Goal: Task Accomplishment & Management: Manage account settings

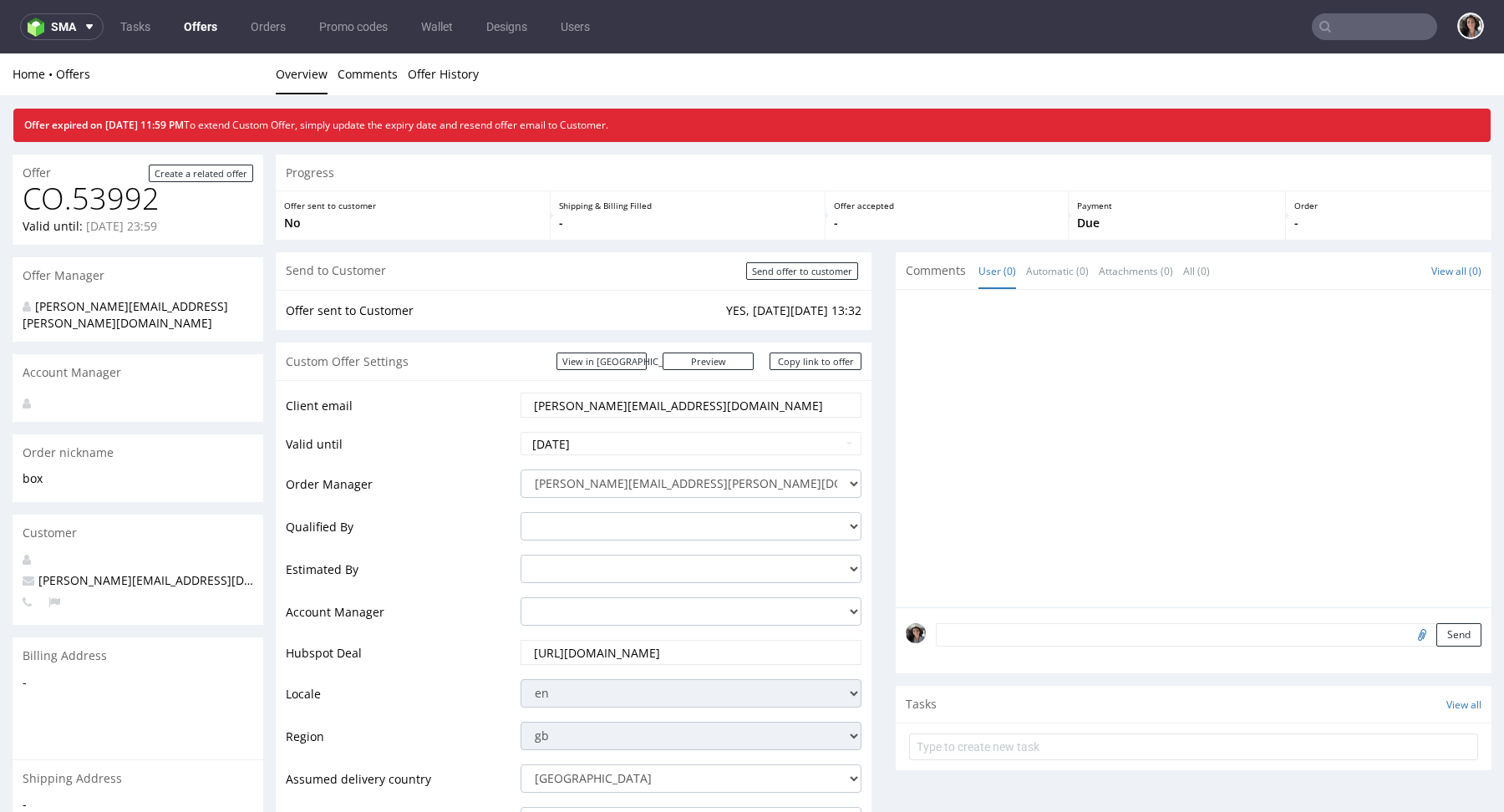
click at [1338, 33] on input "text" at bounding box center [1374, 27] width 126 height 27
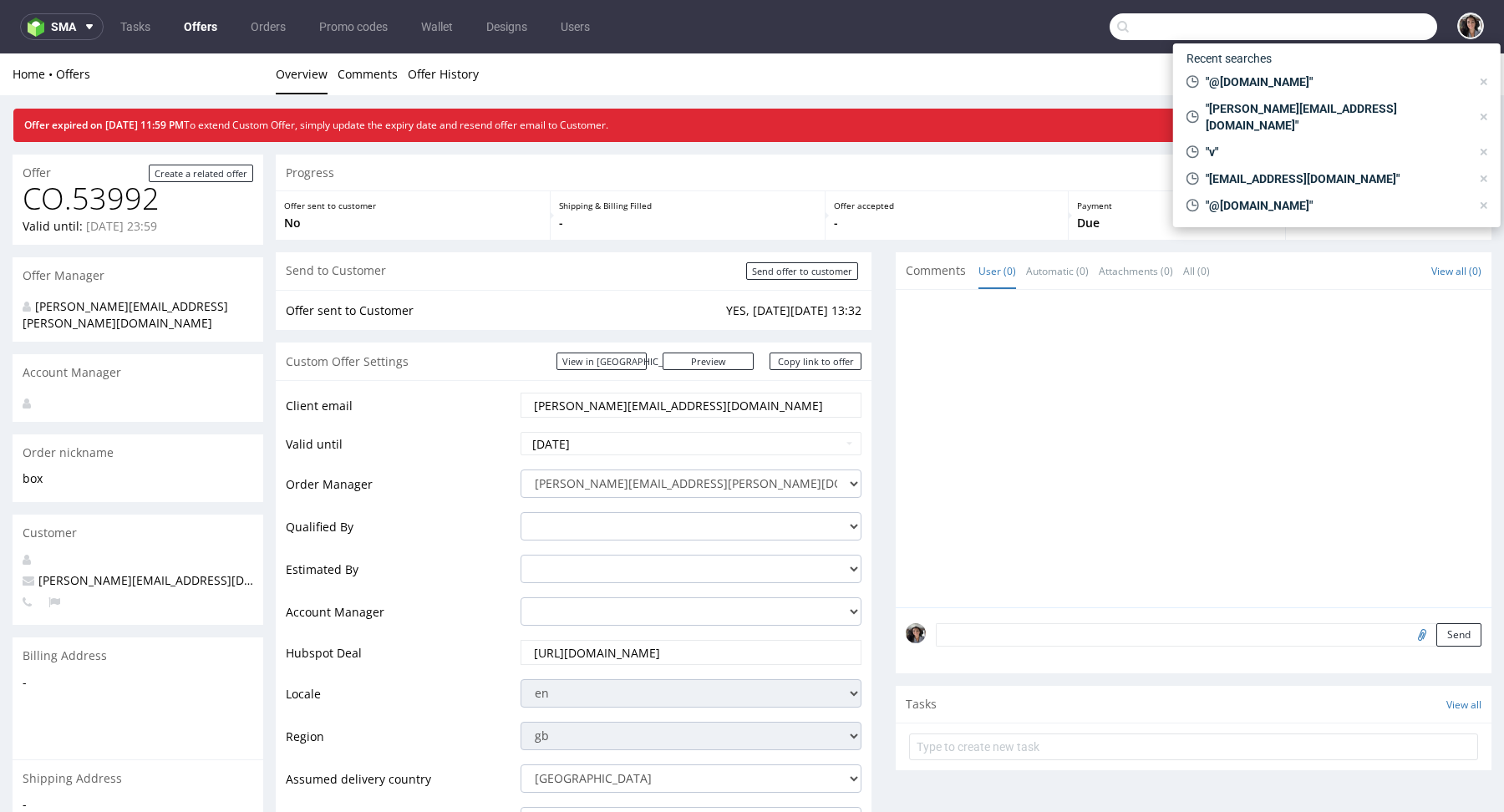
paste input "[EMAIL_ADDRESS][DOMAIN_NAME]"
type input "[EMAIL_ADDRESS][DOMAIN_NAME]"
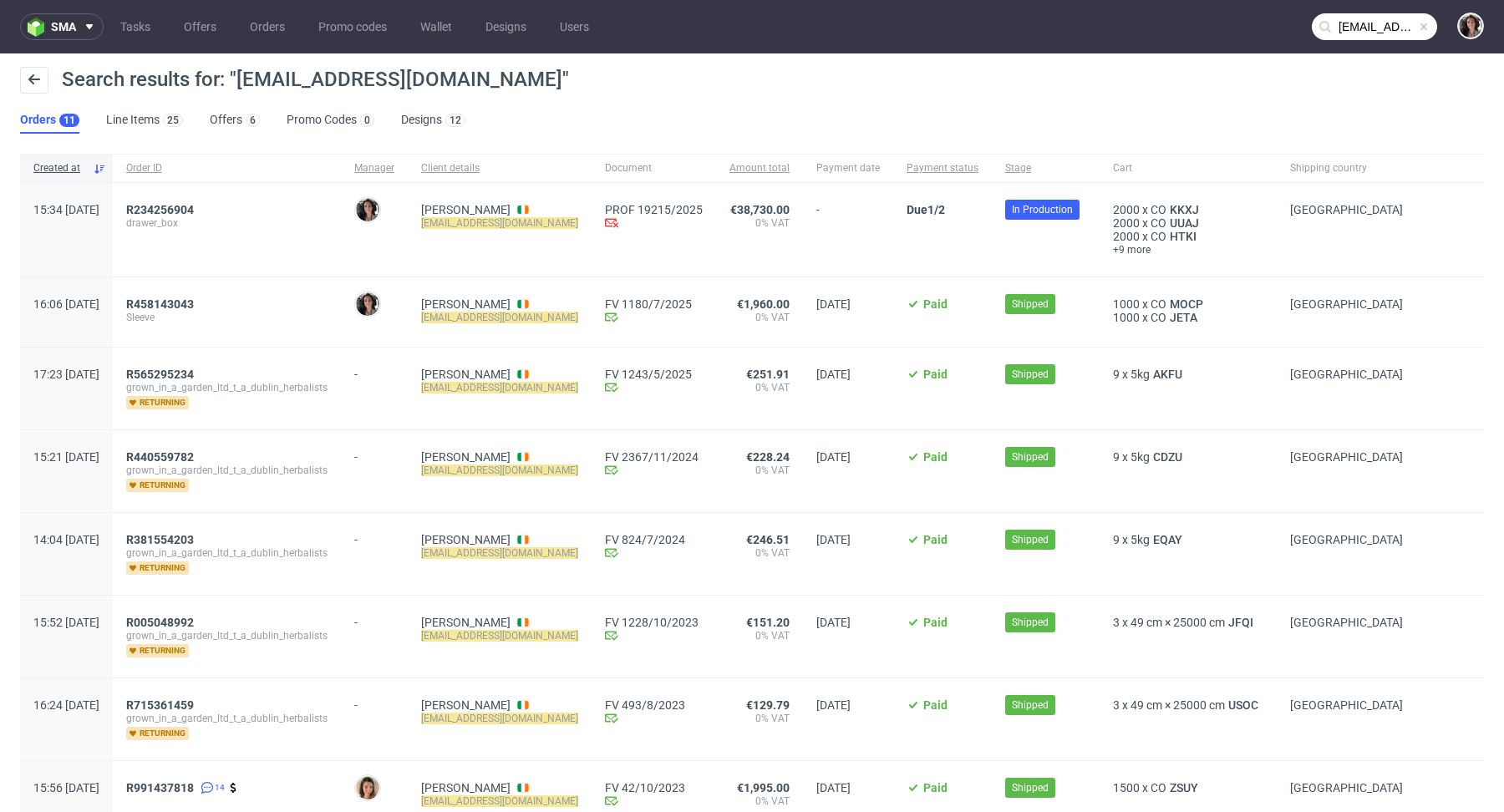
click at [202, 197] on div "R234256904 drawer_box" at bounding box center [227, 229] width 228 height 94
click at [193, 204] on span "R234256904" at bounding box center [160, 209] width 68 height 13
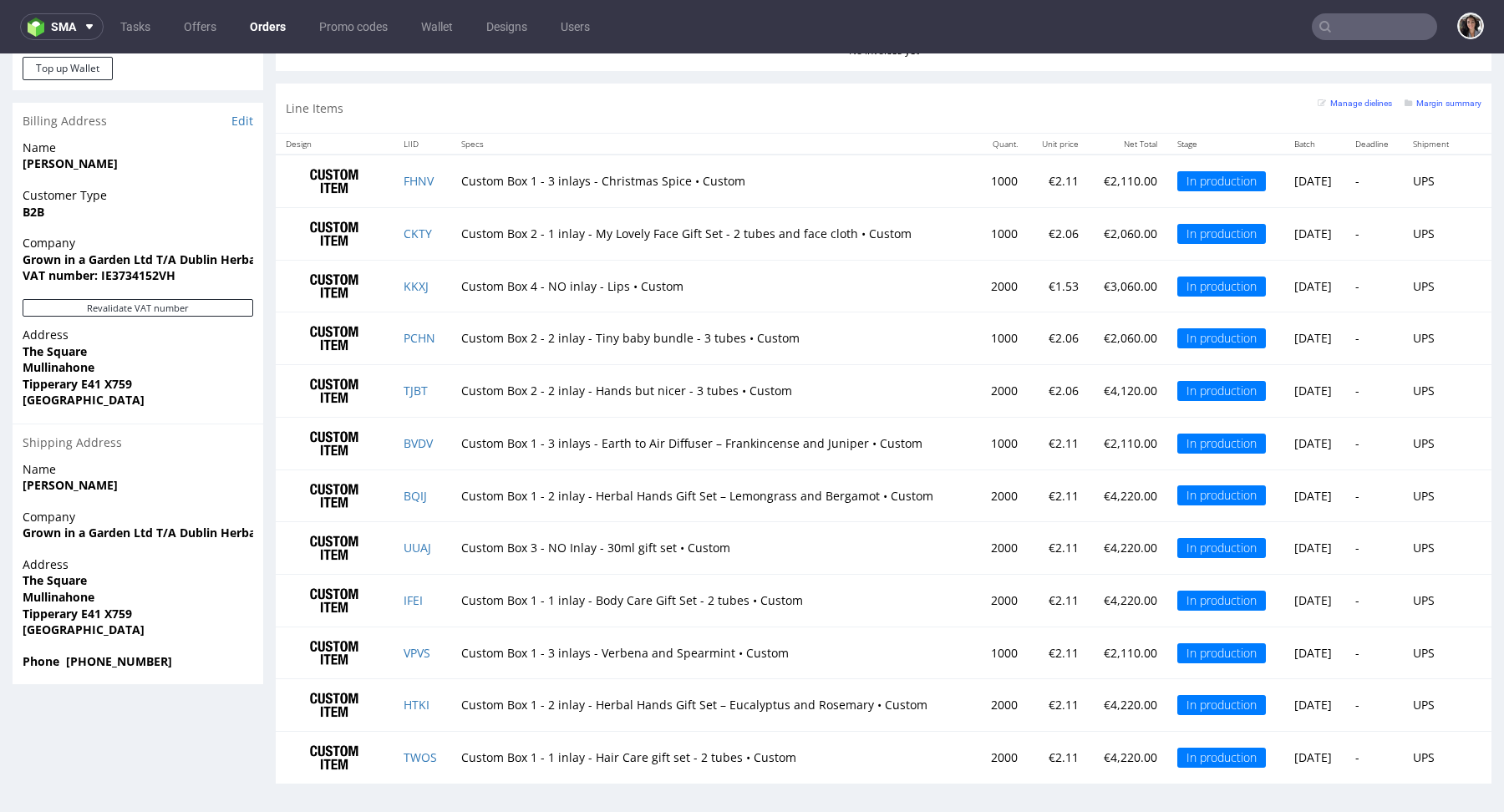
scroll to position [4, 0]
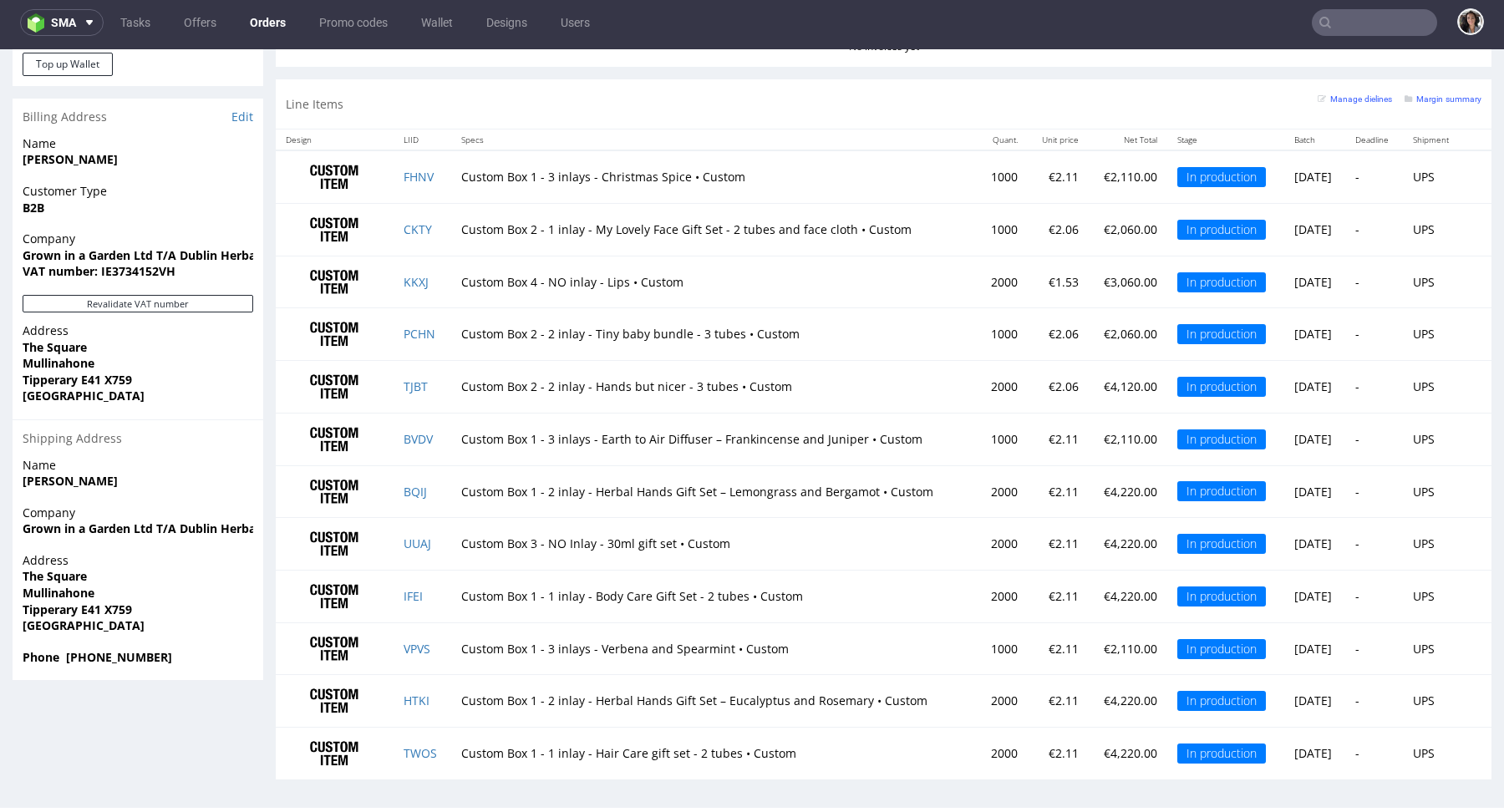
click at [387, 173] on td at bounding box center [334, 176] width 118 height 53
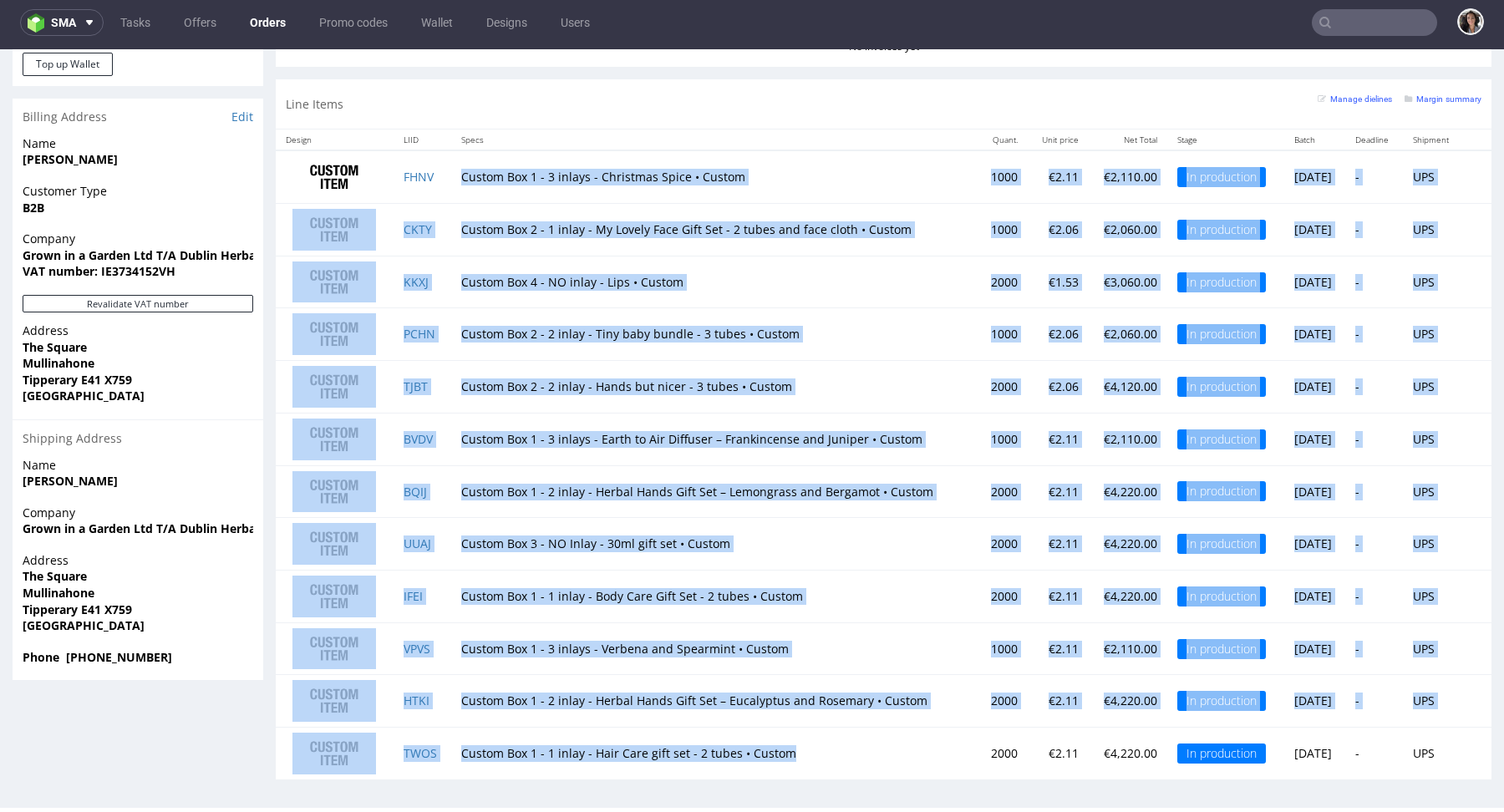
copy tbody "Custom Box 1 - 3 inlays - Christmas Spice • Custom 1000 €2.11 €2,110.00 In prod…"
drag, startPoint x: 449, startPoint y: 175, endPoint x: 820, endPoint y: 759, distance: 691.9
click at [820, 759] on tbody "FHNV Custom Box 1 - 3 inlays - Christmas Spice • Custom 1000 €2.11 €2,110.00 In…" at bounding box center [883, 465] width 1215 height 629
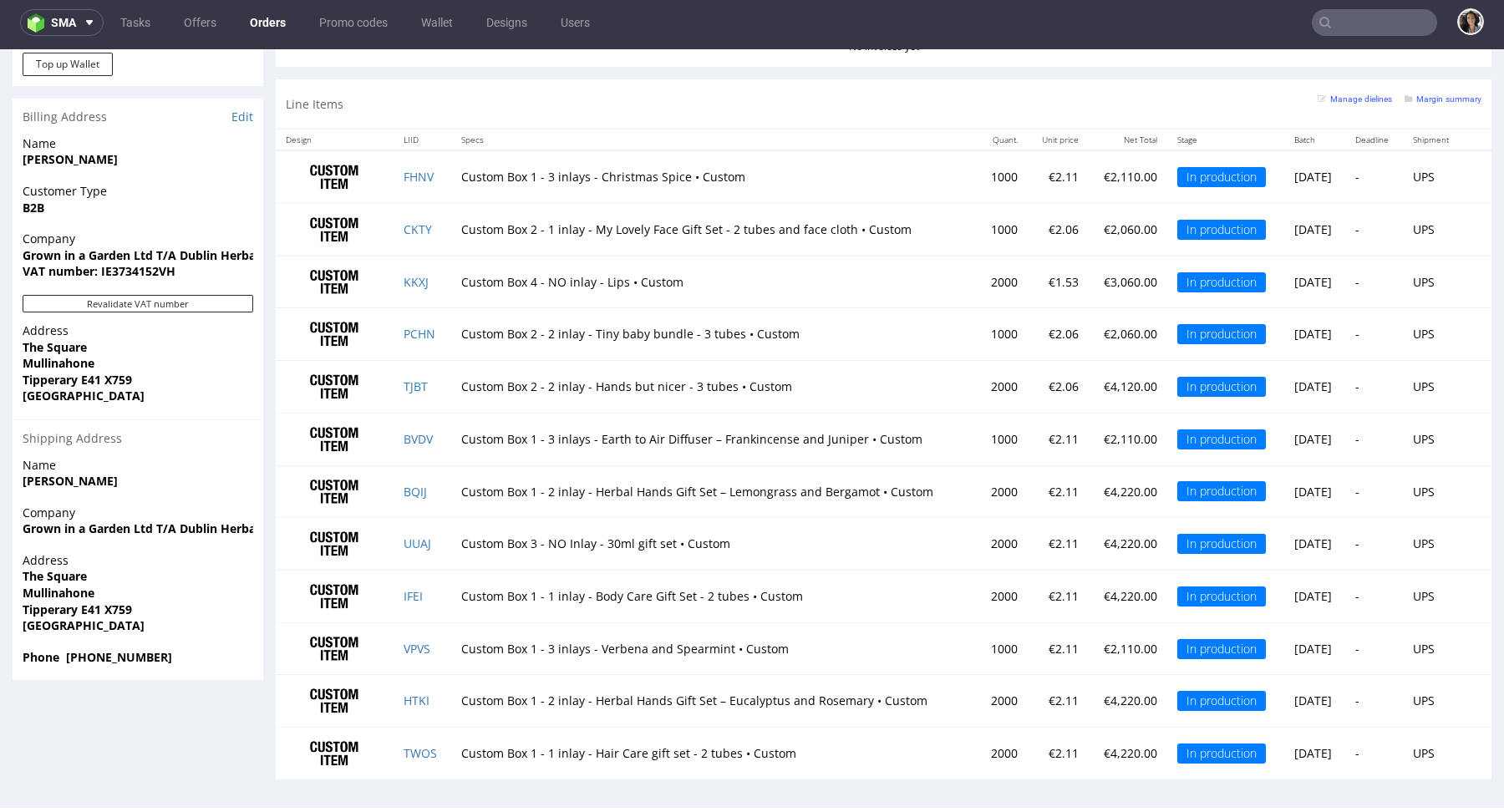
click at [1040, 738] on td "€2.11" at bounding box center [1058, 753] width 61 height 52
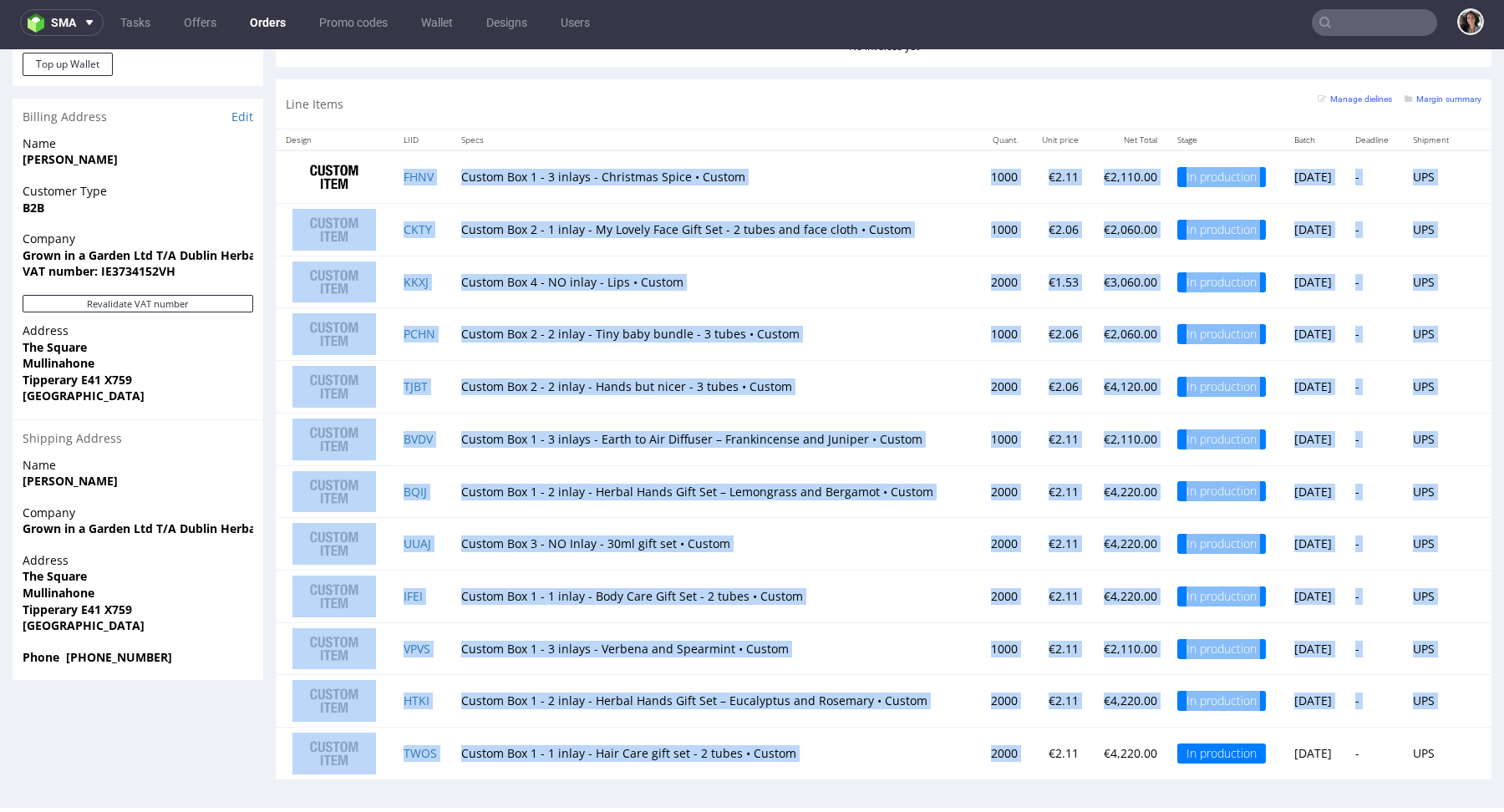
copy tbody "FHNV Custom Box 1 - 3 inlays - Christmas Spice • Custom 1000 €2.11 €2,110.00 In…"
drag, startPoint x: 994, startPoint y: 745, endPoint x: 391, endPoint y: 162, distance: 838.7
click at [391, 162] on tbody "FHNV Custom Box 1 - 3 inlays - Christmas Spice • Custom 1000 €2.11 €2,110.00 In…" at bounding box center [883, 465] width 1215 height 629
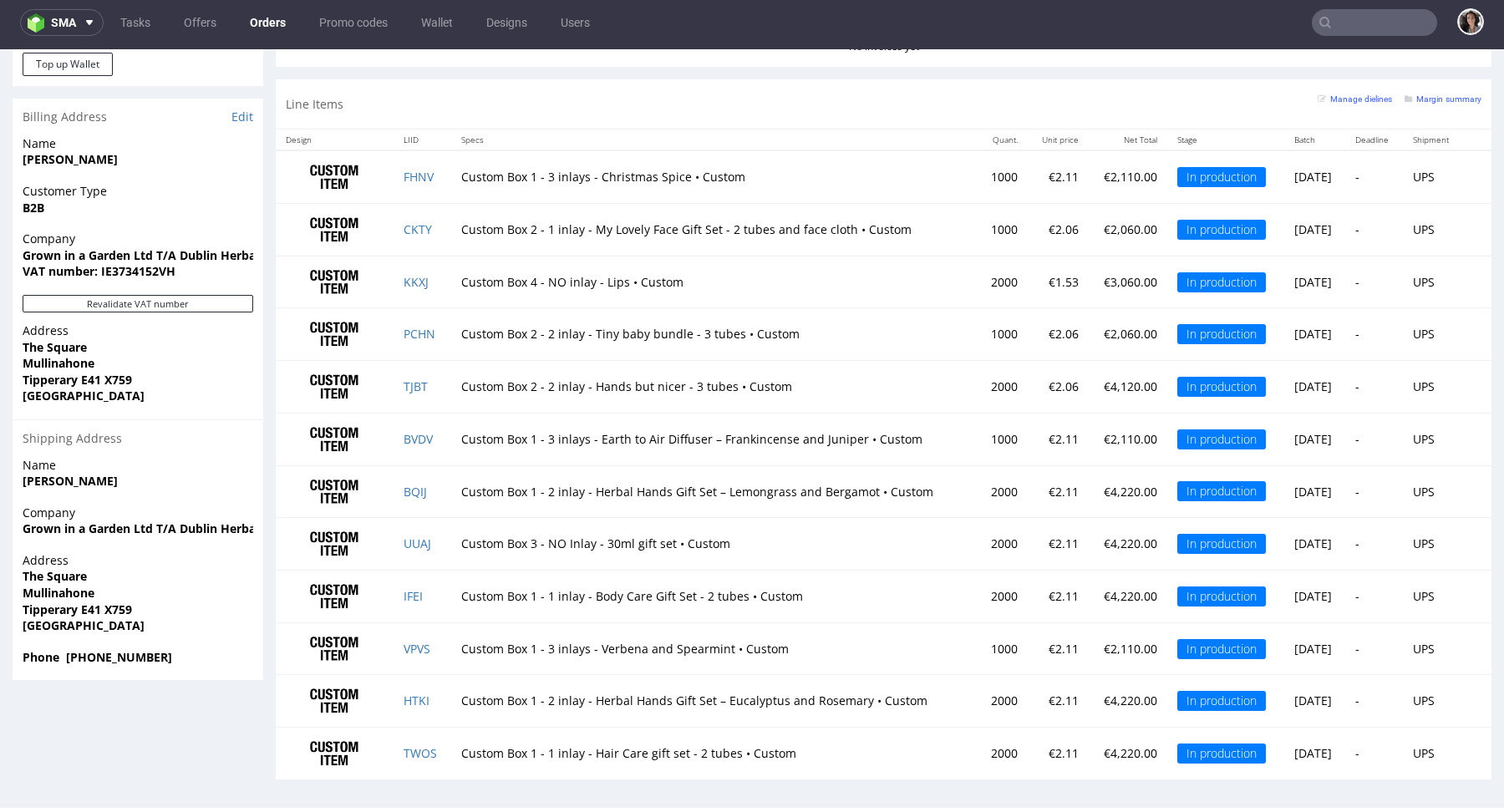
click at [814, 343] on td "Custom Box 2 - 2 inlay - Tiny baby bundle - 3 tubes • Custom" at bounding box center [714, 334] width 527 height 53
drag, startPoint x: 721, startPoint y: 275, endPoint x: 483, endPoint y: 275, distance: 238.0
click at [483, 275] on td "Custom Box 4 - NO inlay - Lips • Custom" at bounding box center [714, 282] width 527 height 53
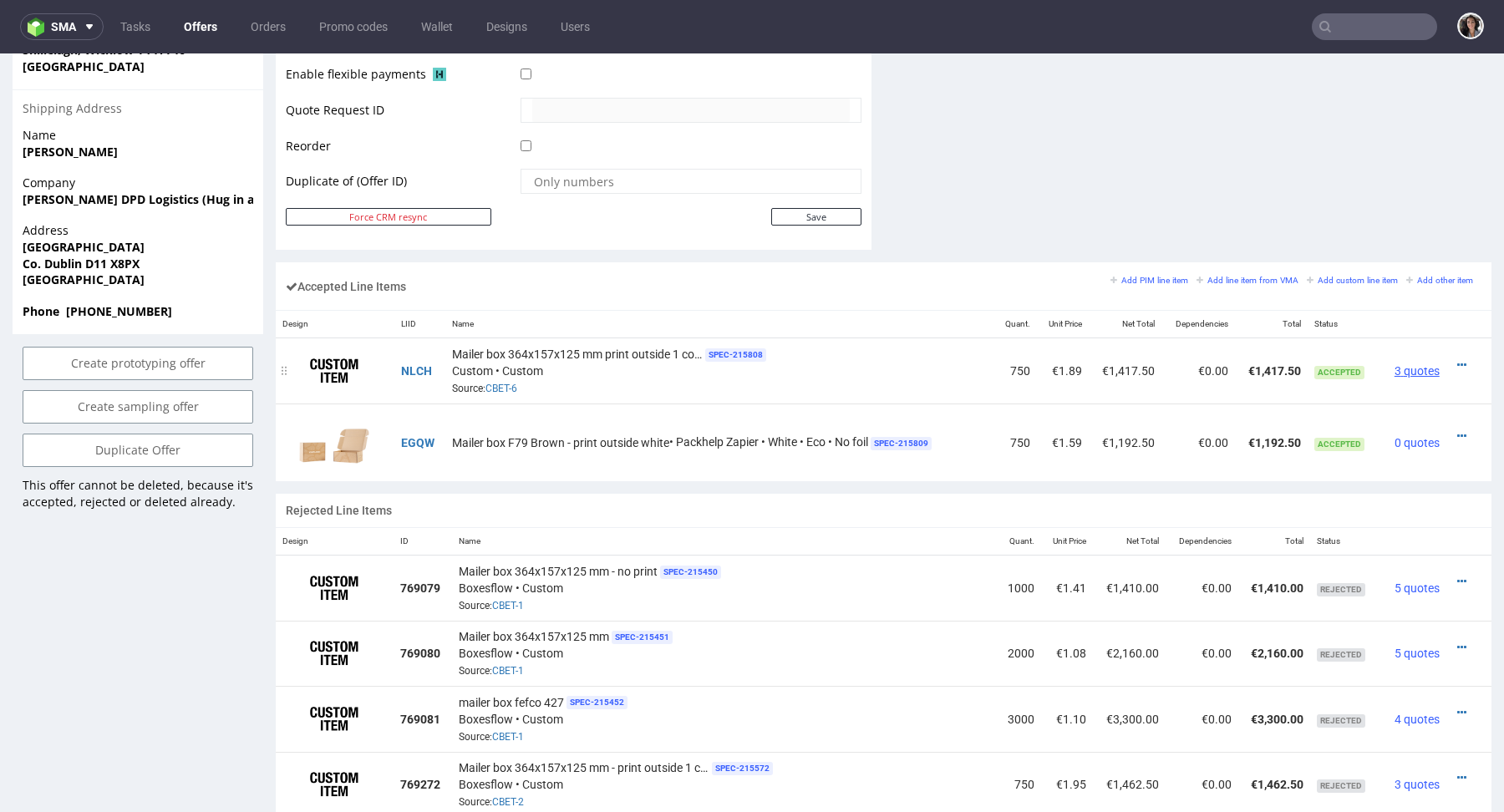
scroll to position [833, 0]
click at [1453, 364] on div at bounding box center [1464, 365] width 21 height 17
click at [1453, 362] on div at bounding box center [1464, 365] width 21 height 17
click at [1453, 359] on div at bounding box center [1464, 365] width 21 height 17
click at [1457, 359] on icon at bounding box center [1461, 365] width 9 height 12
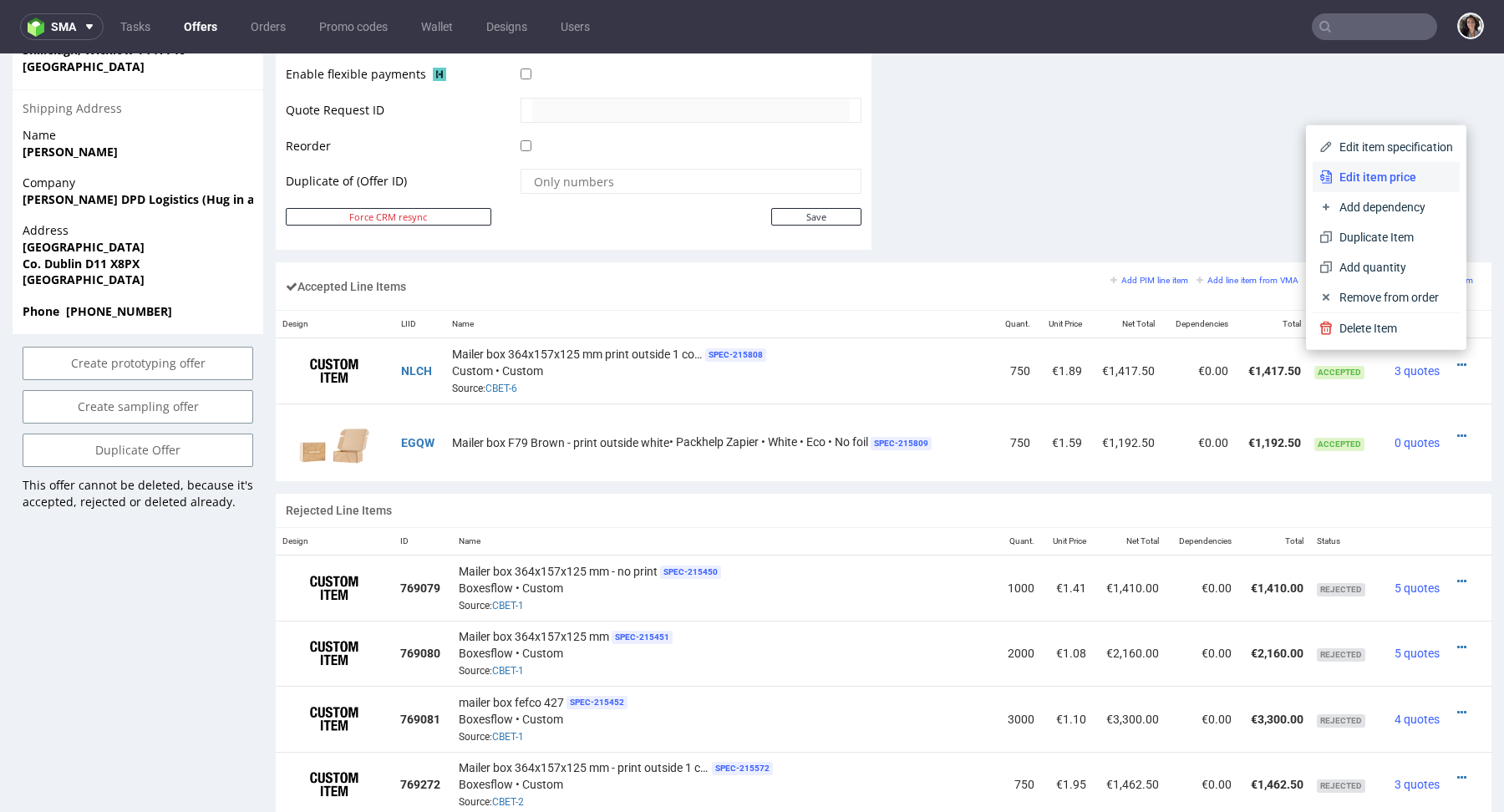
click at [1375, 171] on span "Edit item price" at bounding box center [1393, 176] width 120 height 17
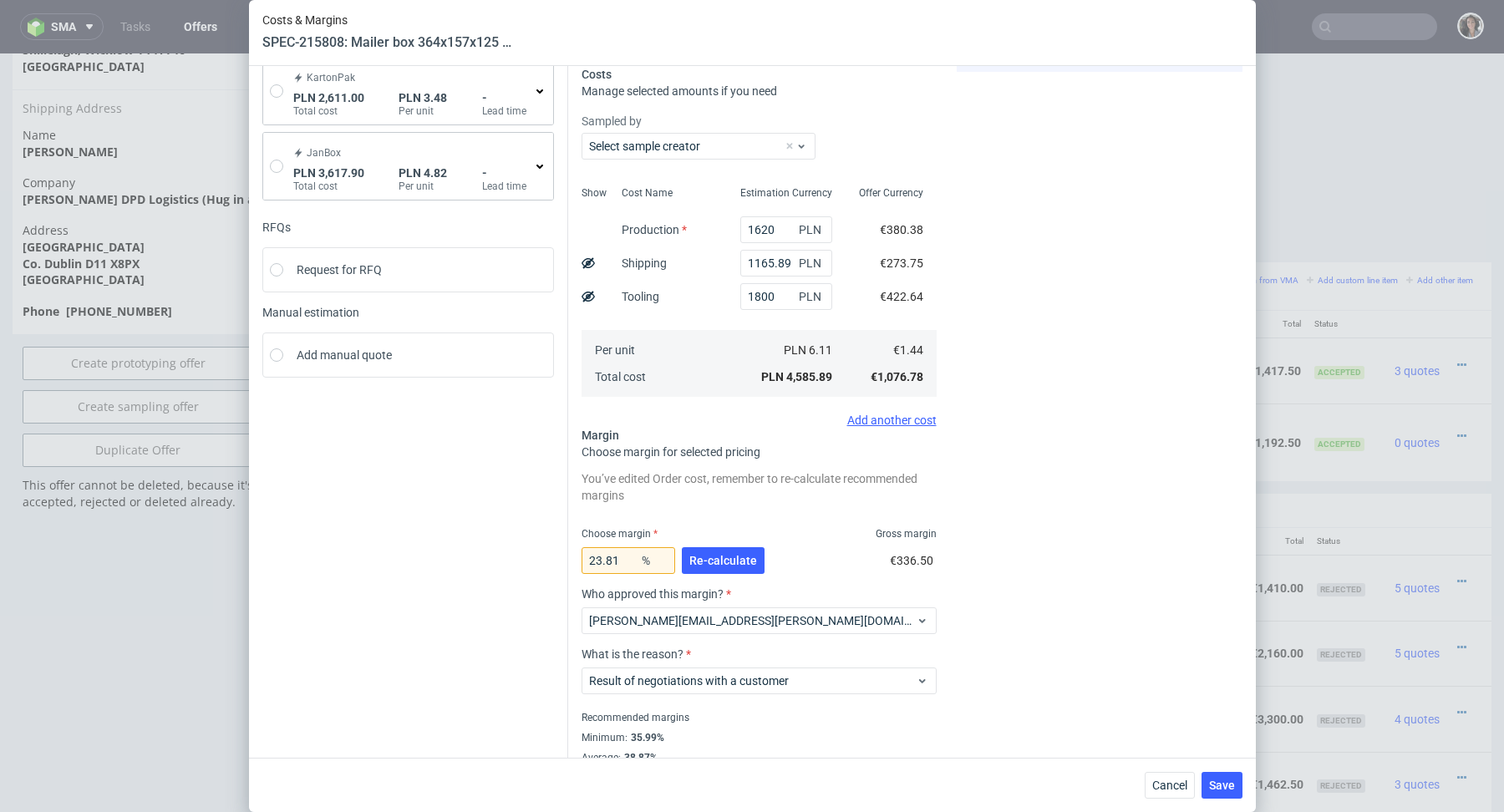
scroll to position [243, 0]
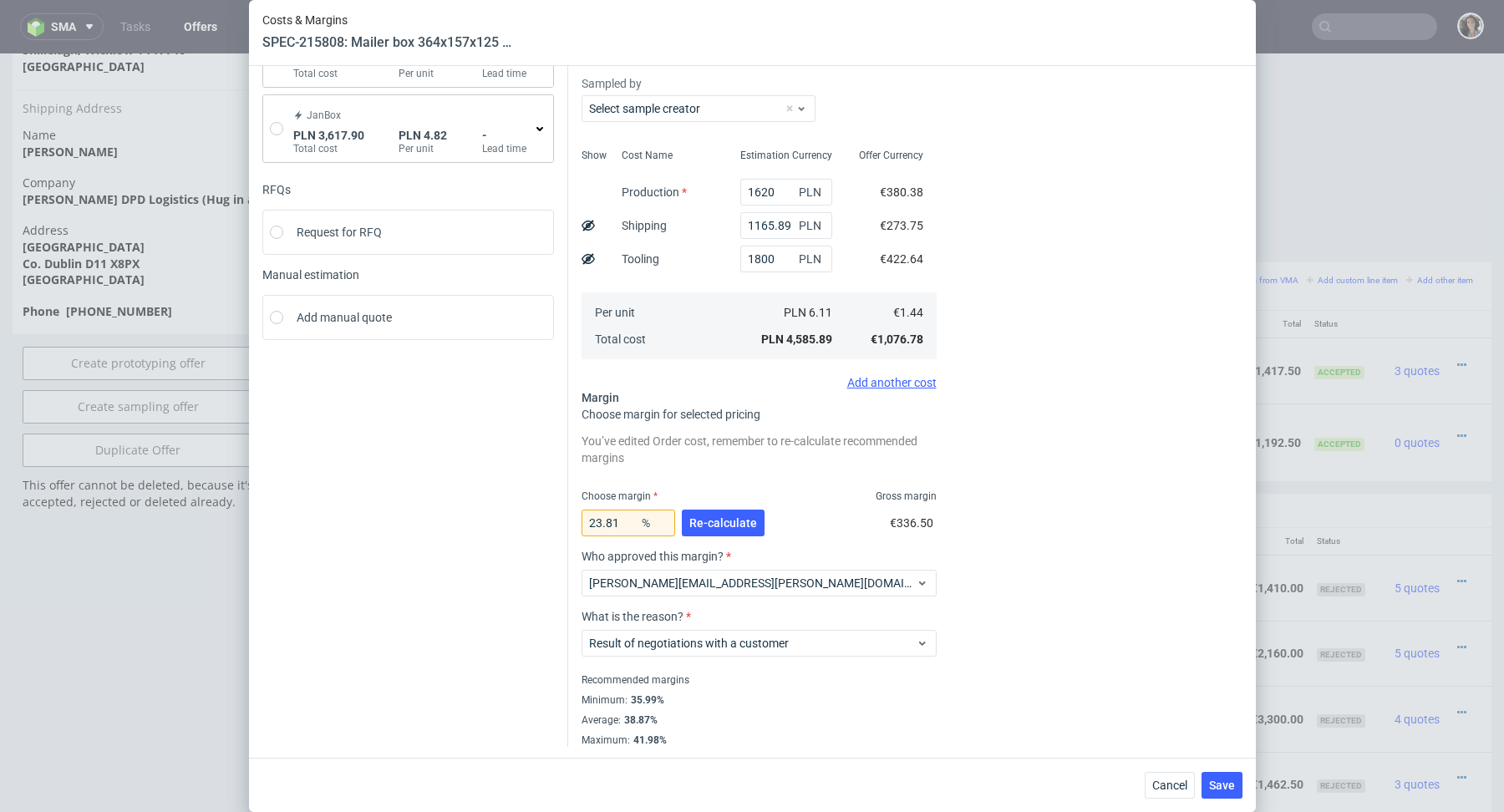
click at [672, 696] on div "Minimum : 35.99%" at bounding box center [759, 700] width 355 height 20
drag, startPoint x: 672, startPoint y: 696, endPoint x: 658, endPoint y: 699, distance: 14.3
click at [658, 699] on div "Minimum : 35.99%" at bounding box center [759, 700] width 355 height 20
drag, startPoint x: 664, startPoint y: 699, endPoint x: 676, endPoint y: 699, distance: 12.0
click at [676, 699] on div "Minimum : 35.99%" at bounding box center [759, 700] width 355 height 20
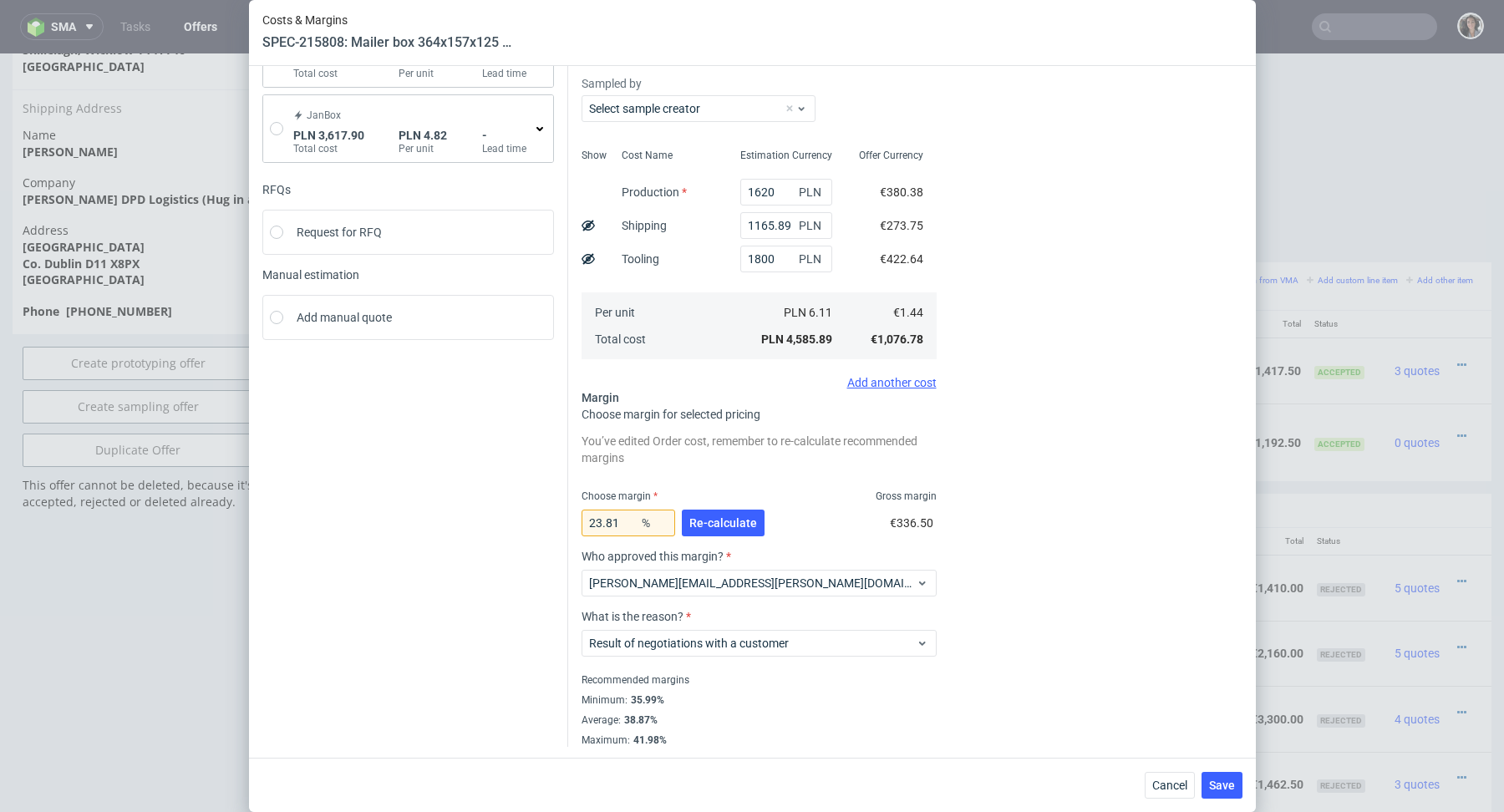
click at [662, 699] on div "Minimum : 35.99%" at bounding box center [759, 700] width 355 height 20
click at [662, 698] on div "Minimum : 35.99%" at bounding box center [759, 700] width 355 height 20
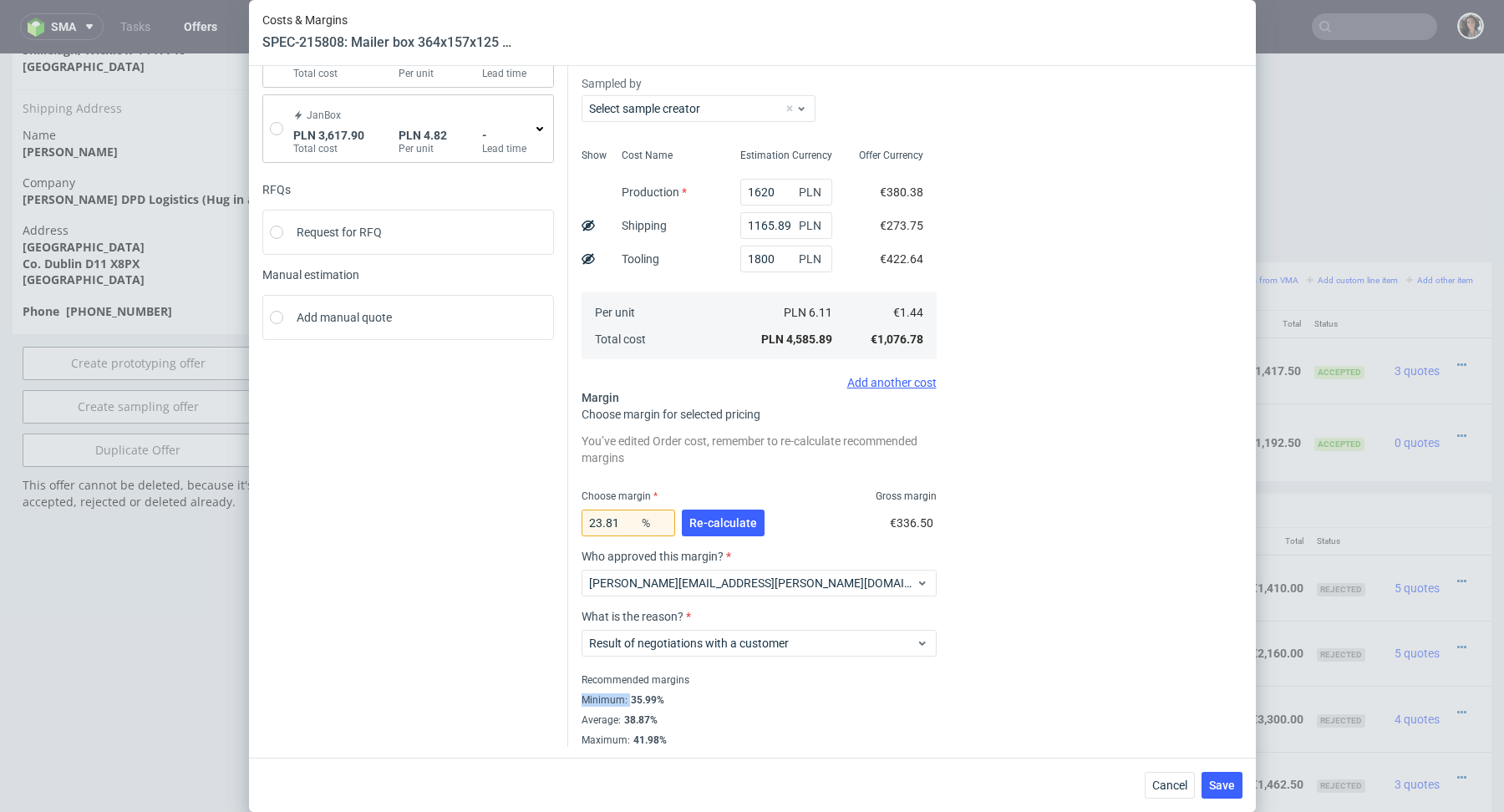
click at [662, 698] on div "Minimum : 35.99%" at bounding box center [759, 700] width 355 height 20
click at [588, 684] on div "Recommended margins" at bounding box center [759, 680] width 355 height 20
copy div "Minimum :"
drag, startPoint x: 575, startPoint y: 700, endPoint x: 727, endPoint y: 693, distance: 152.2
click at [727, 693] on div "Exchange rate changed between initial creation of the item and today. Do you wa…" at bounding box center [905, 311] width 674 height 870
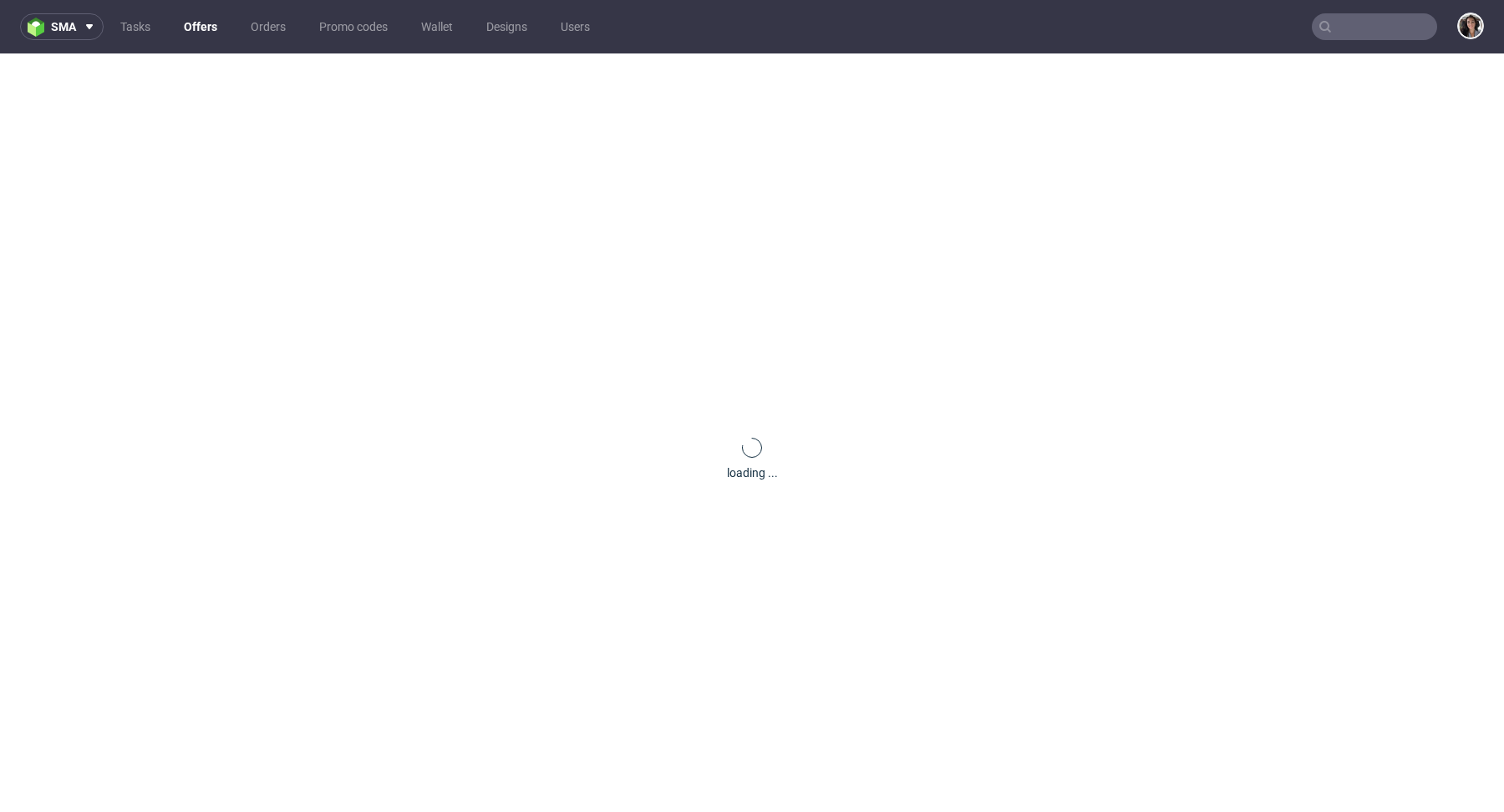
click at [1381, 29] on input "text" at bounding box center [1374, 27] width 126 height 27
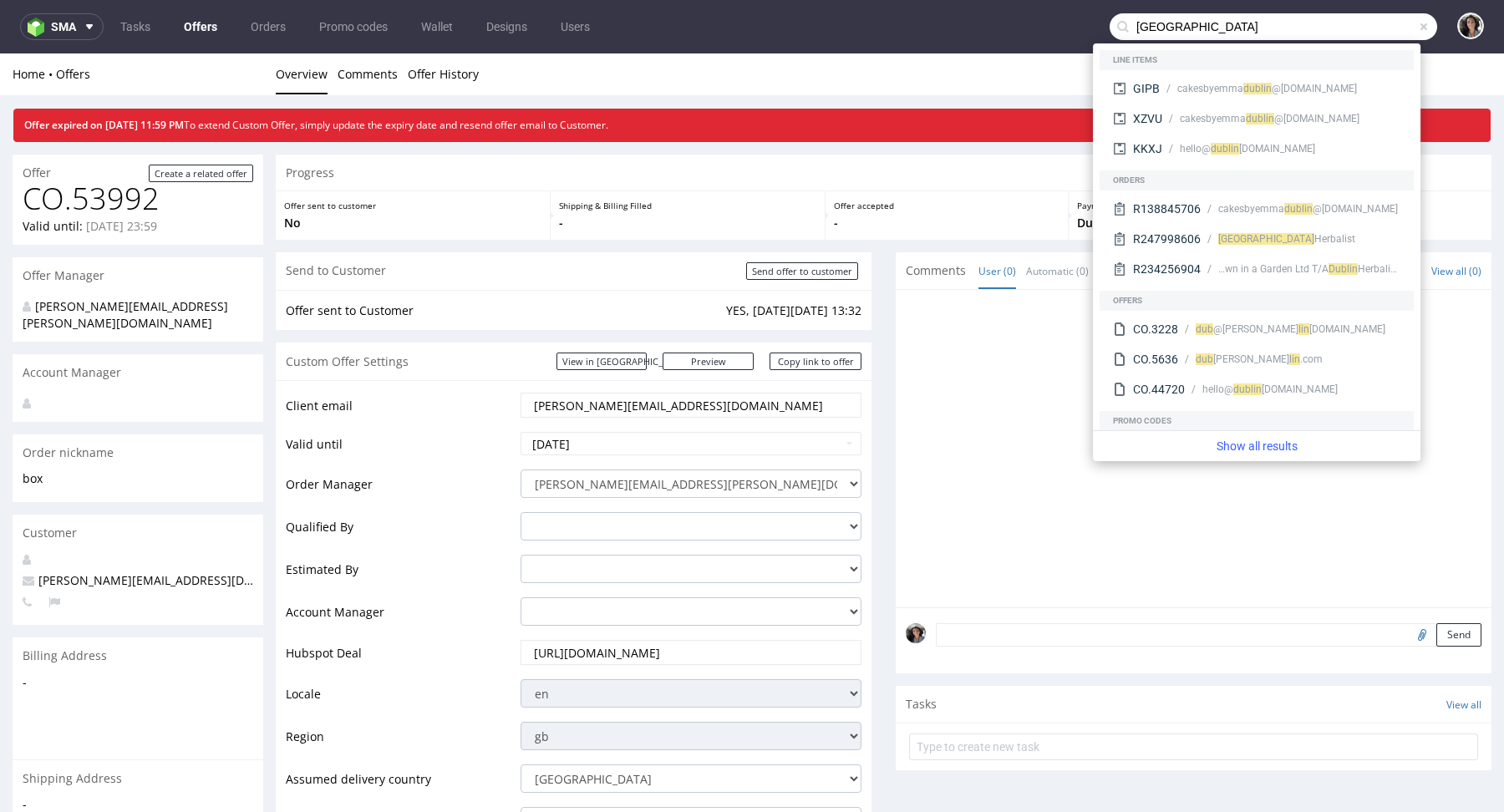
type input "dublin"
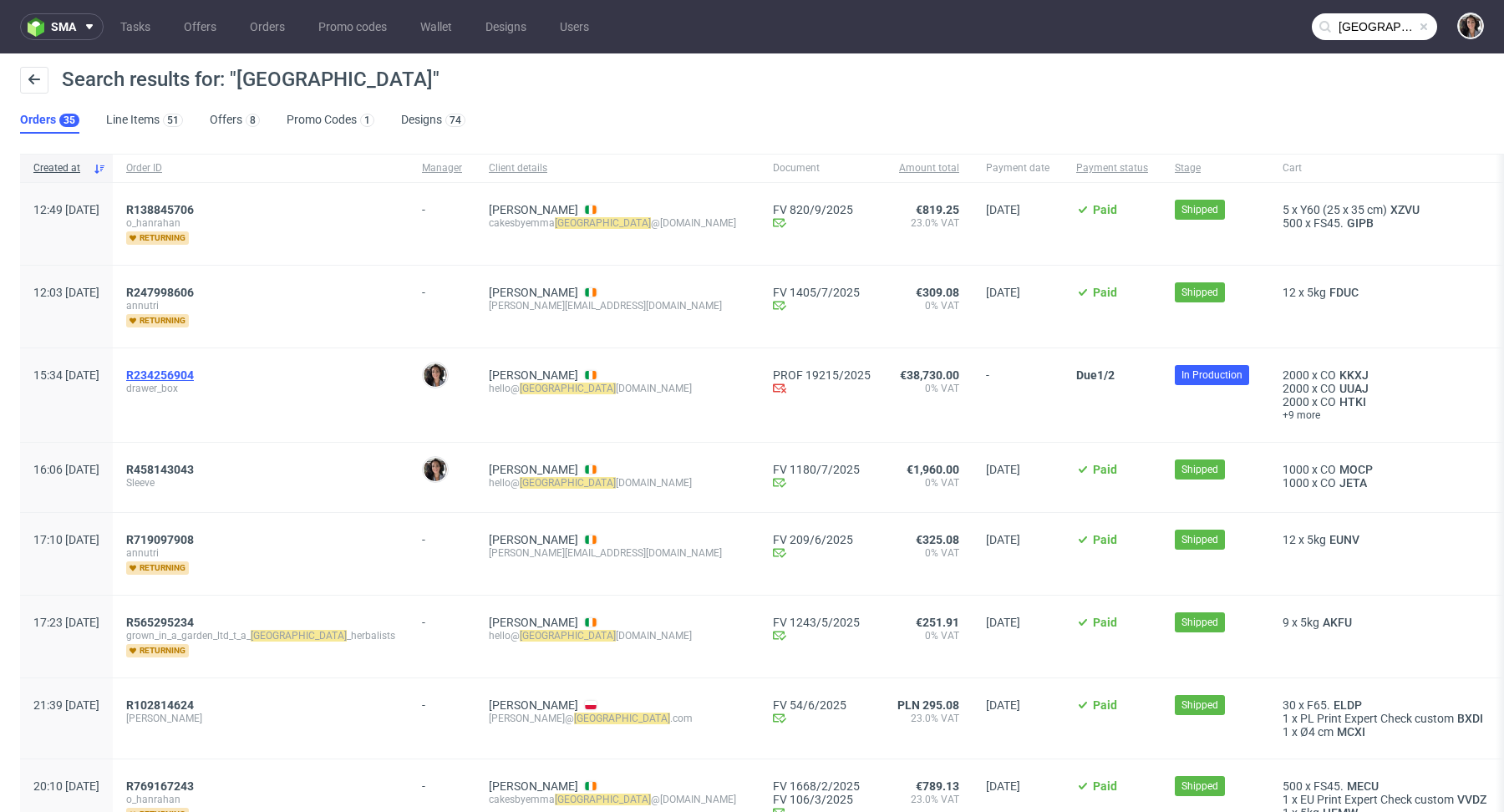
click at [193, 368] on span "R234256904" at bounding box center [160, 374] width 68 height 13
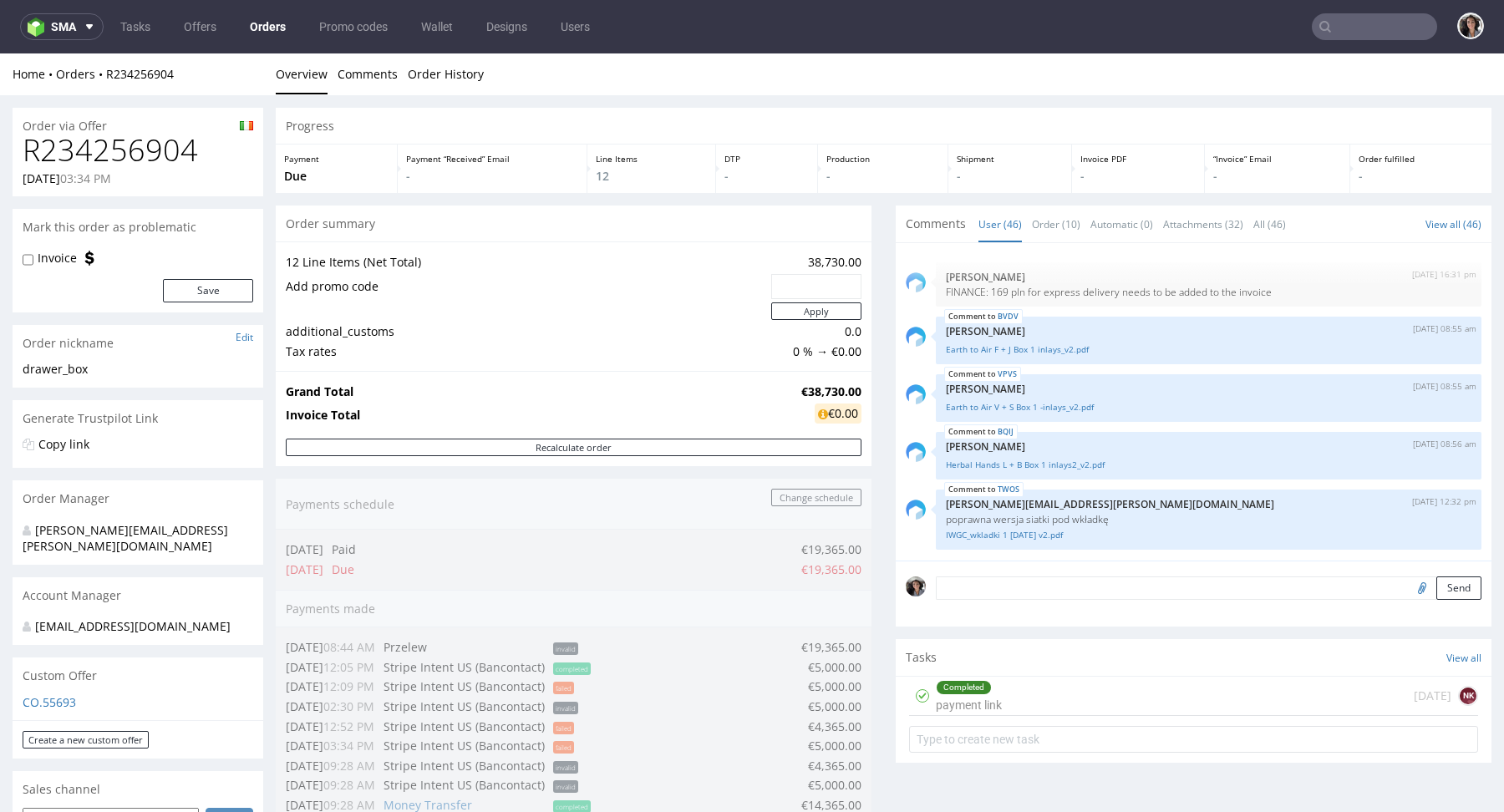
drag, startPoint x: 82, startPoint y: 177, endPoint x: 27, endPoint y: 177, distance: 55.0
click at [27, 177] on p "18.07.2025 03:34 PM" at bounding box center [66, 178] width 88 height 17
copy p "8.07.2025"
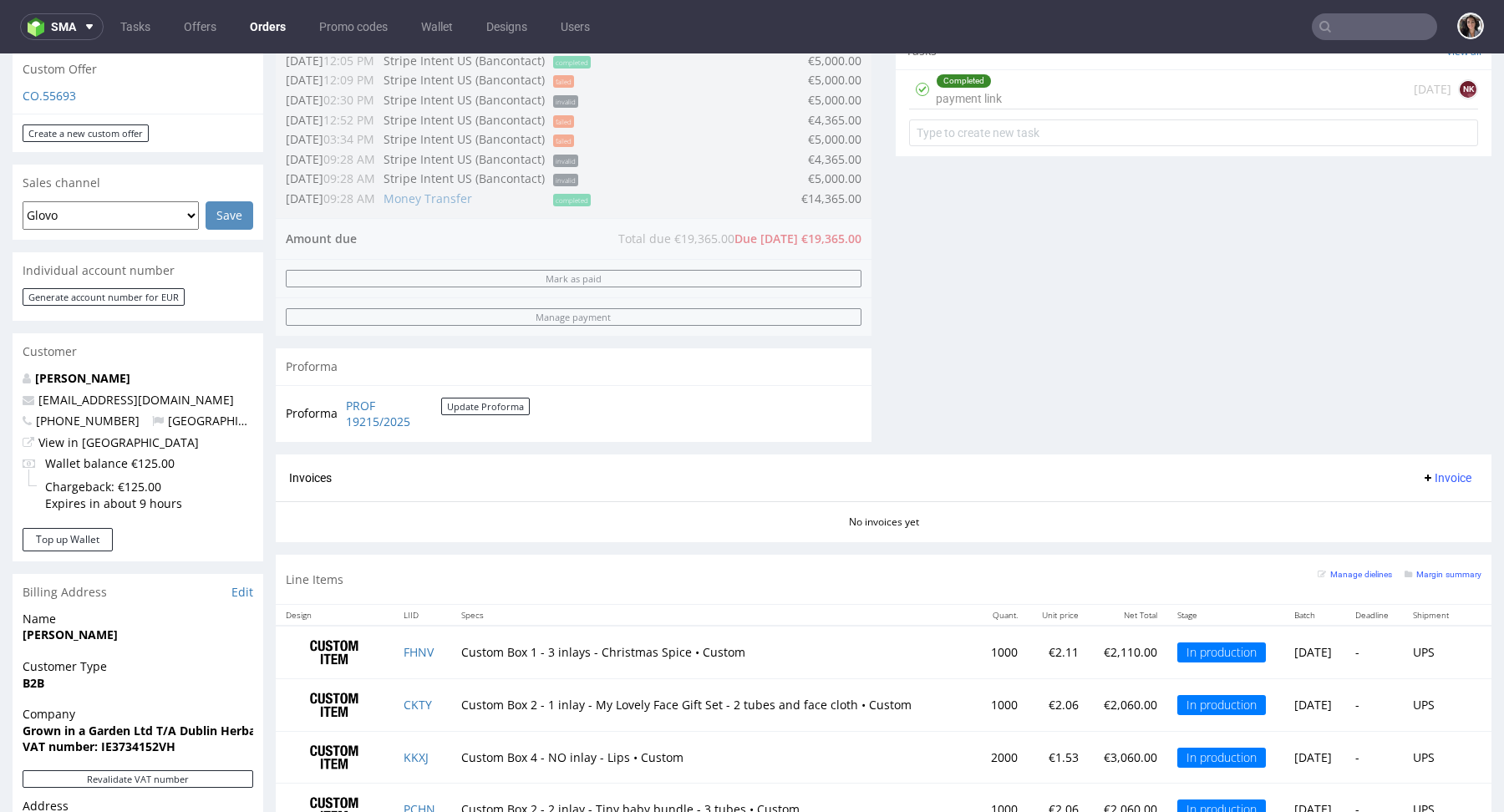
scroll to position [1078, 0]
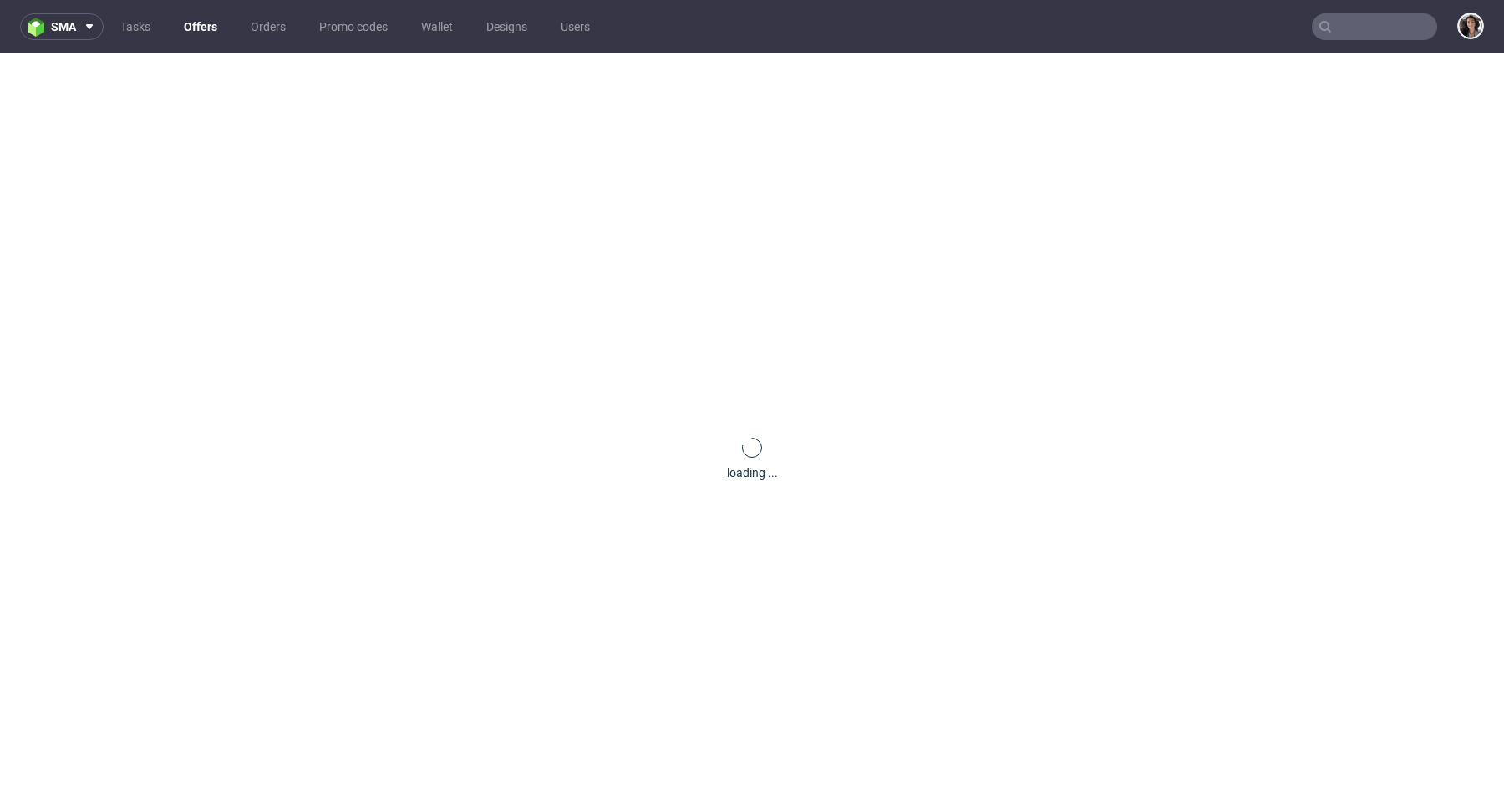
click at [1344, 29] on input "text" at bounding box center [1374, 27] width 126 height 27
paste input "[EMAIL_ADDRESS][DOMAIN_NAME]"
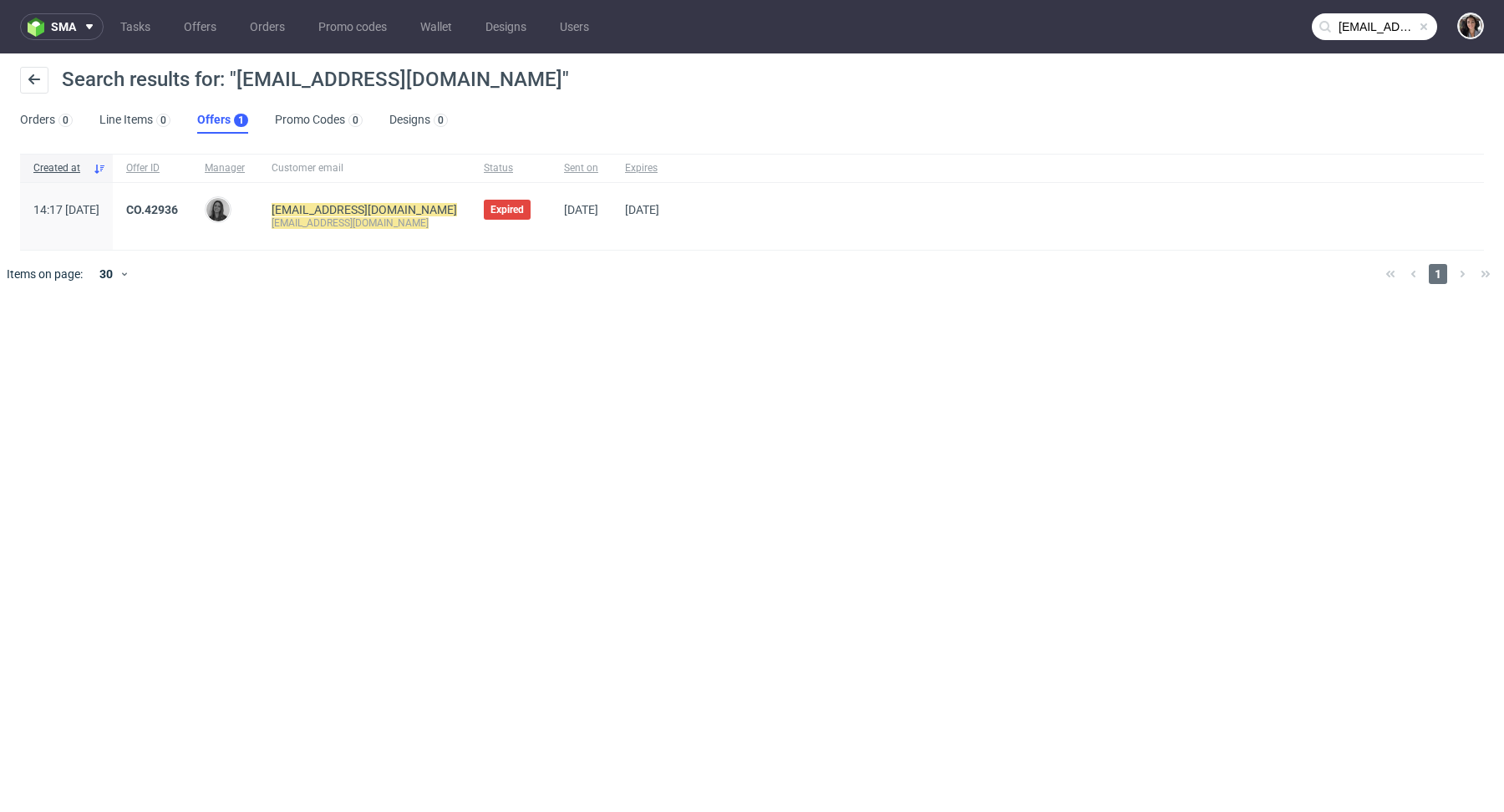
click at [1349, 12] on nav "sma Tasks Offers Orders Promo codes Wallet Designs Users [EMAIL_ADDRESS][DOMAIN…" at bounding box center [752, 27] width 1504 height 53
click at [1360, 33] on input "n.romeo@gyadacosmetics.com" at bounding box center [1374, 27] width 126 height 27
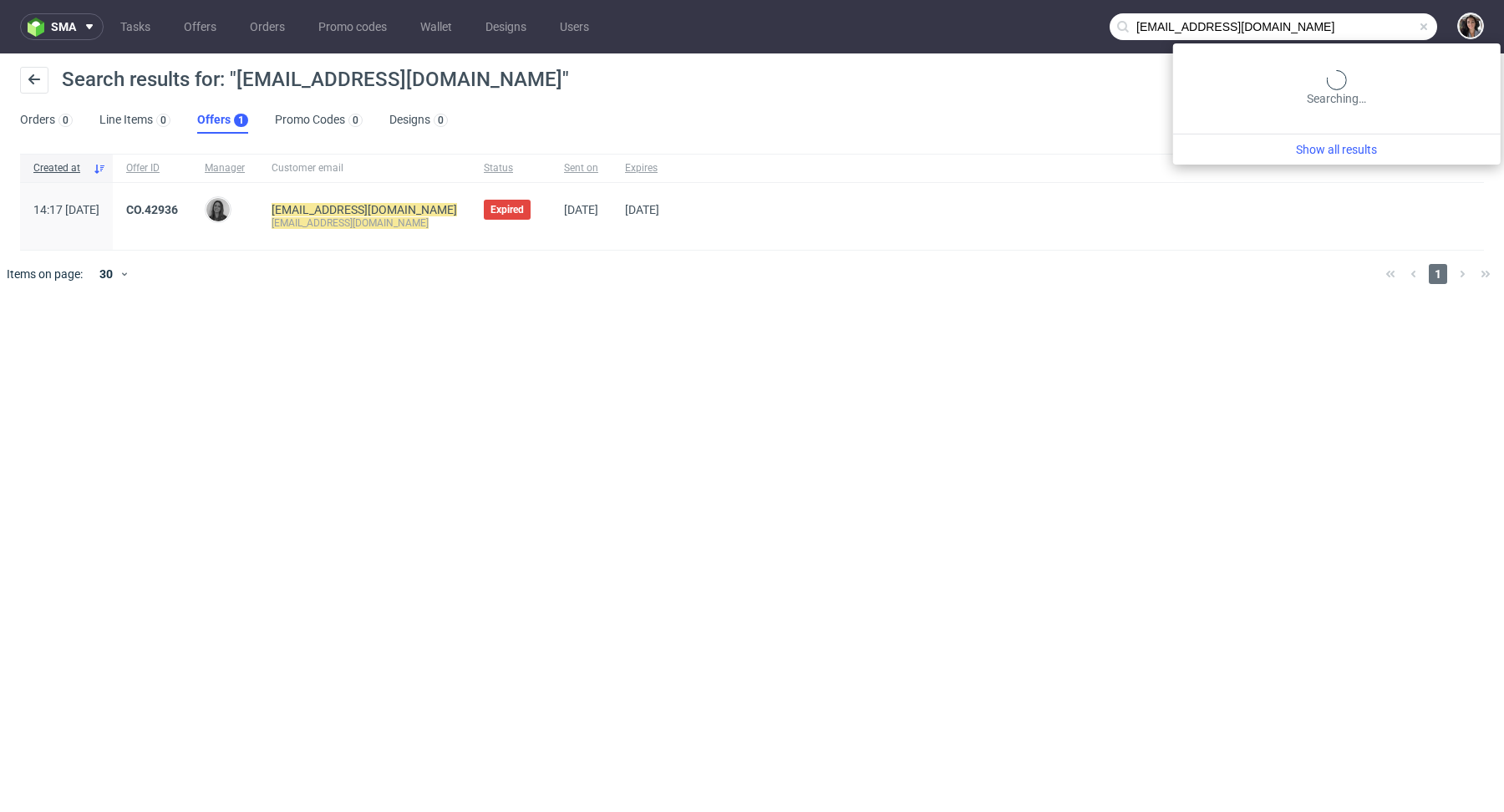
click at [1190, 33] on input "n.romeo@gyadacosmetics.com" at bounding box center [1272, 27] width 327 height 27
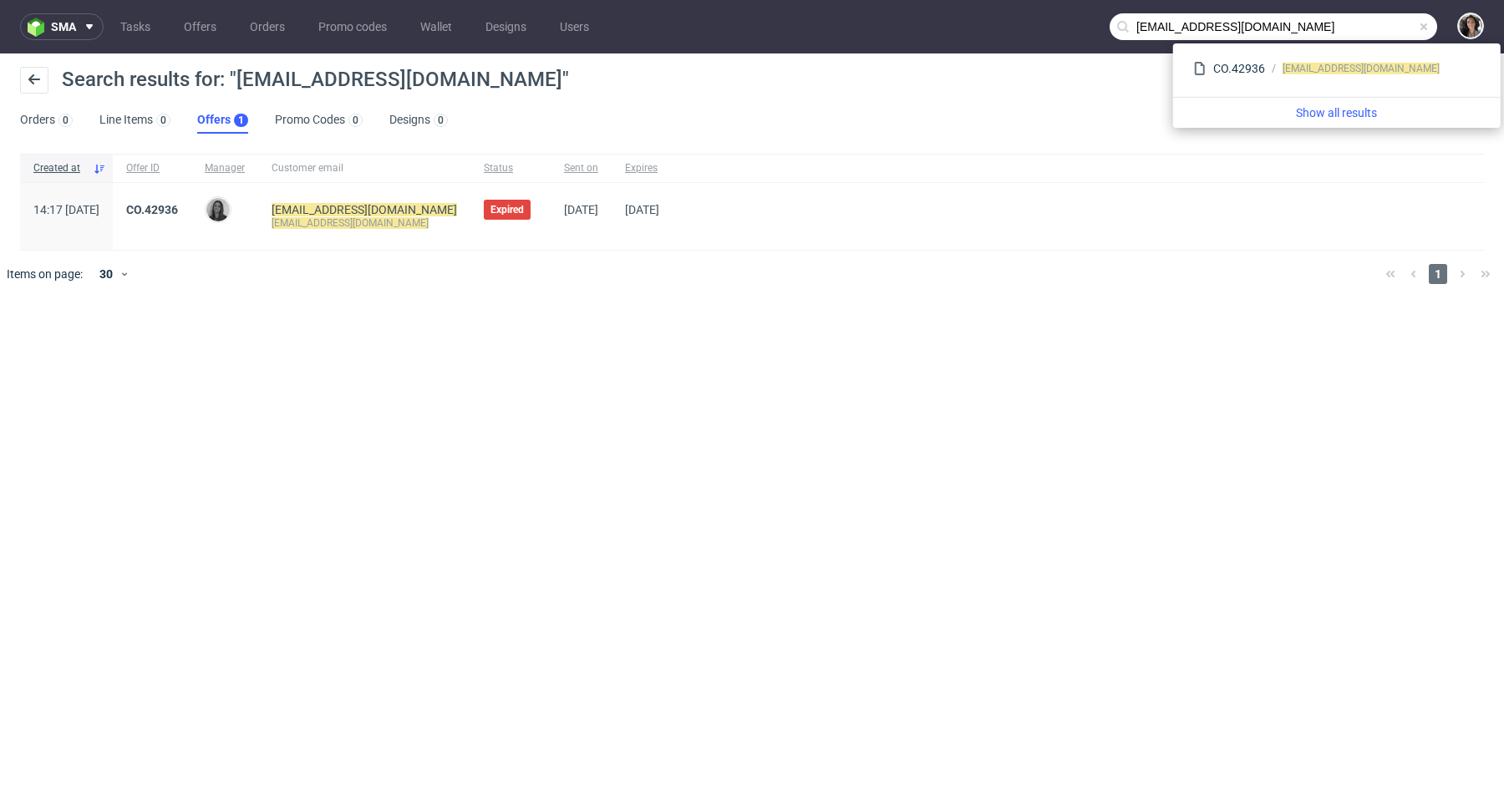
drag, startPoint x: 1178, startPoint y: 24, endPoint x: 1094, endPoint y: 24, distance: 84.0
click at [1094, 24] on nav "sma Tasks Offers Orders Promo codes Wallet Designs Users n.romeo@gyadacosmetics…" at bounding box center [752, 27] width 1504 height 53
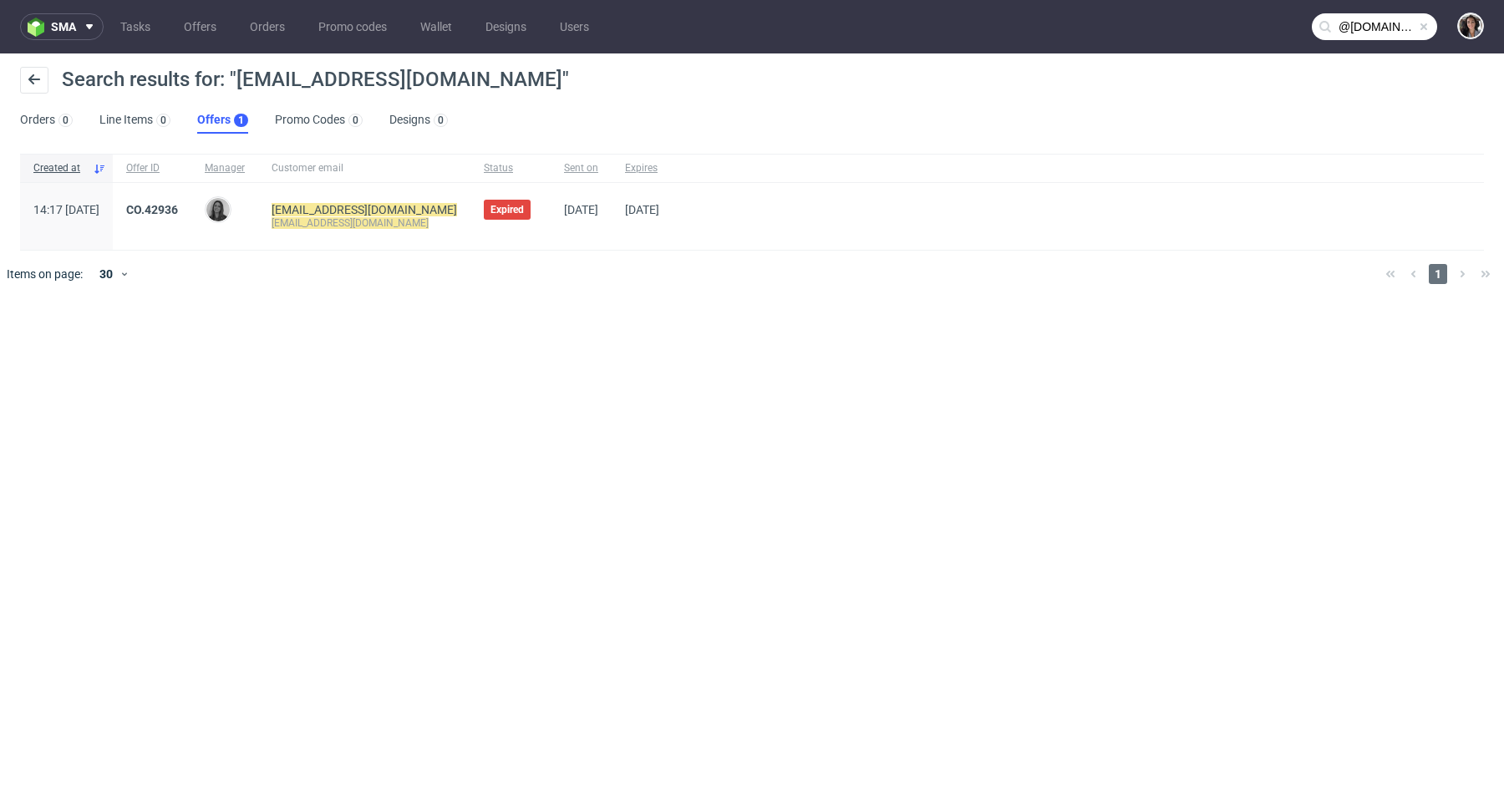
type input "@gyadacosmetics.com"
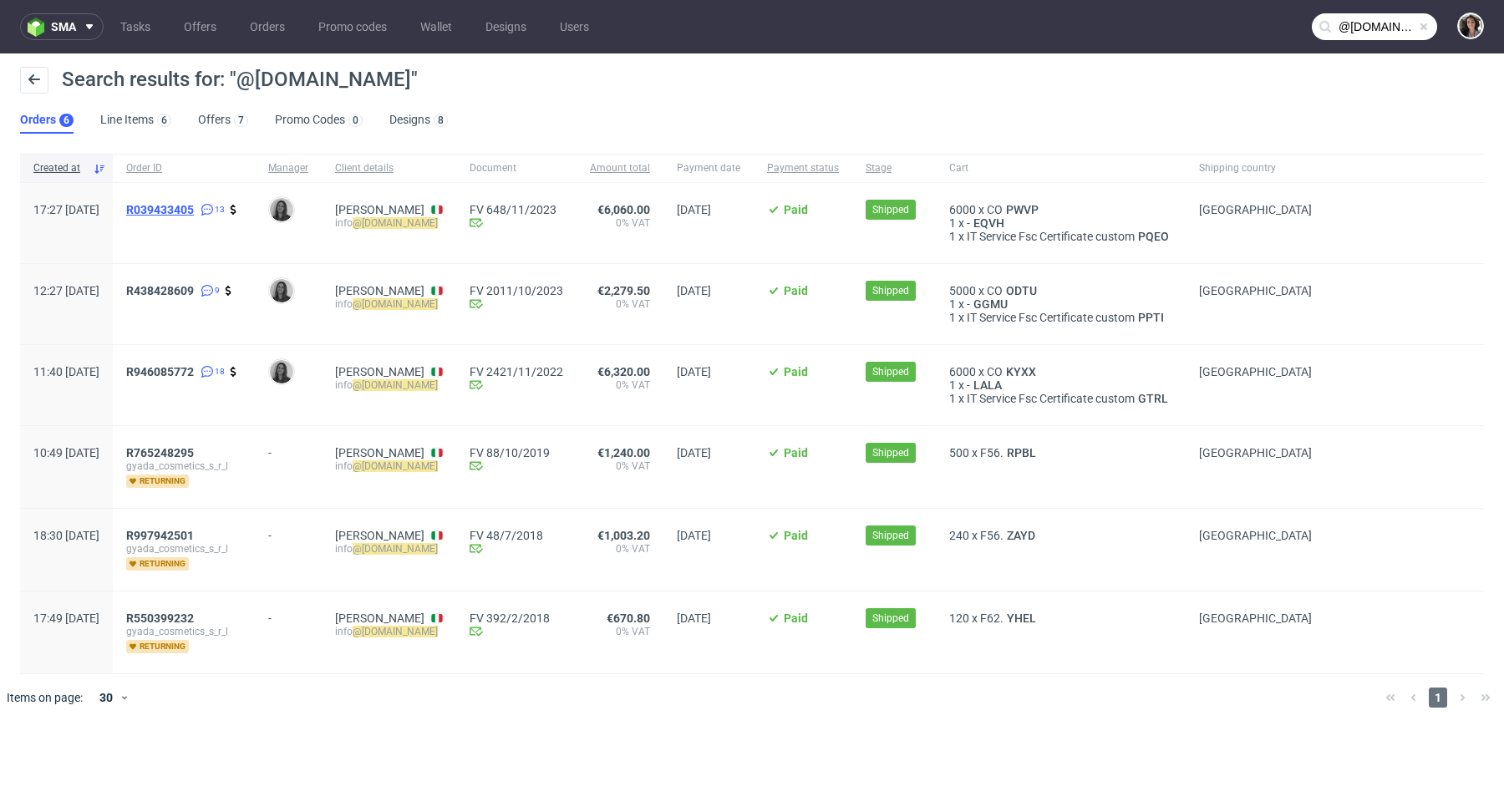
click at [193, 211] on span "R039433405" at bounding box center [160, 209] width 68 height 13
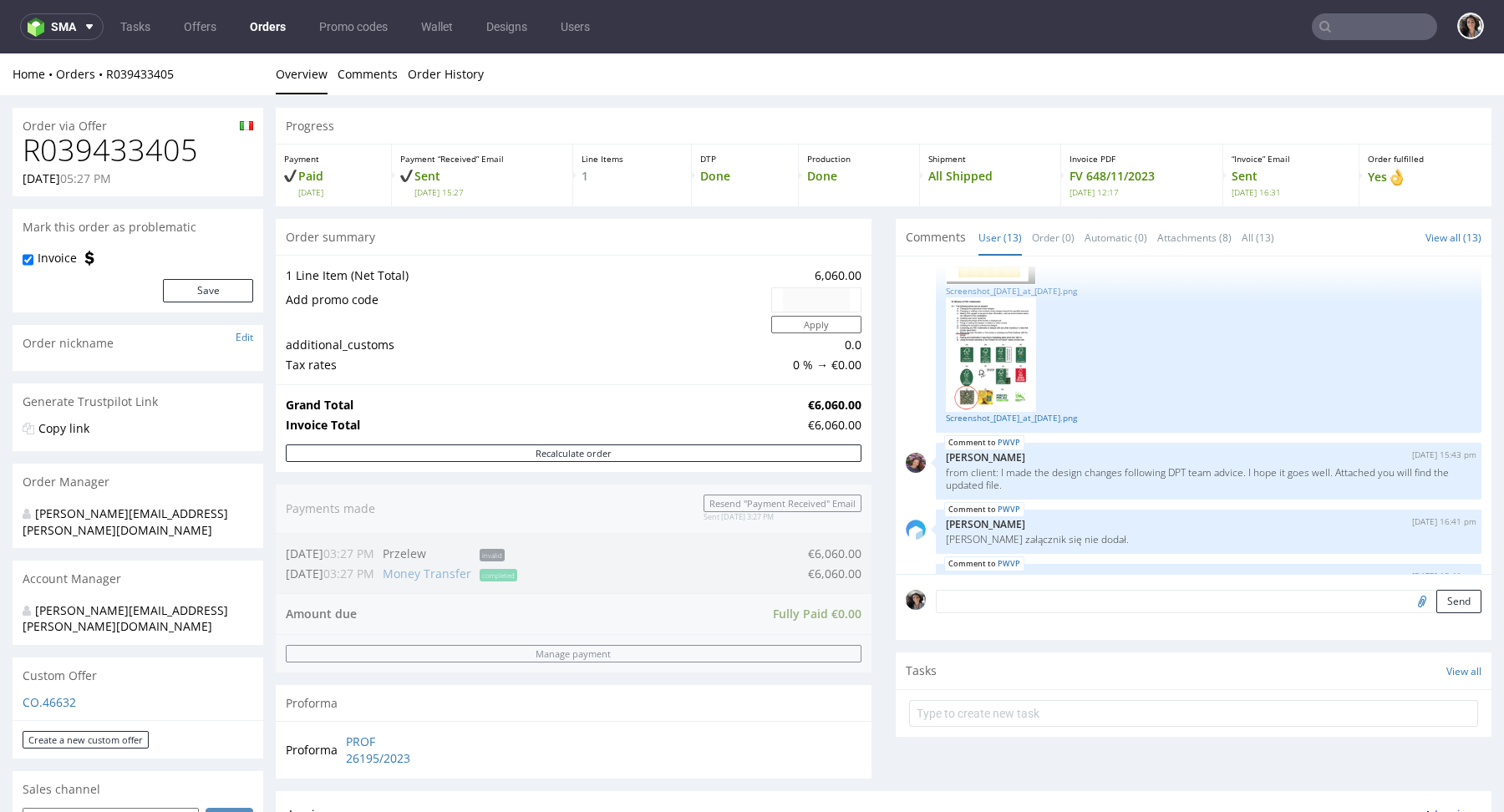
scroll to position [636, 0]
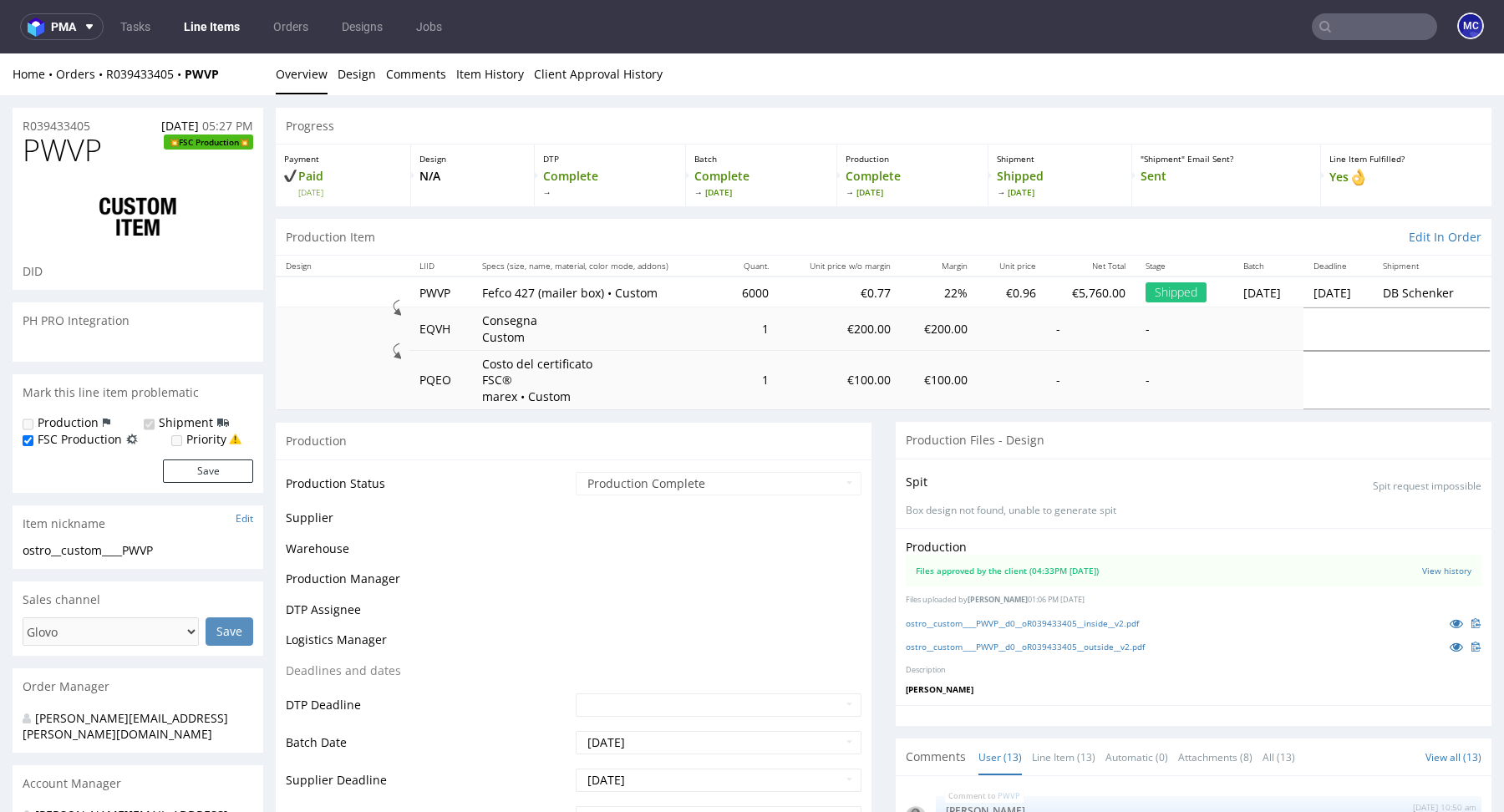
scroll to position [878, 0]
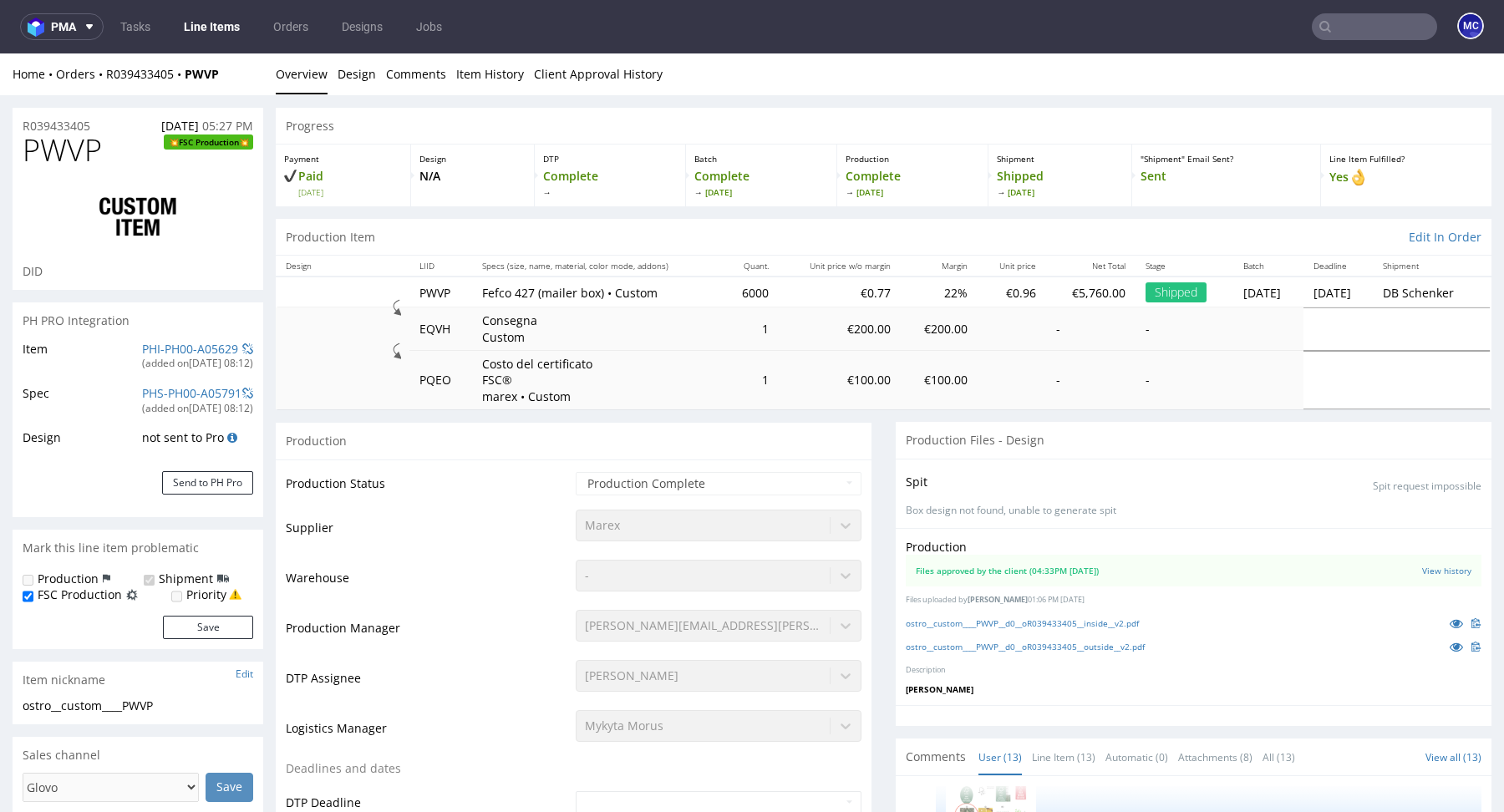
select select "in_progress"
click at [1000, 619] on link "ostro__custom____PWVP__d0__oR039433405__inside__v2.pdf" at bounding box center [1022, 623] width 233 height 12
click at [1042, 654] on div "Production Files approved by the client (04:33PM 16 Oct 2023) View history File…" at bounding box center [1194, 617] width 596 height 178
click at [1040, 650] on link "ostro__custom____PWVP__d0__oR039433405__outside__v2.pdf" at bounding box center [1025, 646] width 239 height 12
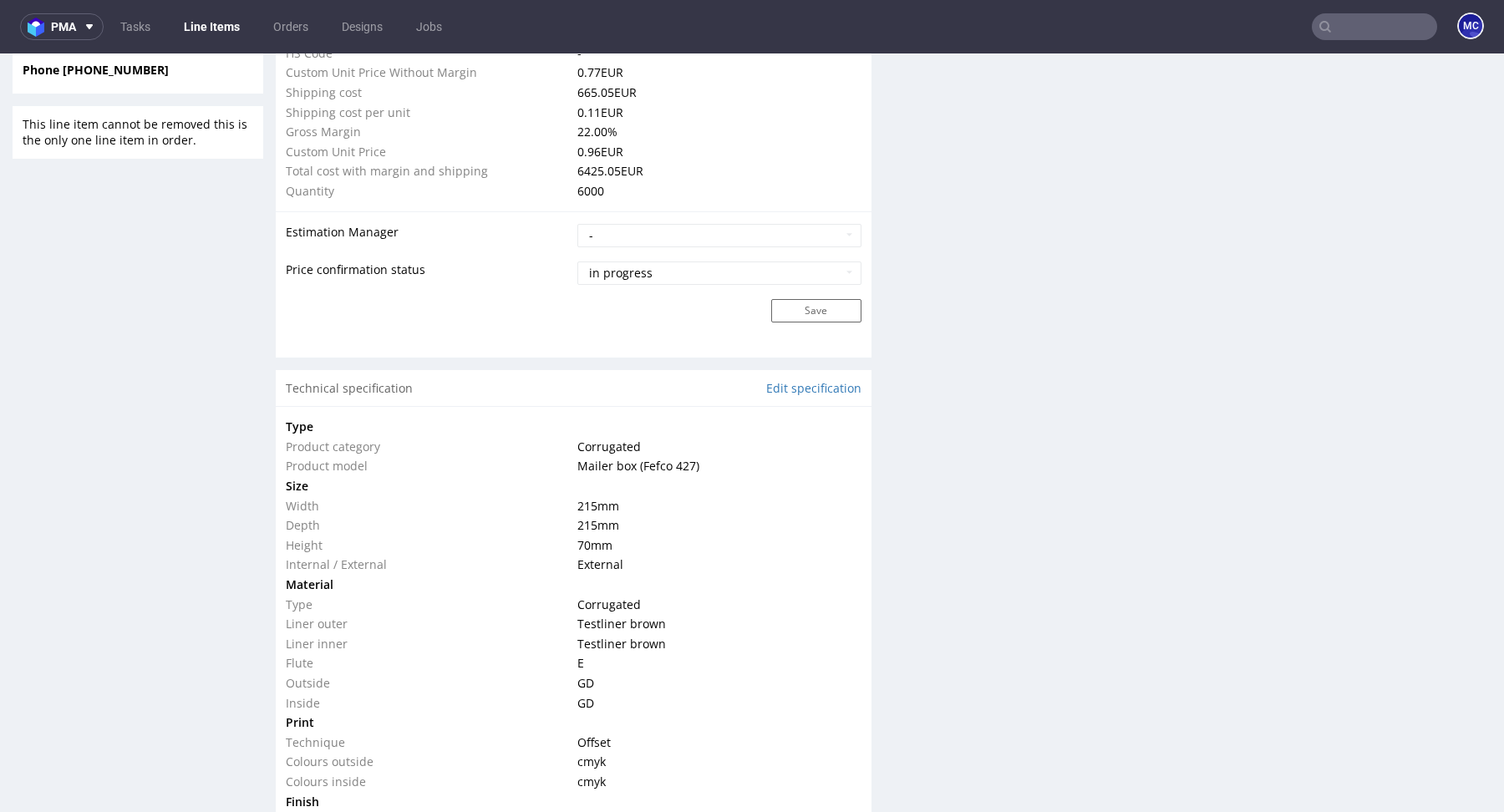
scroll to position [2082, 0]
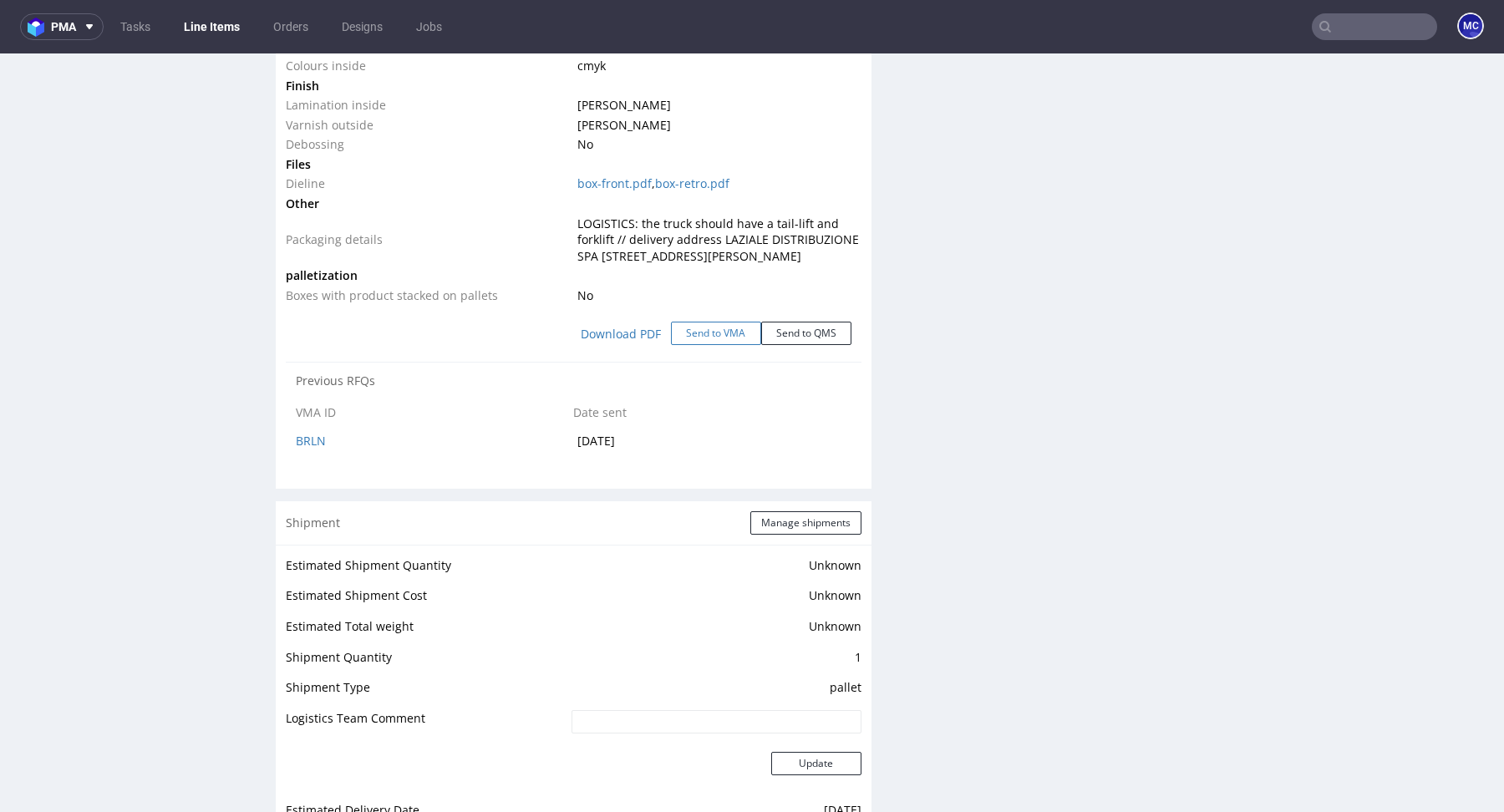
click at [697, 345] on button "Send to VMA" at bounding box center [715, 333] width 90 height 23
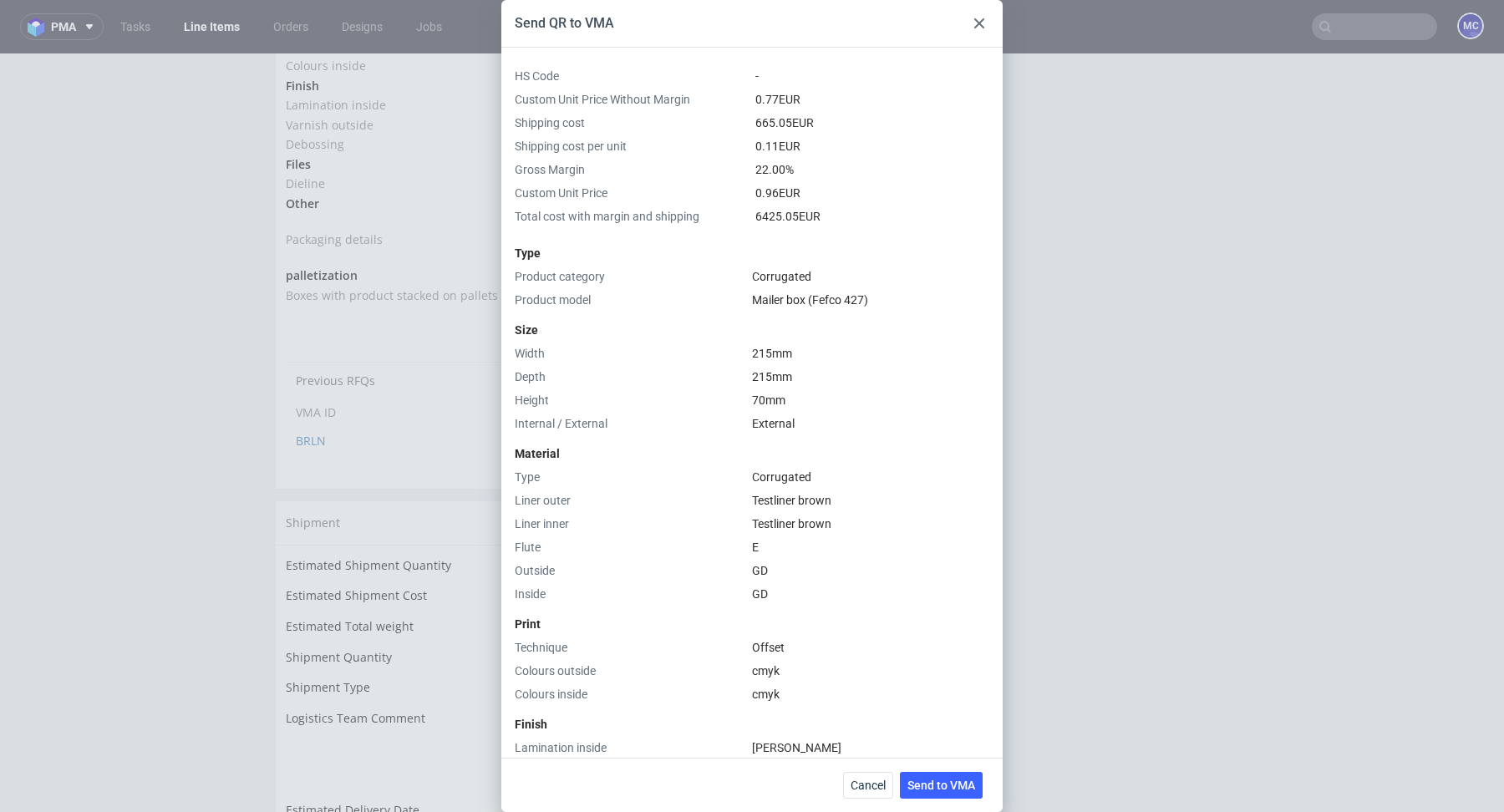
click at [933, 764] on div "Cancel Send to VMA" at bounding box center [752, 784] width 501 height 54
click at [936, 779] on span "Send to VMA" at bounding box center [941, 784] width 68 height 12
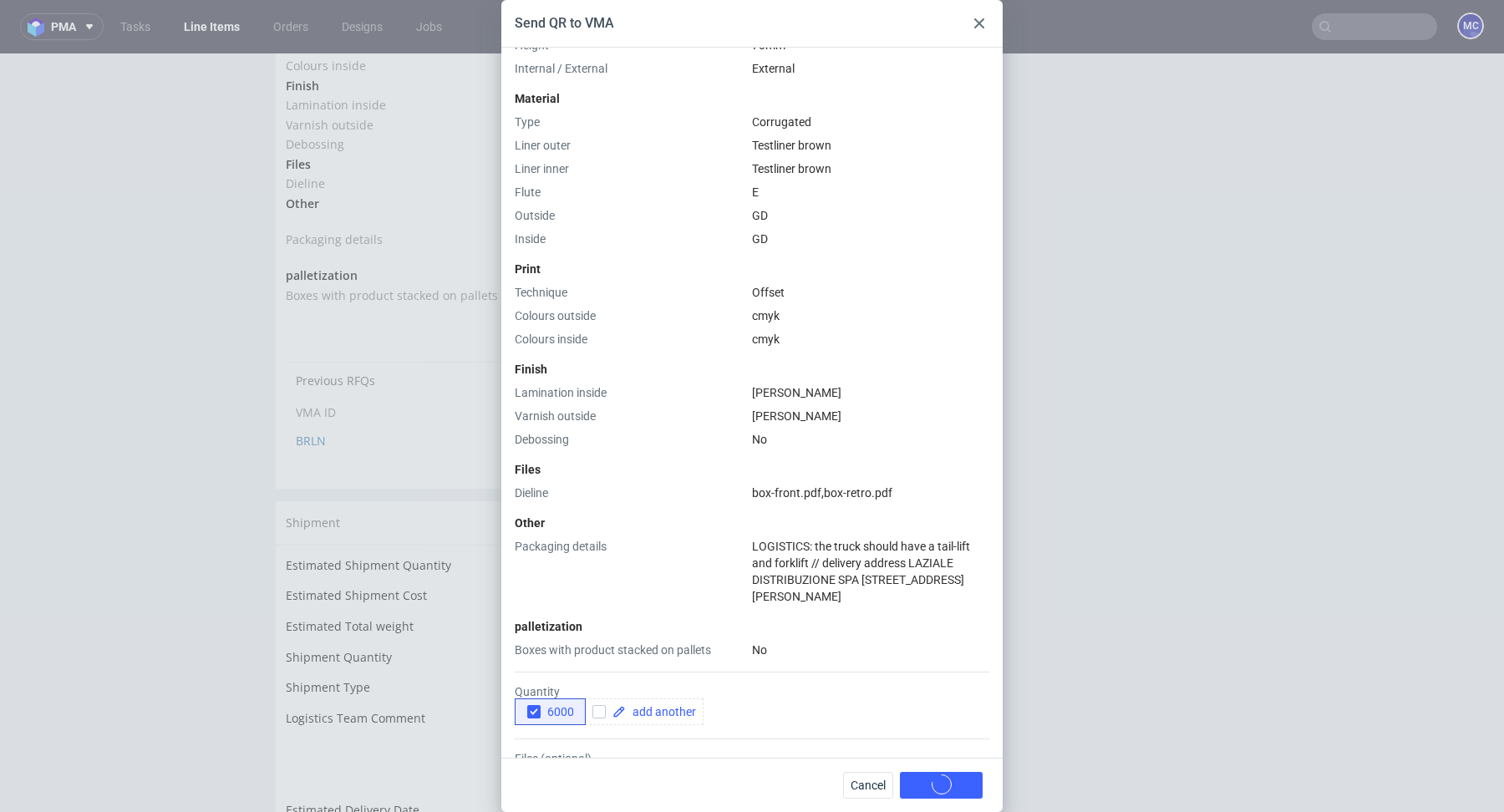
scroll to position [558, 0]
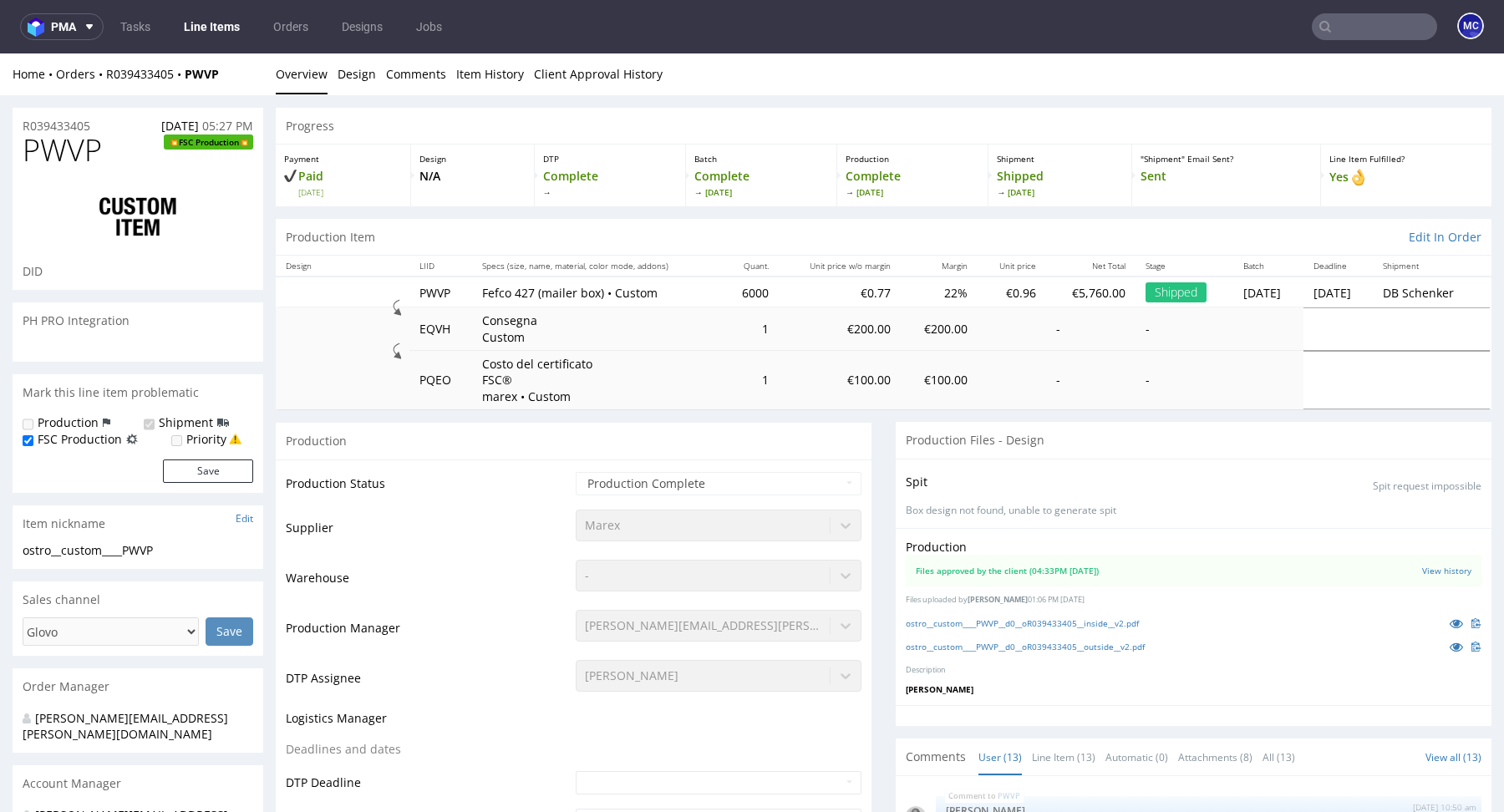
select select "in_progress"
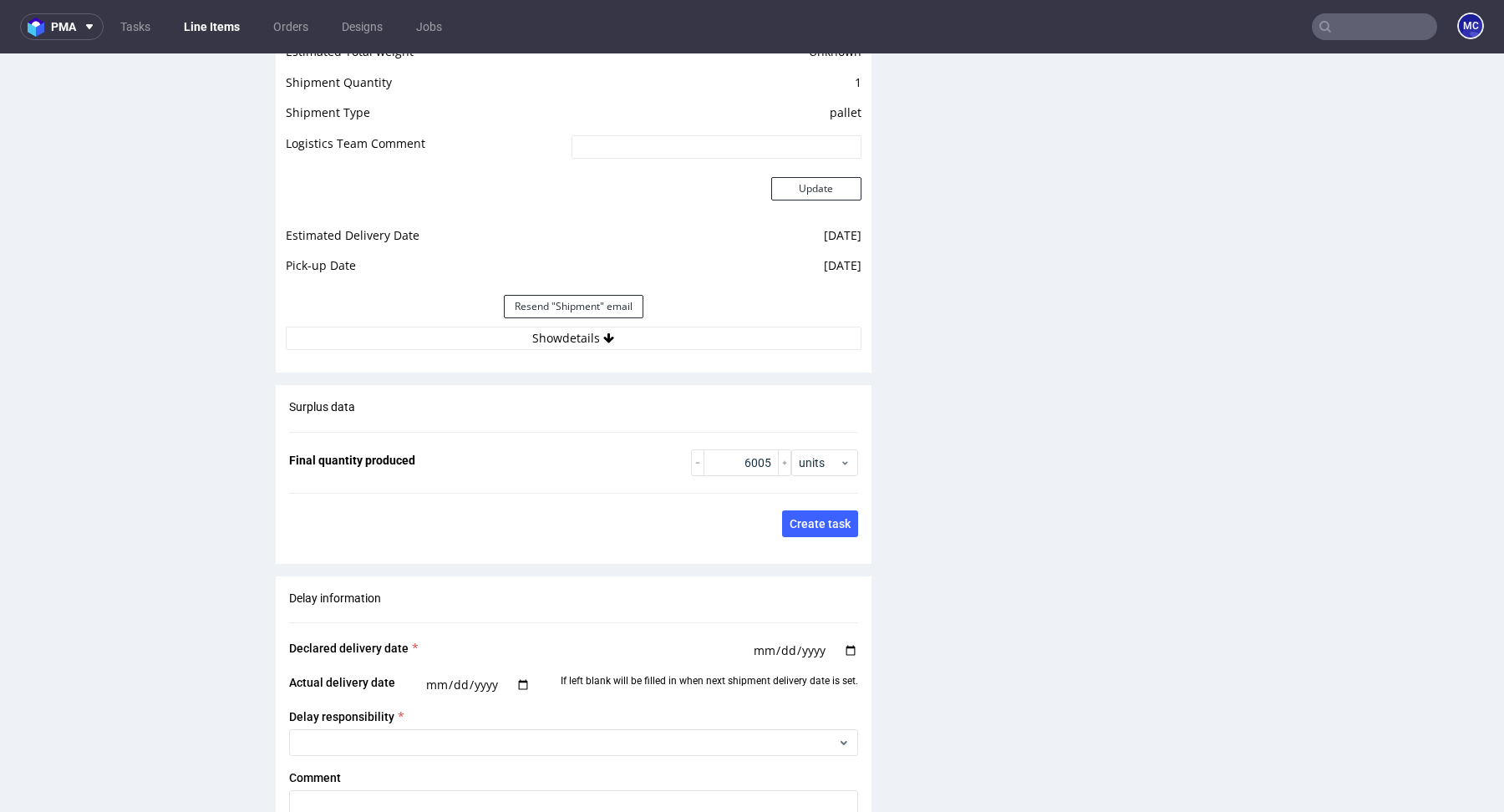
scroll to position [2206, 0]
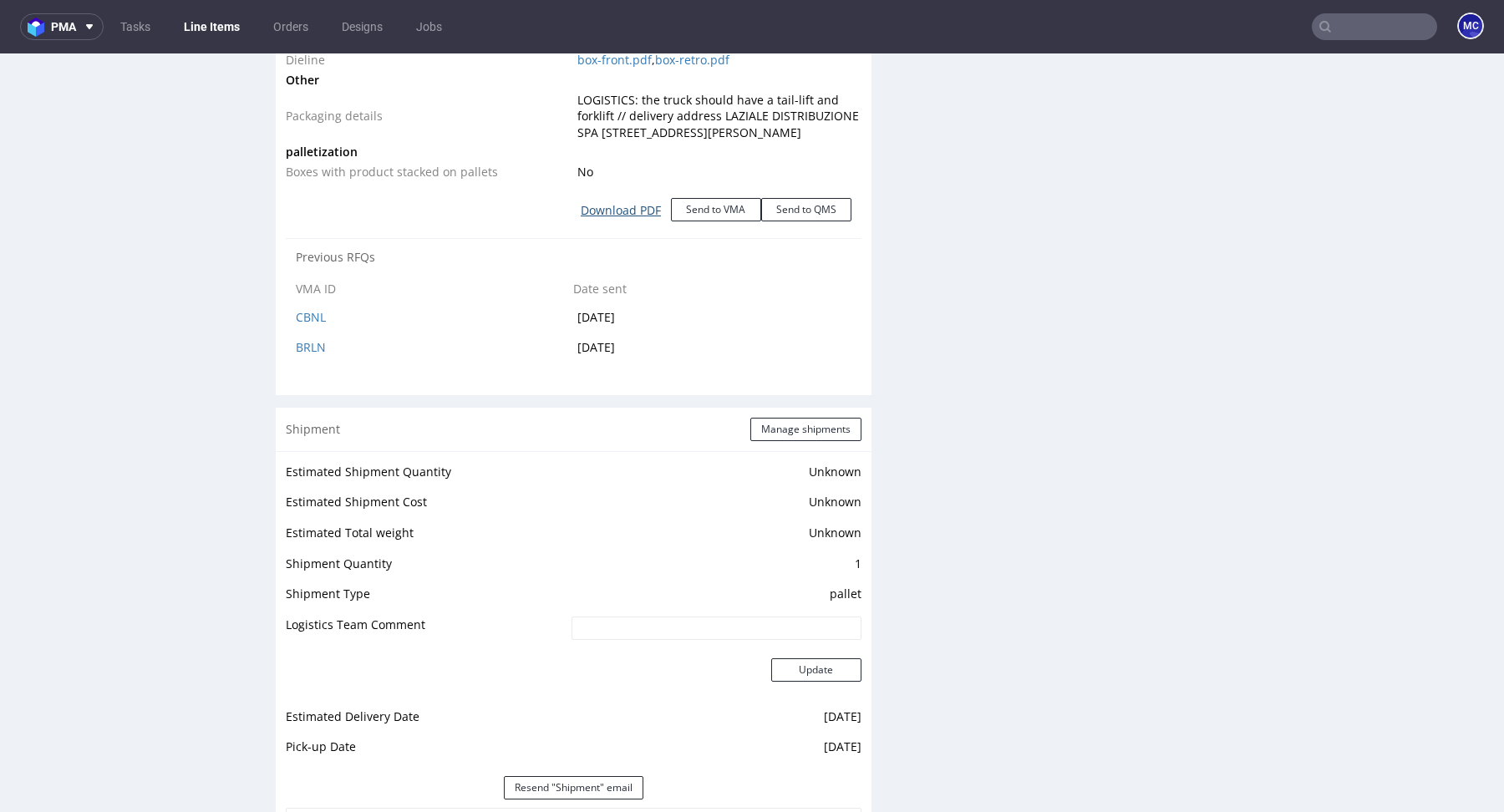
click at [634, 217] on link "Download PDF" at bounding box center [621, 210] width 100 height 37
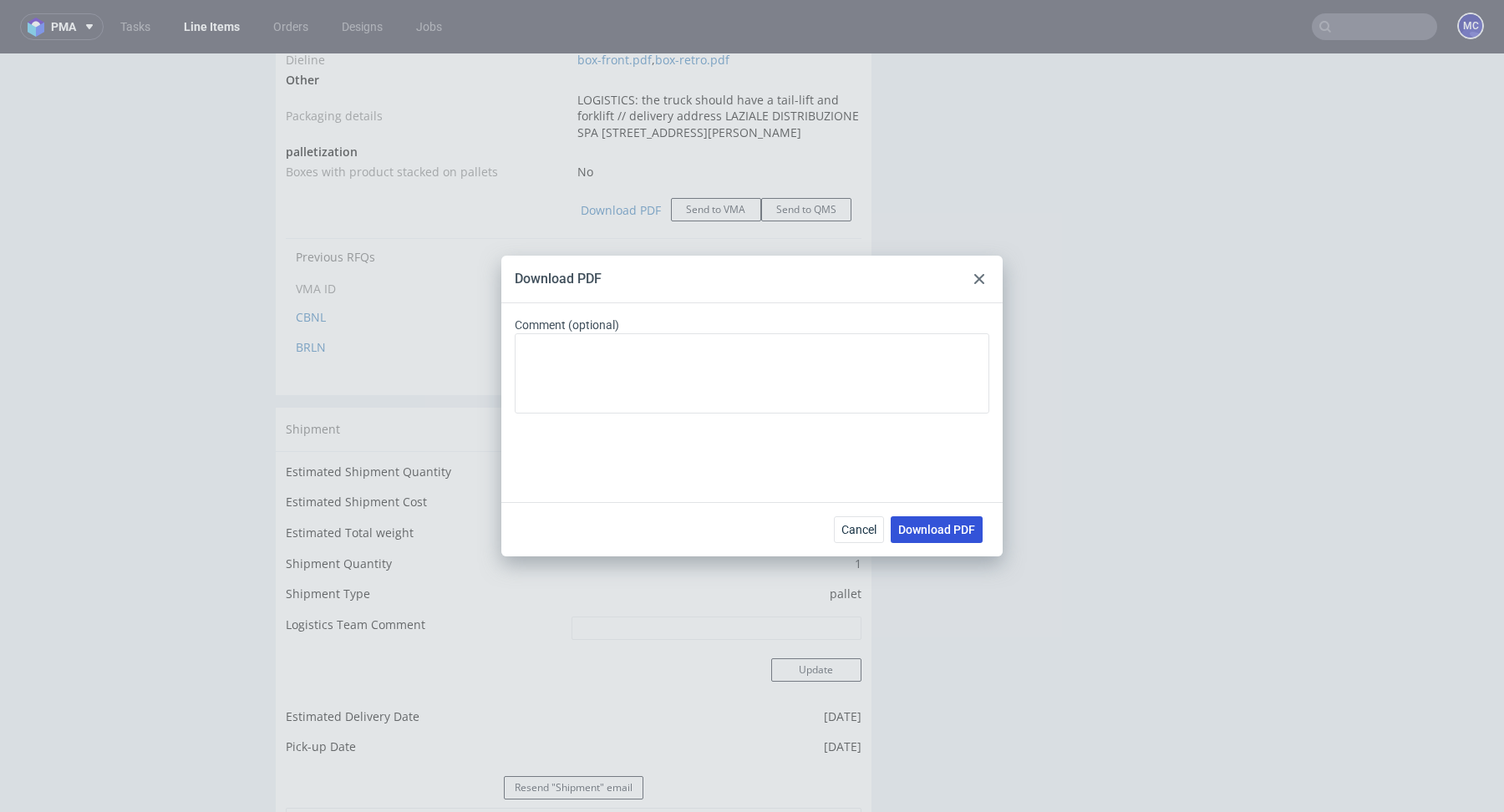
click at [948, 526] on span "Download PDF" at bounding box center [936, 529] width 77 height 12
click at [982, 283] on use at bounding box center [979, 278] width 10 height 10
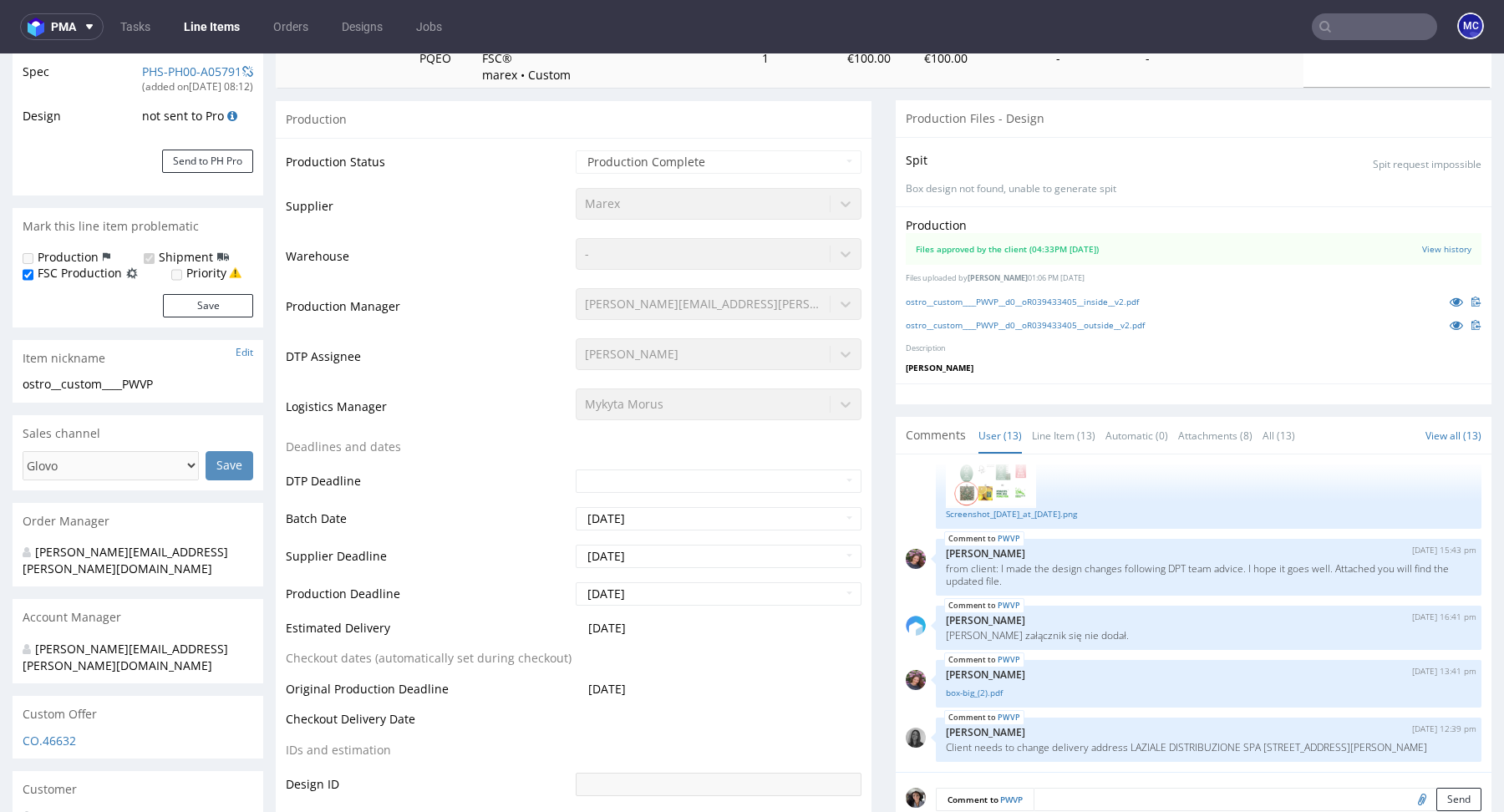
scroll to position [0, 0]
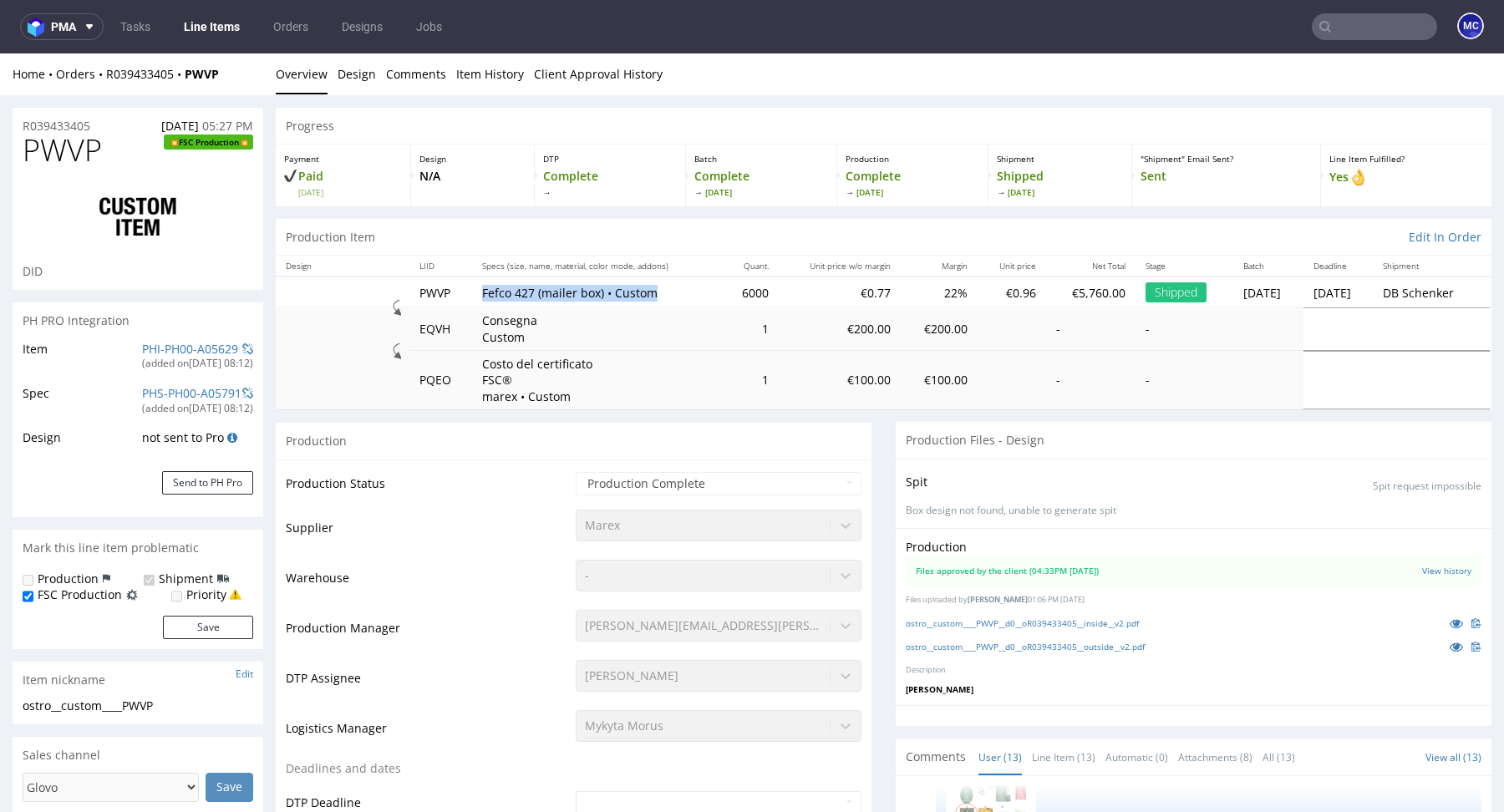
drag, startPoint x: 648, startPoint y: 287, endPoint x: 456, endPoint y: 288, distance: 192.0
click at [456, 288] on tr "PWVP Fefco 427 (mailer box) • Custom 6000 €0.77 22% €0.96 €5,760.00 Shipped Tue…" at bounding box center [883, 291] width 1215 height 31
copy tr "Fefco 427 (mailer box) • Custom"
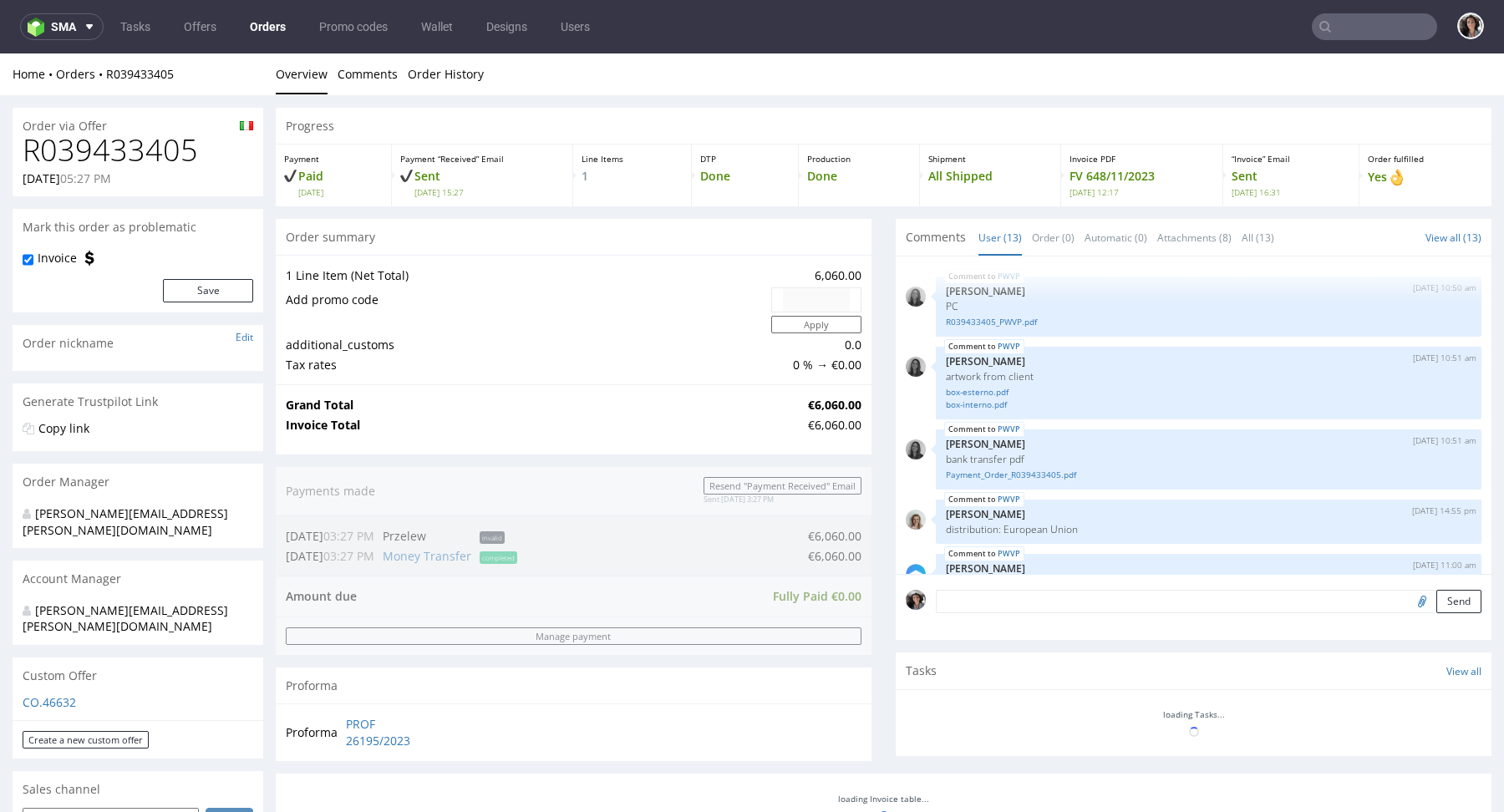
scroll to position [878, 0]
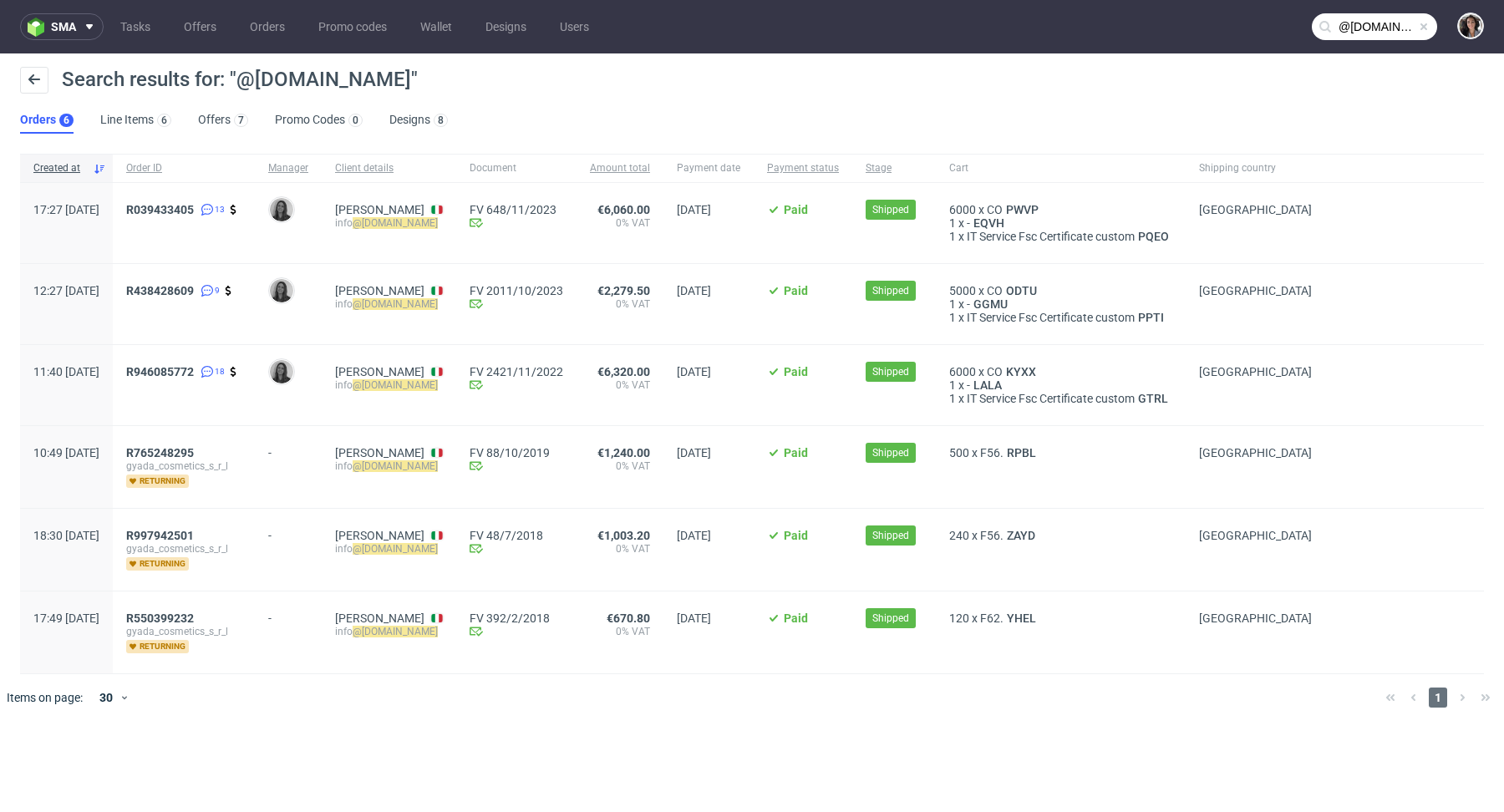
click at [1368, 27] on input "@gyadacosmetics.com" at bounding box center [1374, 27] width 126 height 27
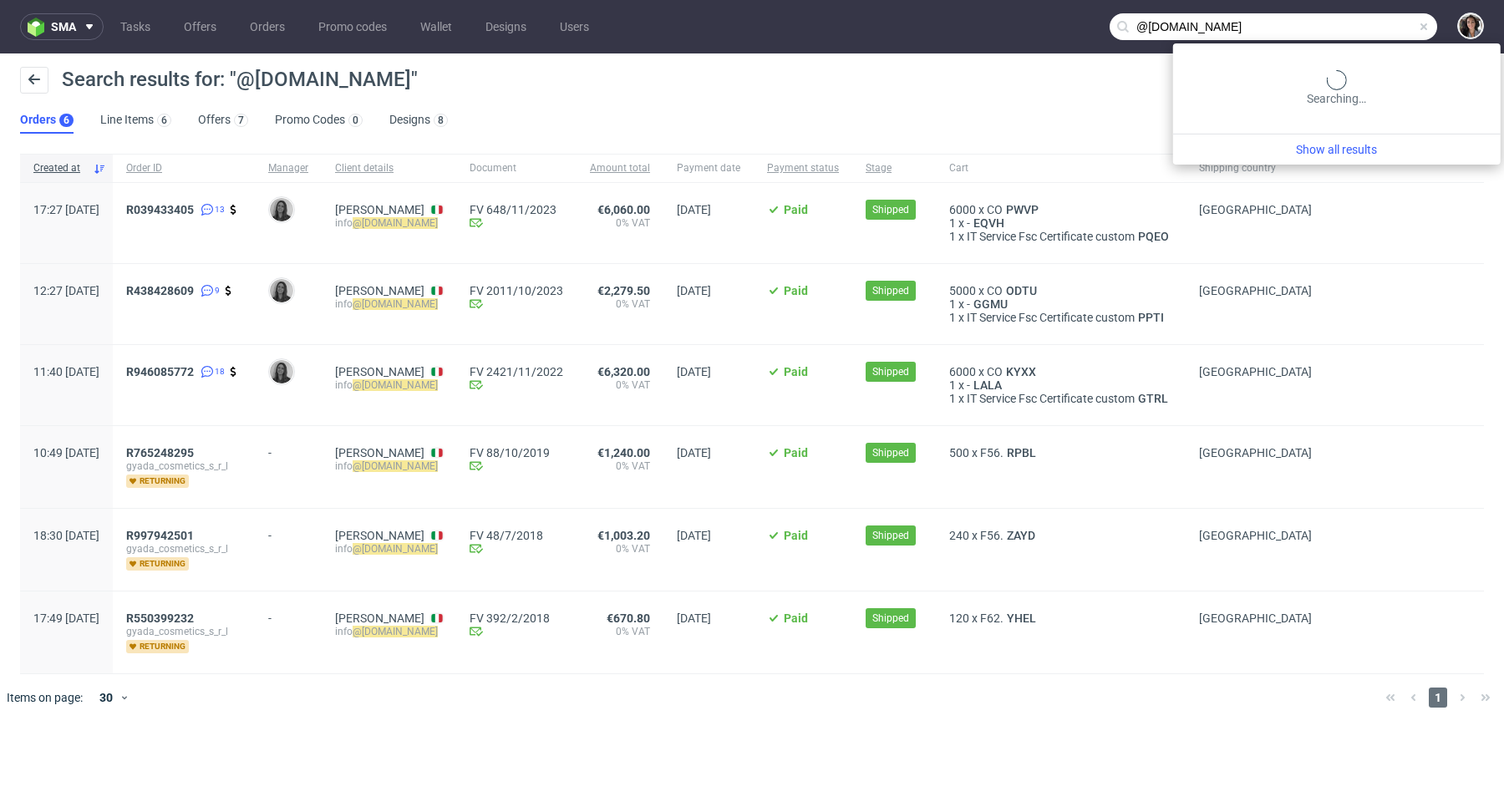
click at [1368, 27] on input "@gyadacosmetics.com" at bounding box center [1272, 27] width 327 height 27
paste input "[PERSON_NAME][EMAIL_ADDRESS][DOMAIN_NAME]"
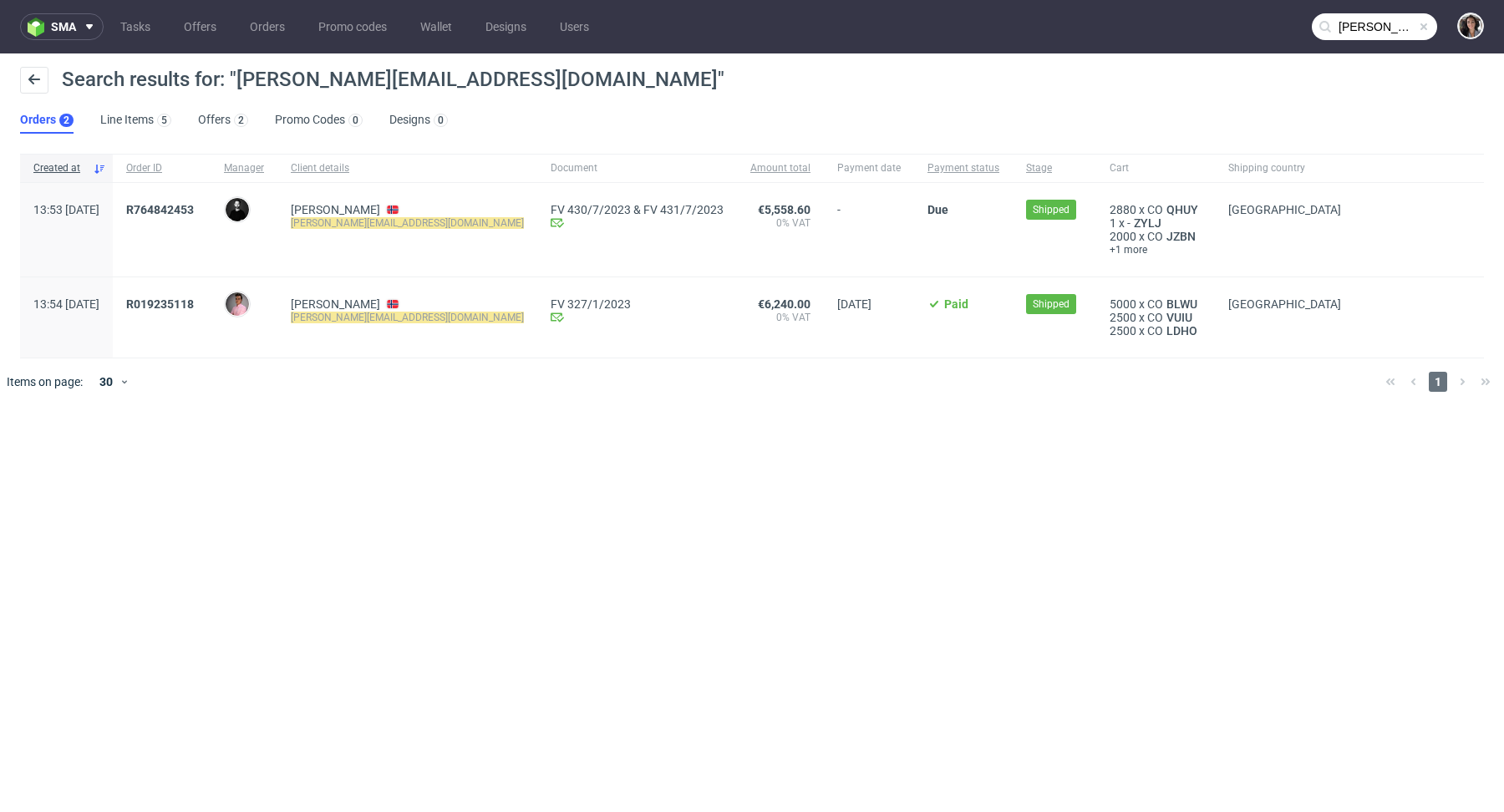
click at [1362, 45] on nav "sma Tasks Offers Orders Promo codes Wallet Designs Users martin@myrvann.no" at bounding box center [752, 27] width 1504 height 53
click at [1352, 29] on input "[PERSON_NAME][EMAIL_ADDRESS][DOMAIN_NAME]" at bounding box center [1374, 27] width 126 height 27
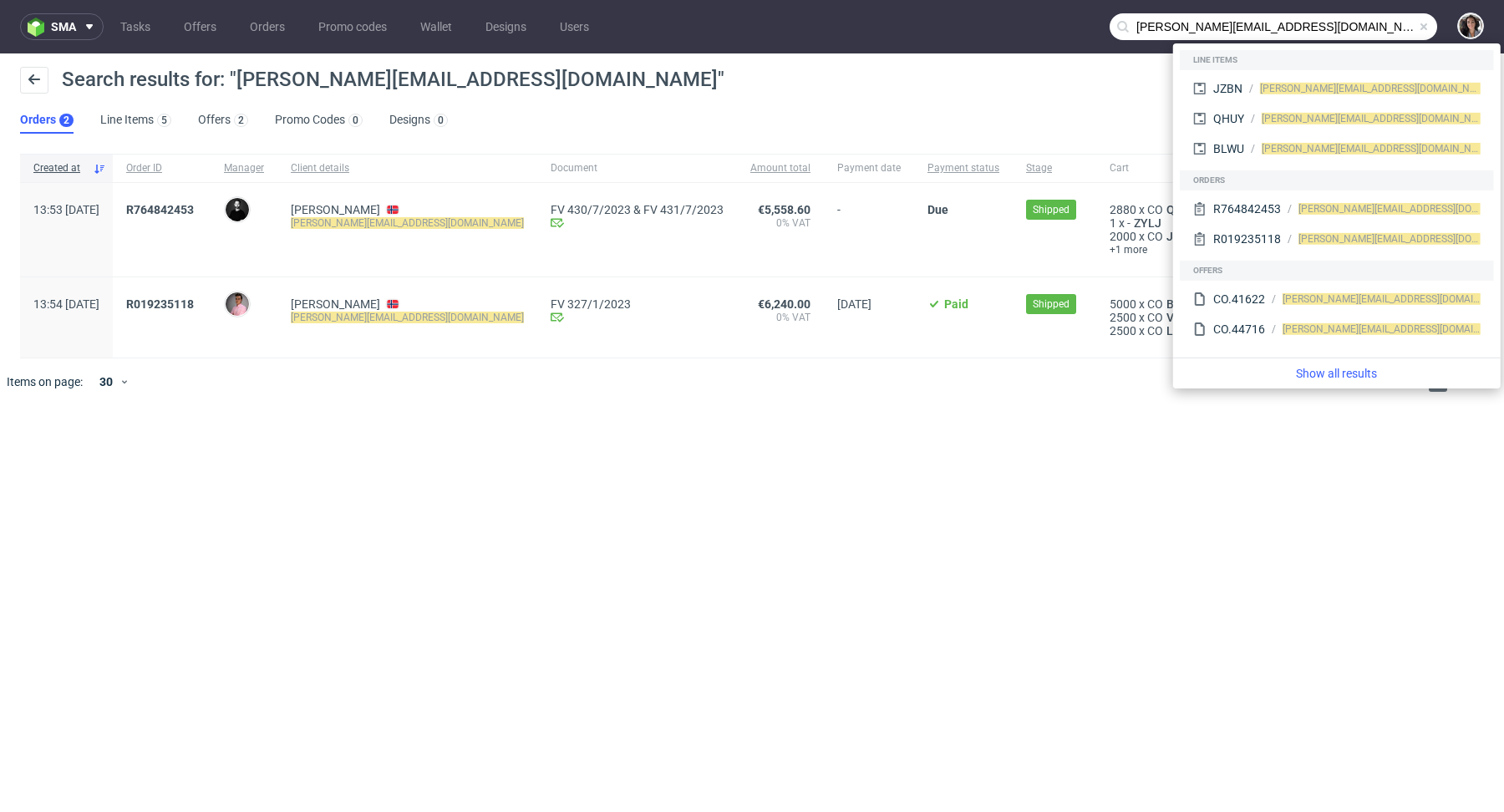
drag, startPoint x: 1171, startPoint y: 27, endPoint x: 1094, endPoint y: 27, distance: 77.0
click at [1094, 27] on nav "sma Tasks Offers Orders Promo codes Wallet Designs Users martin@myrvann.no" at bounding box center [752, 27] width 1504 height 53
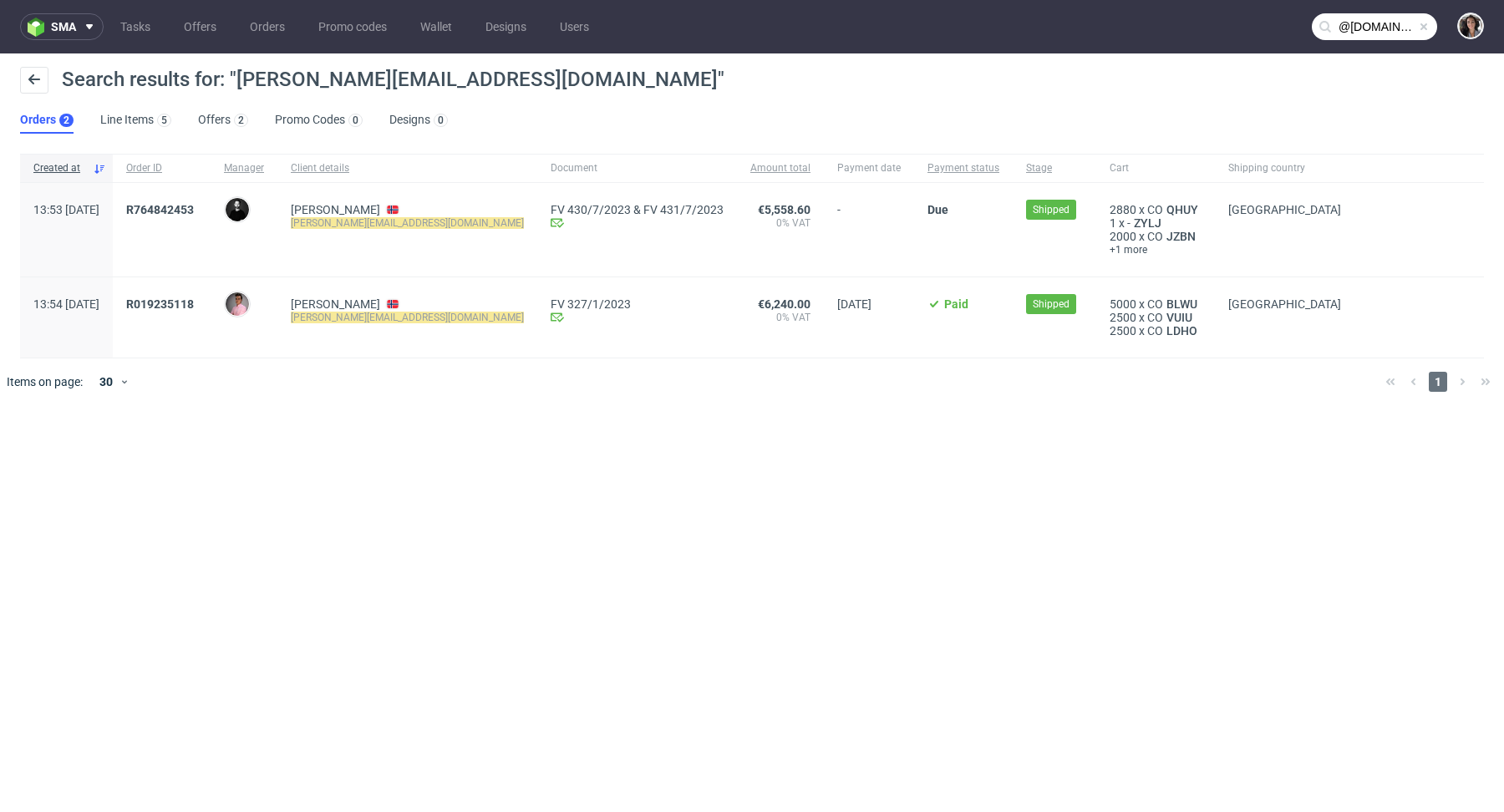
type input "@[DOMAIN_NAME]"
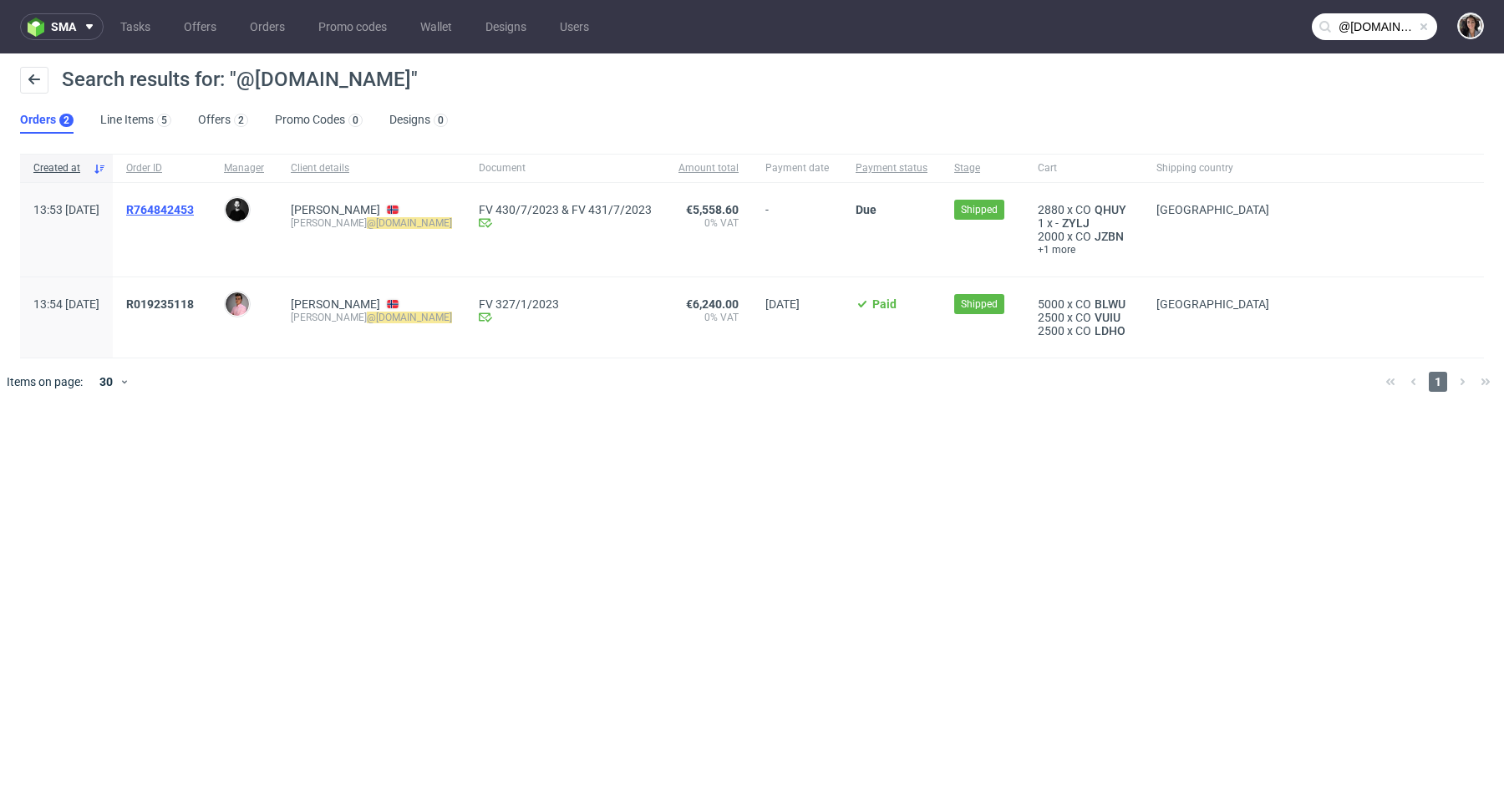
click at [193, 205] on span "R764842453" at bounding box center [160, 209] width 68 height 13
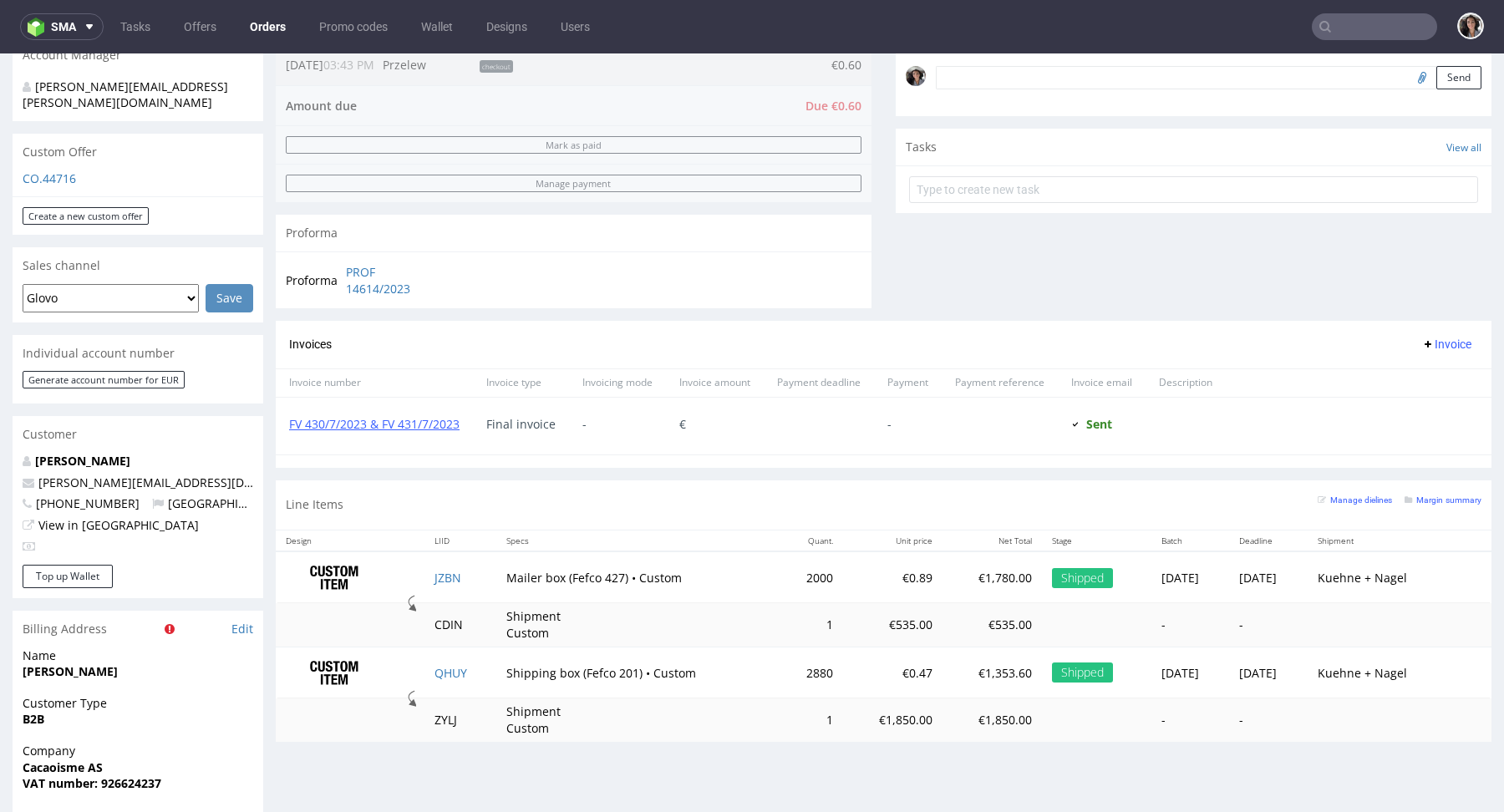
scroll to position [526, 0]
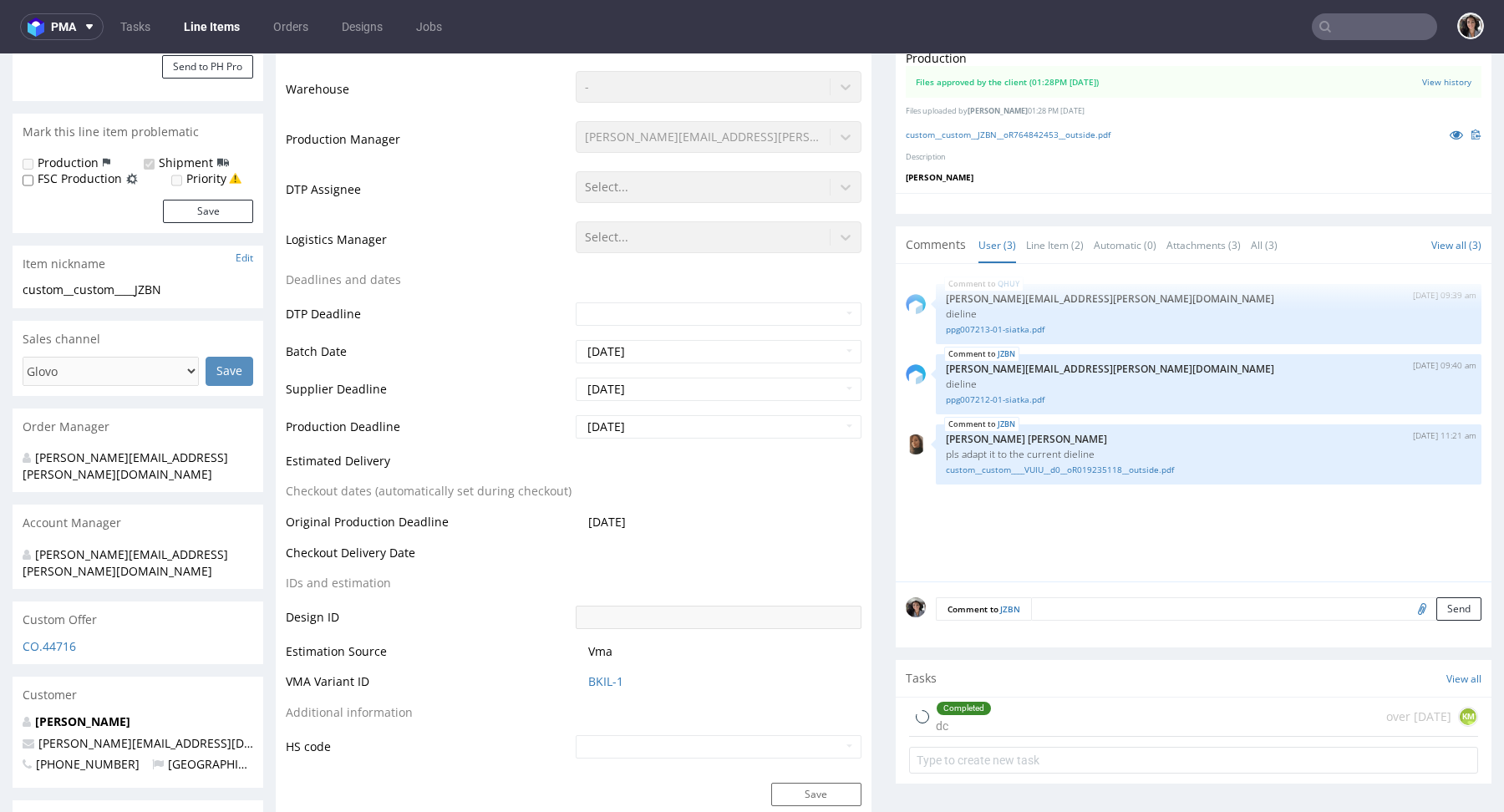
select select "in_progress"
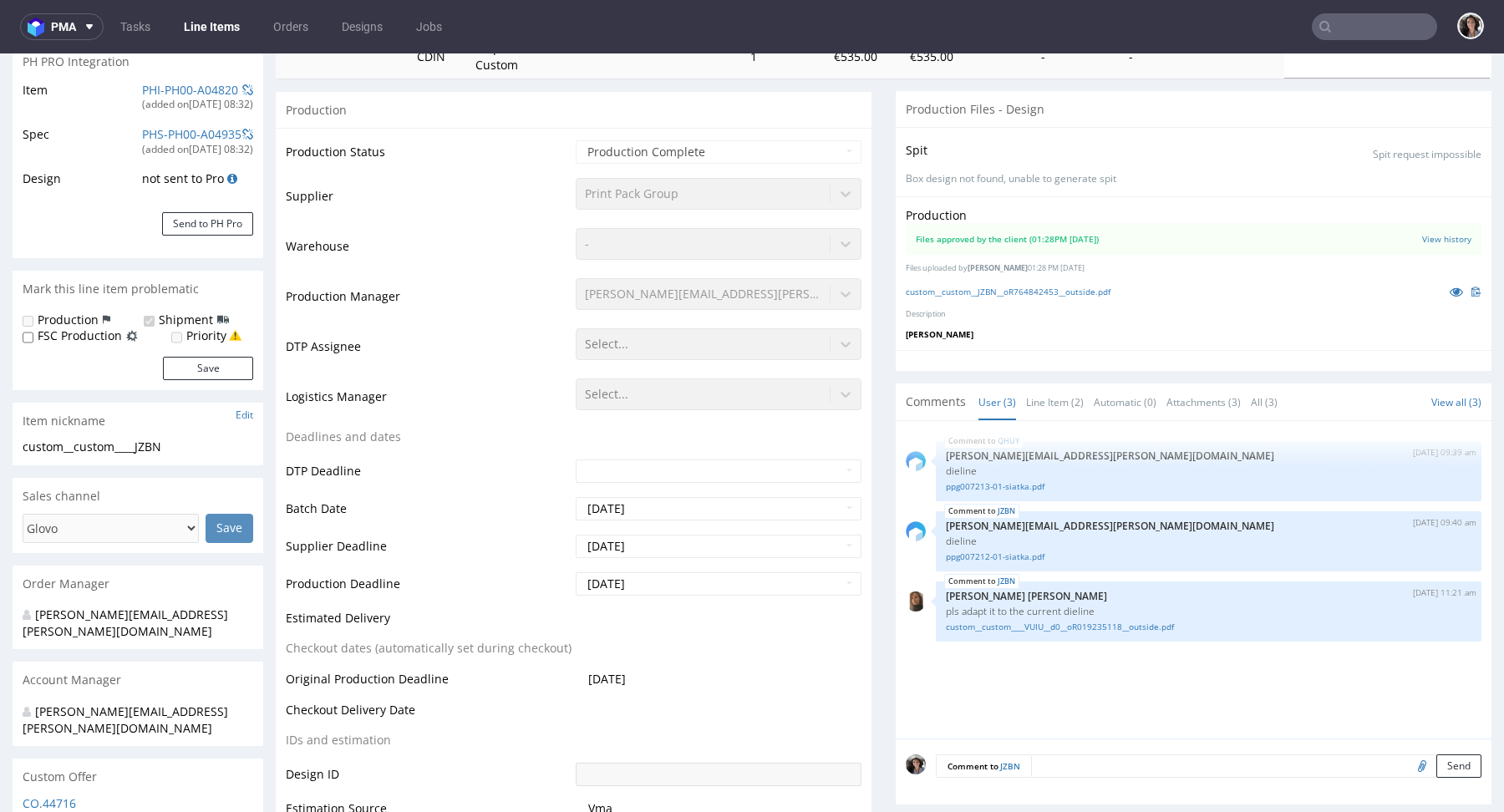
scroll to position [242, 0]
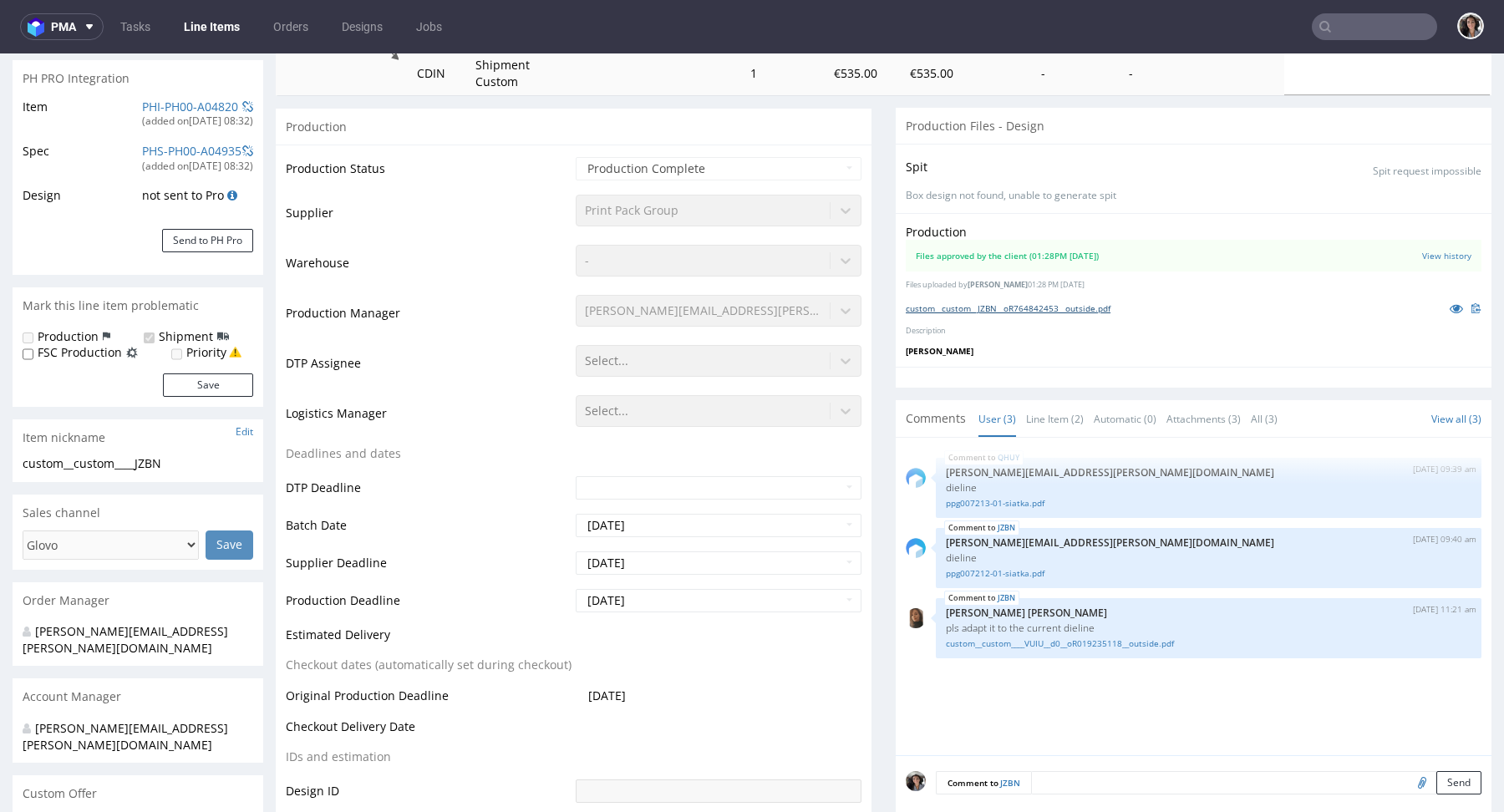
click at [1023, 309] on link "custom__custom__JZBN__oR764842453__outside.pdf" at bounding box center [1008, 308] width 205 height 12
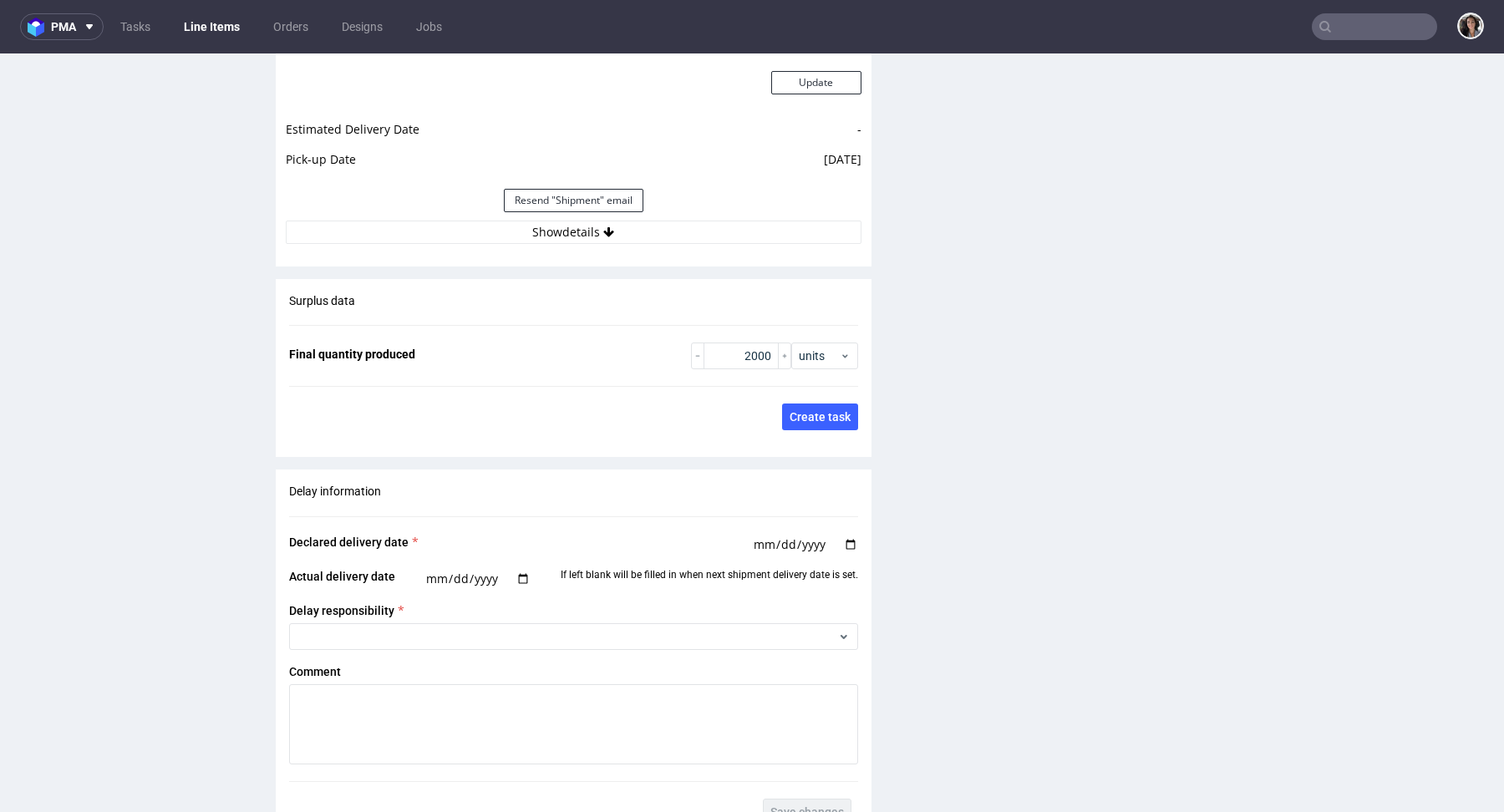
scroll to position [1601, 0]
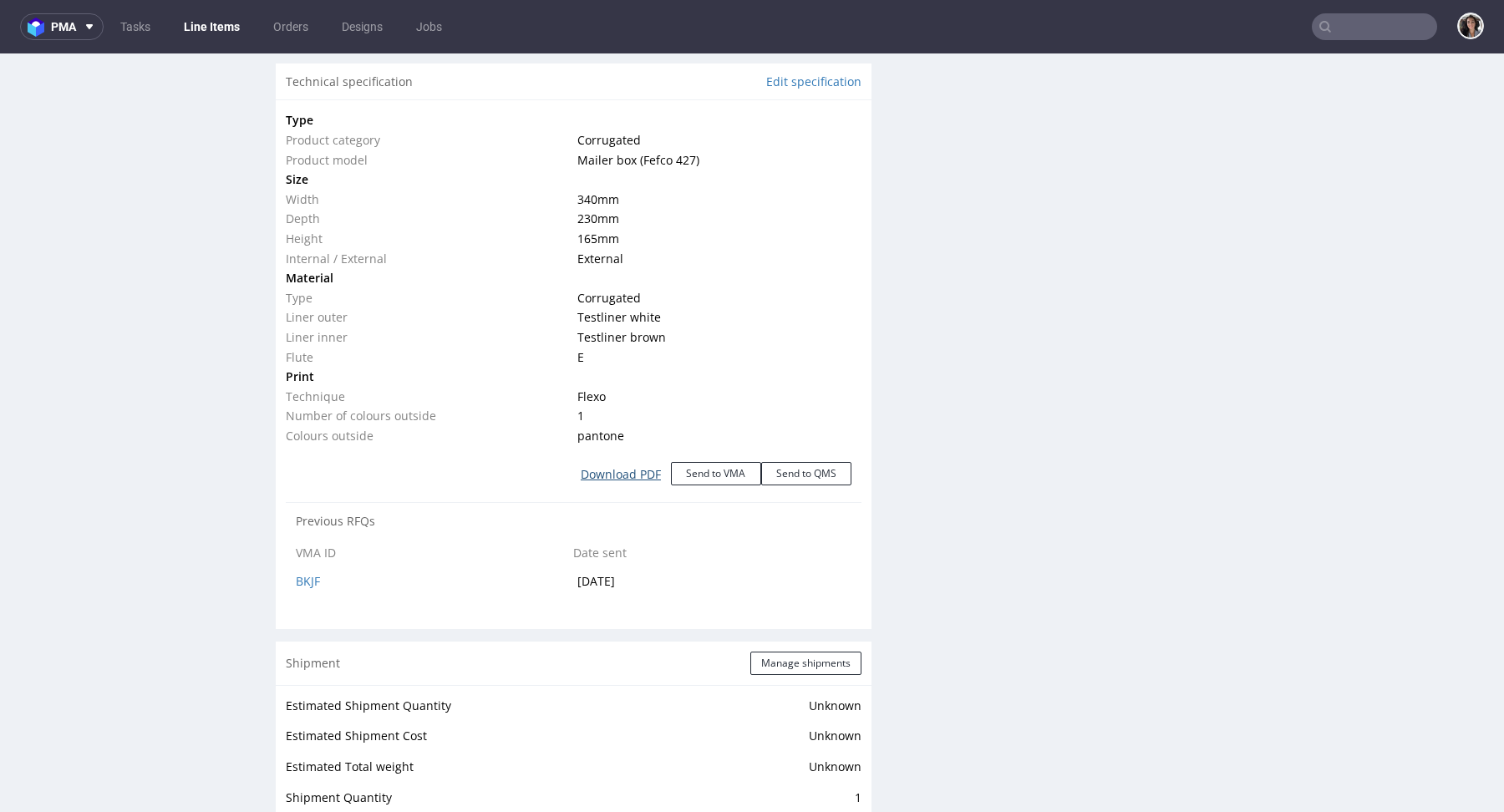
click at [610, 470] on link "Download PDF" at bounding box center [621, 474] width 100 height 37
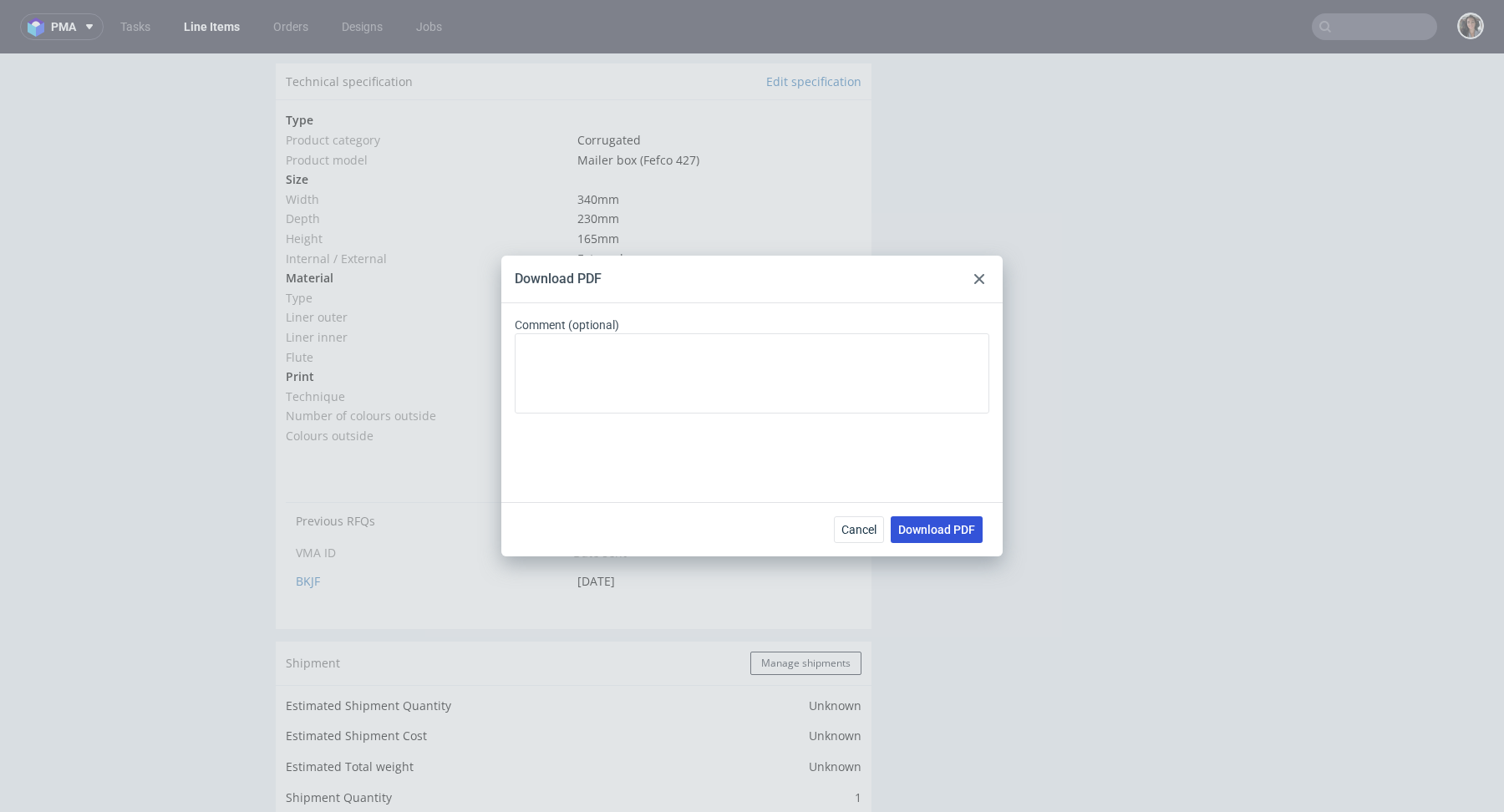
click at [936, 530] on span "Download PDF" at bounding box center [936, 529] width 77 height 12
drag, startPoint x: 981, startPoint y: 278, endPoint x: 981, endPoint y: 226, distance: 52.0
click at [981, 278] on icon at bounding box center [979, 278] width 10 height 10
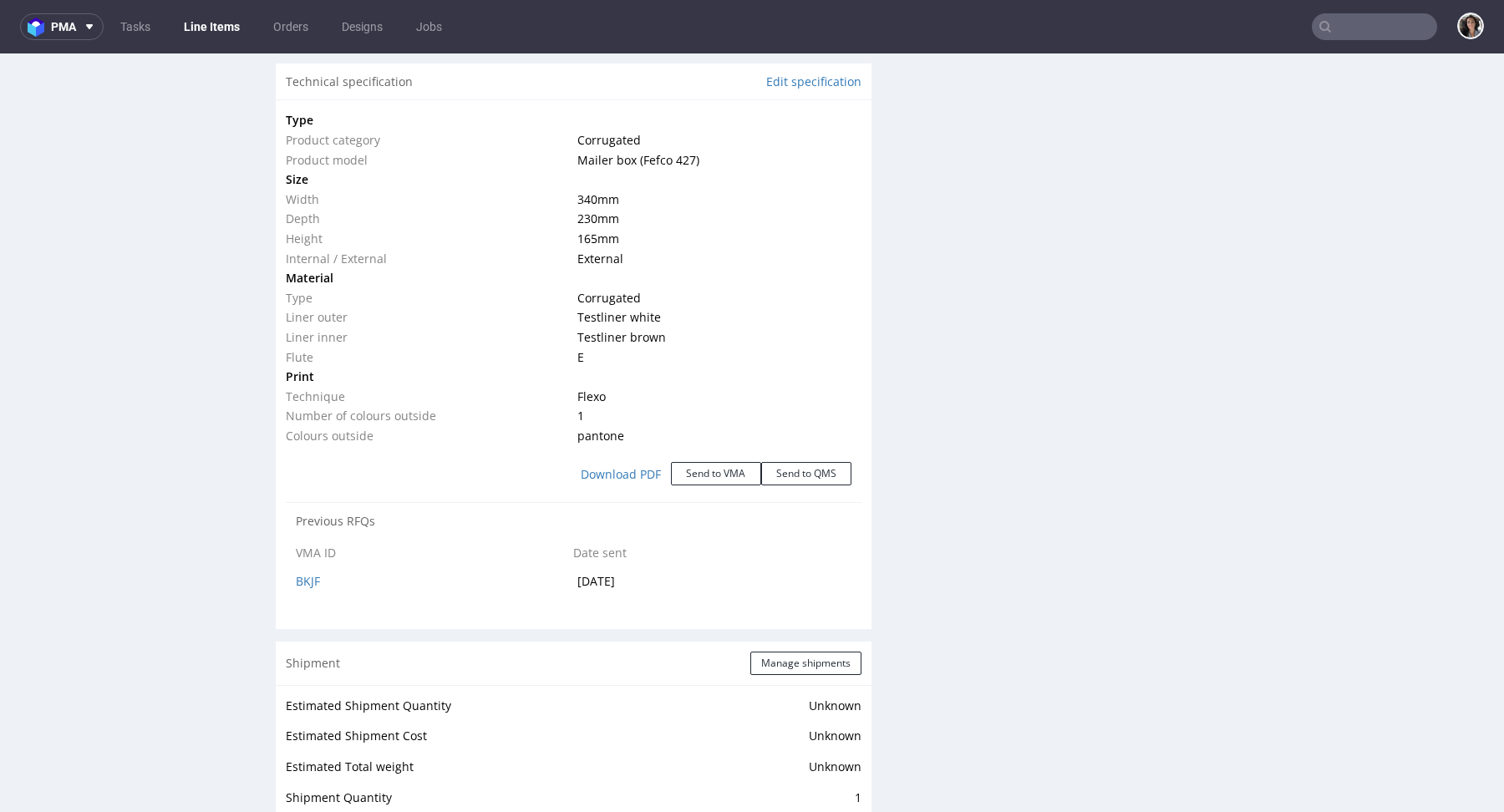
scroll to position [2905, 0]
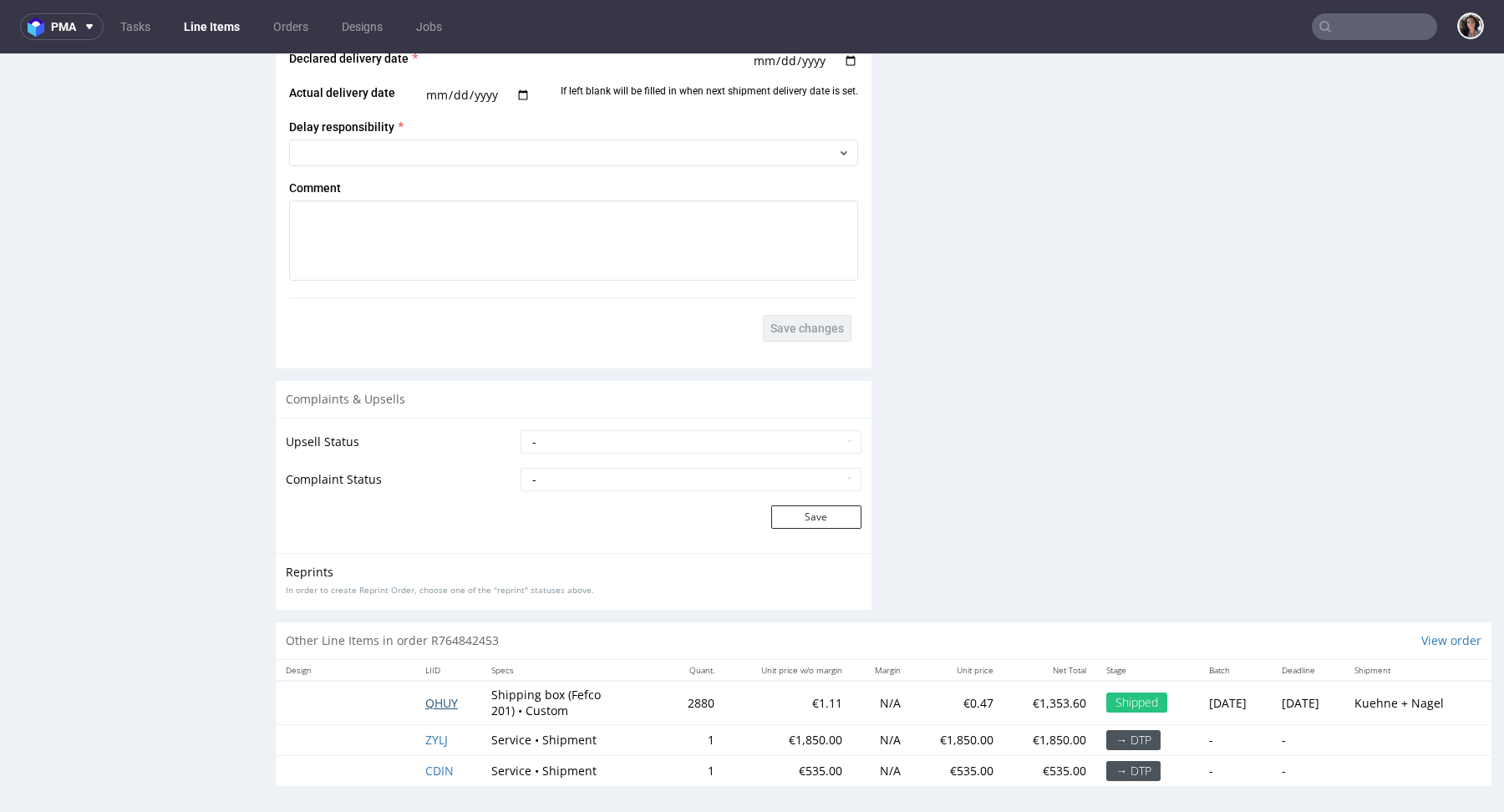
click at [427, 697] on span "QHUY" at bounding box center [441, 703] width 33 height 16
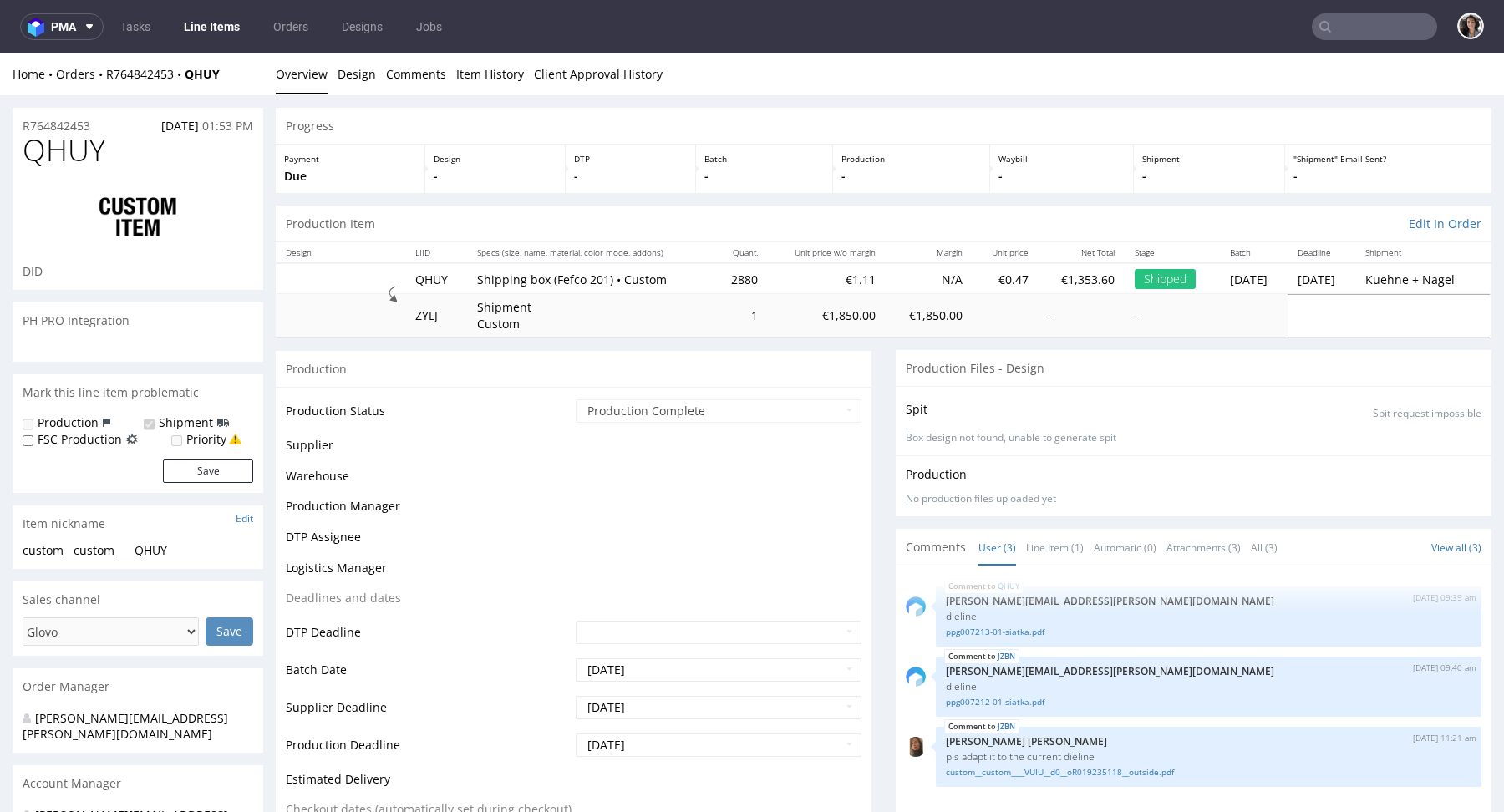
select select "in_progress"
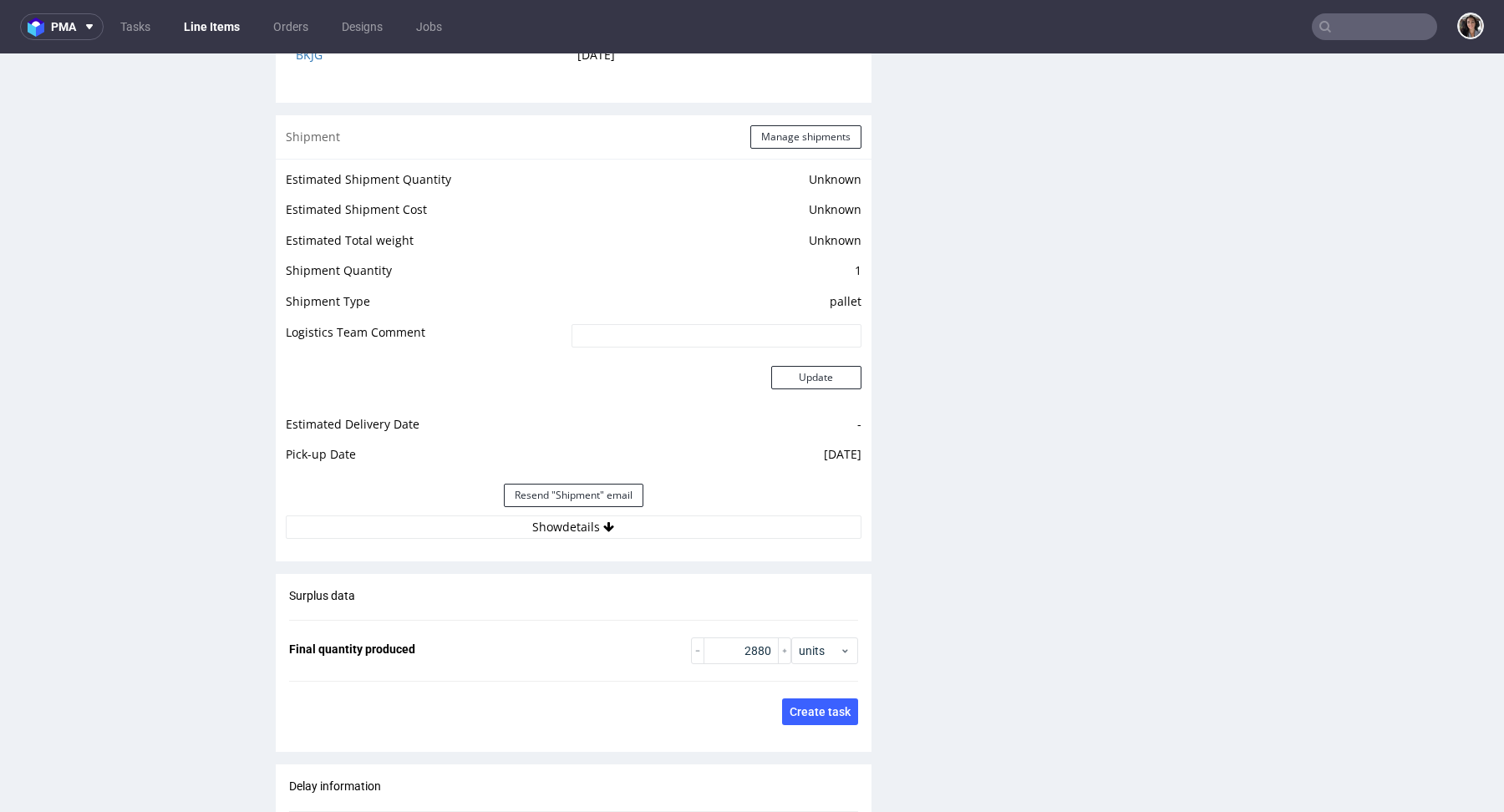
scroll to position [1775, 0]
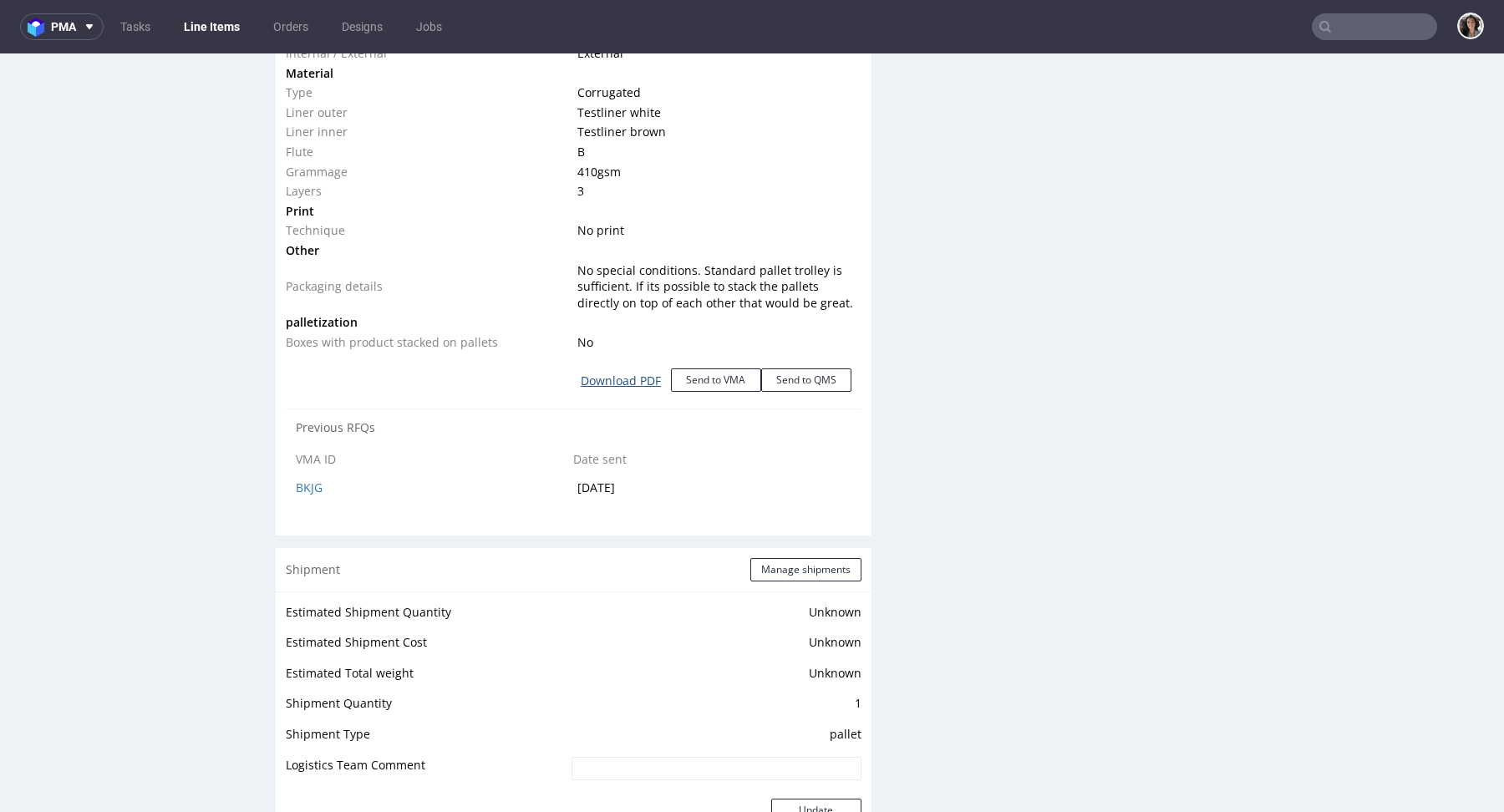
click at [617, 382] on link "Download PDF" at bounding box center [621, 381] width 100 height 37
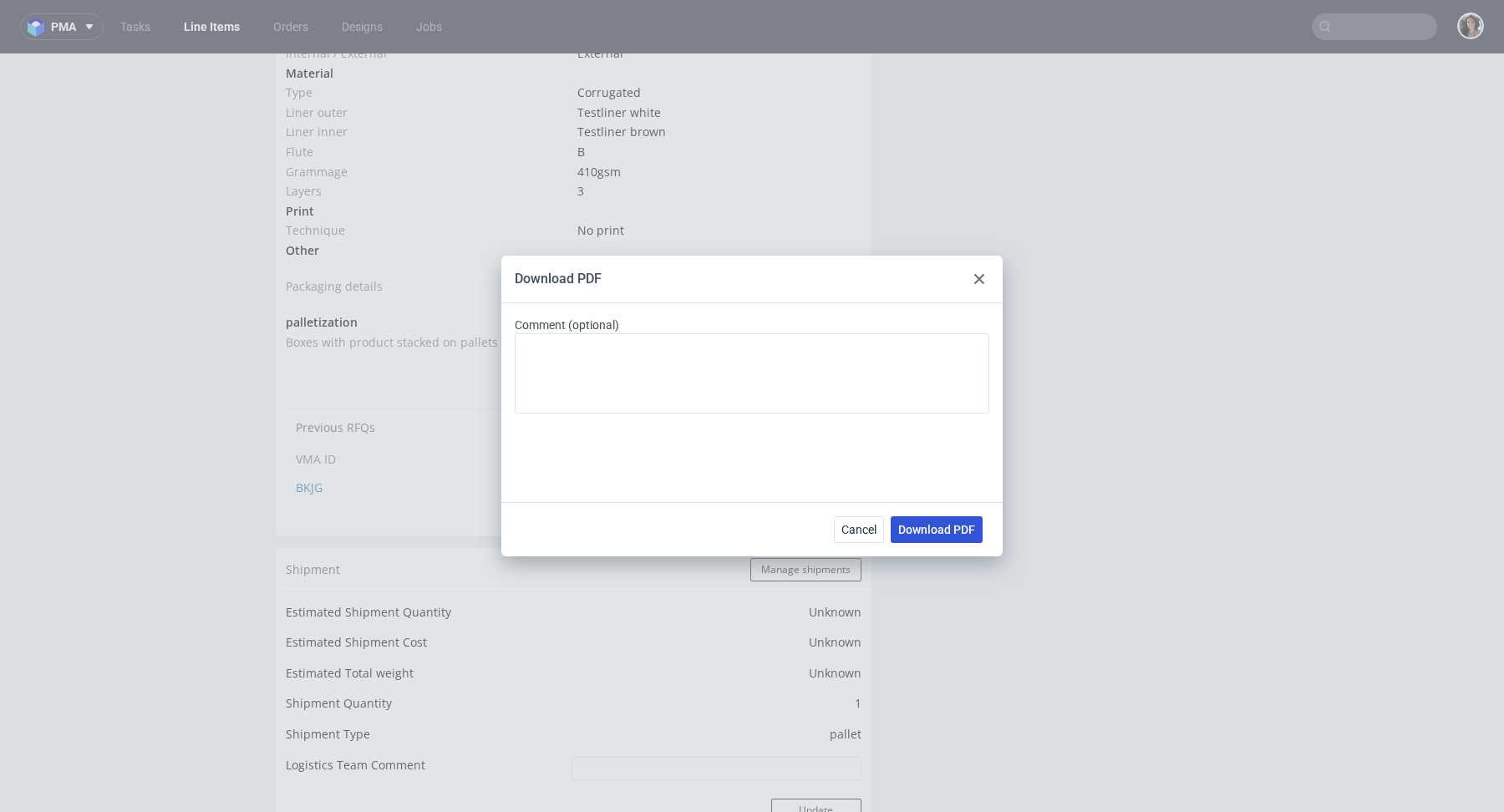
click at [947, 524] on span "Download PDF" at bounding box center [936, 529] width 77 height 12
click at [1157, 347] on div "Download PDF Comment (optional) Cancel Download PDF" at bounding box center [752, 406] width 1504 height 812
click at [978, 277] on use at bounding box center [979, 278] width 10 height 10
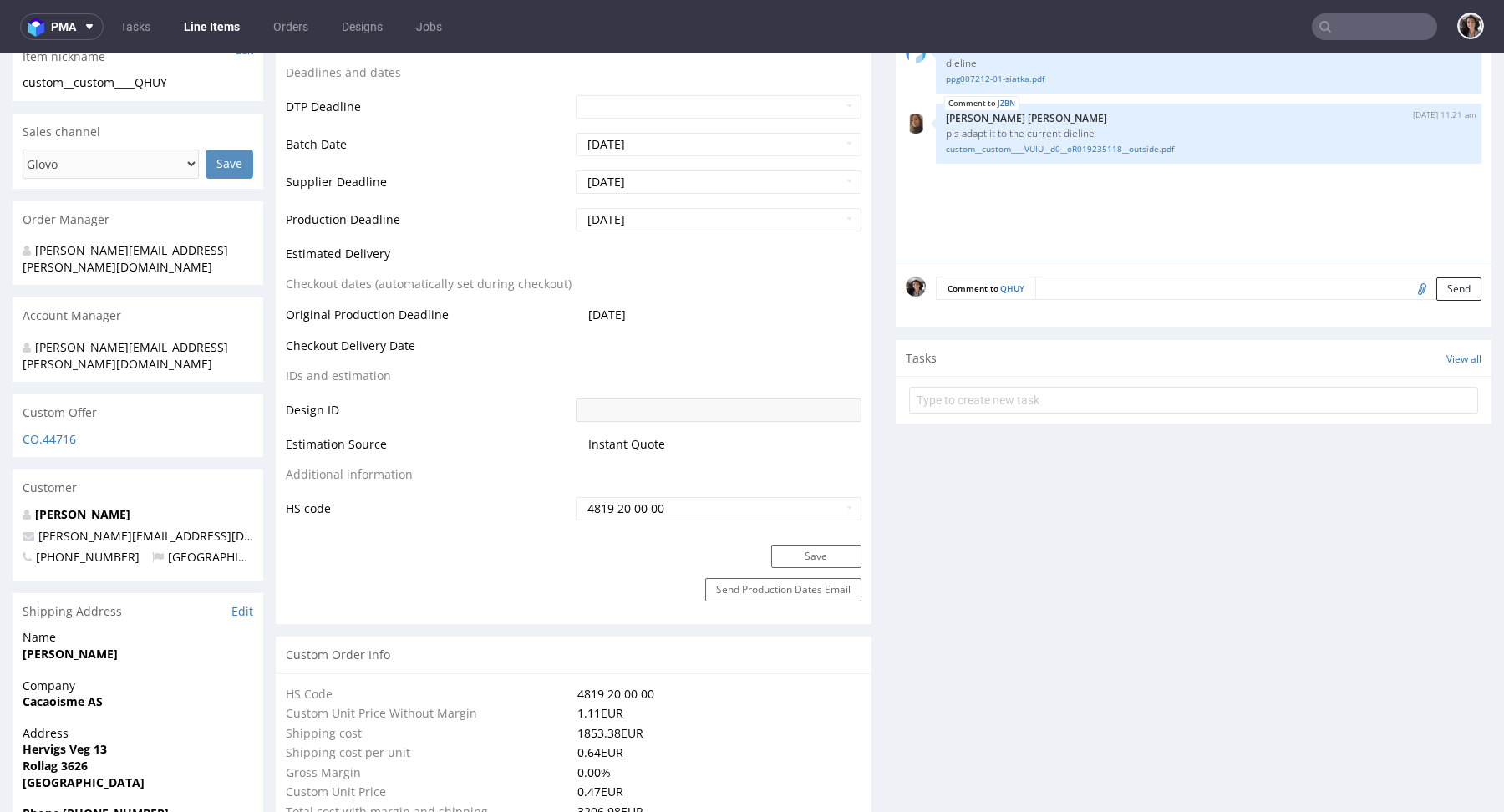
scroll to position [331, 0]
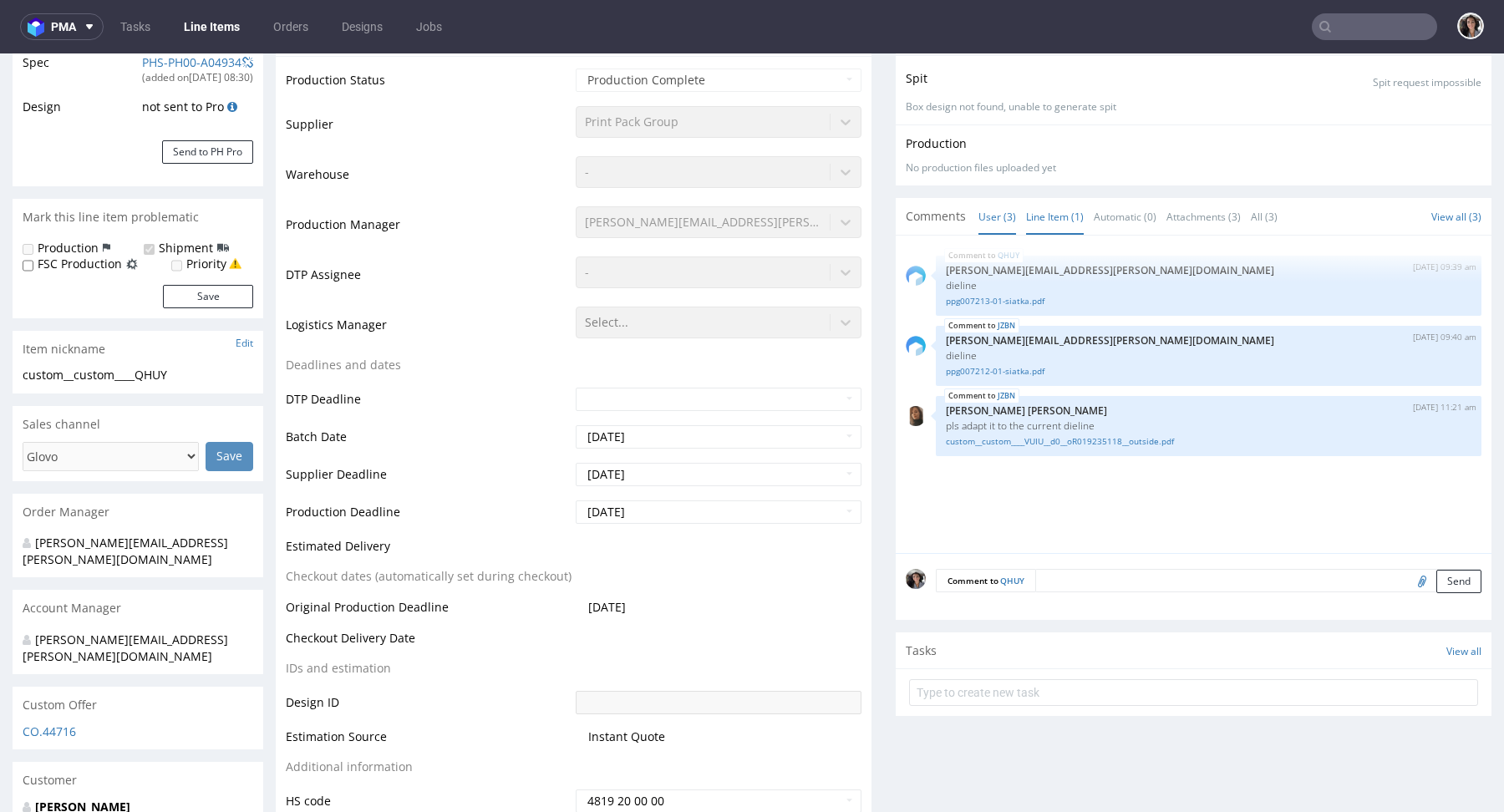
click at [1031, 226] on link "Line Item (1)" at bounding box center [1055, 217] width 58 height 36
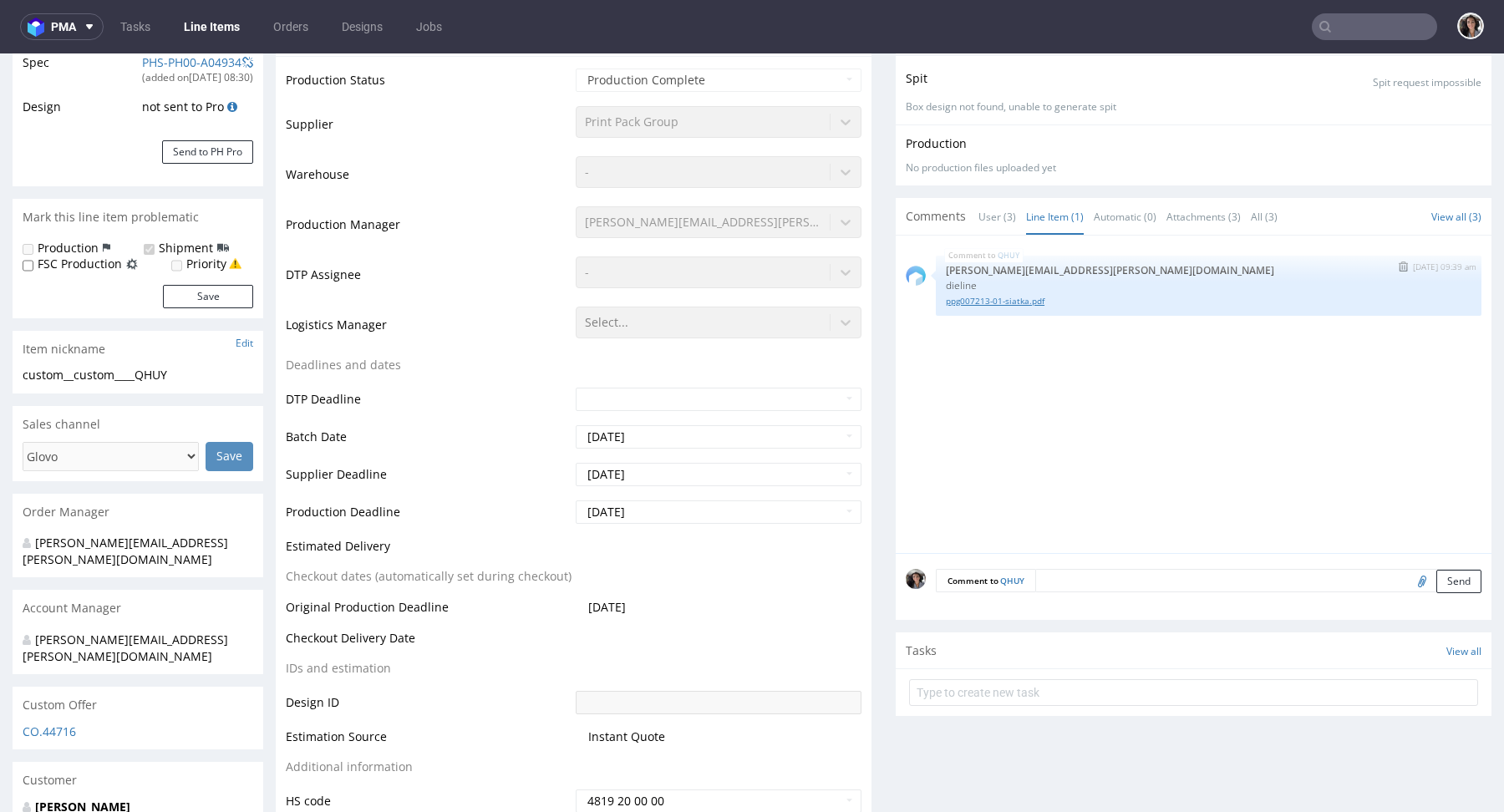
click at [982, 299] on link "ppg007213-01-siatka.pdf" at bounding box center [1208, 301] width 525 height 12
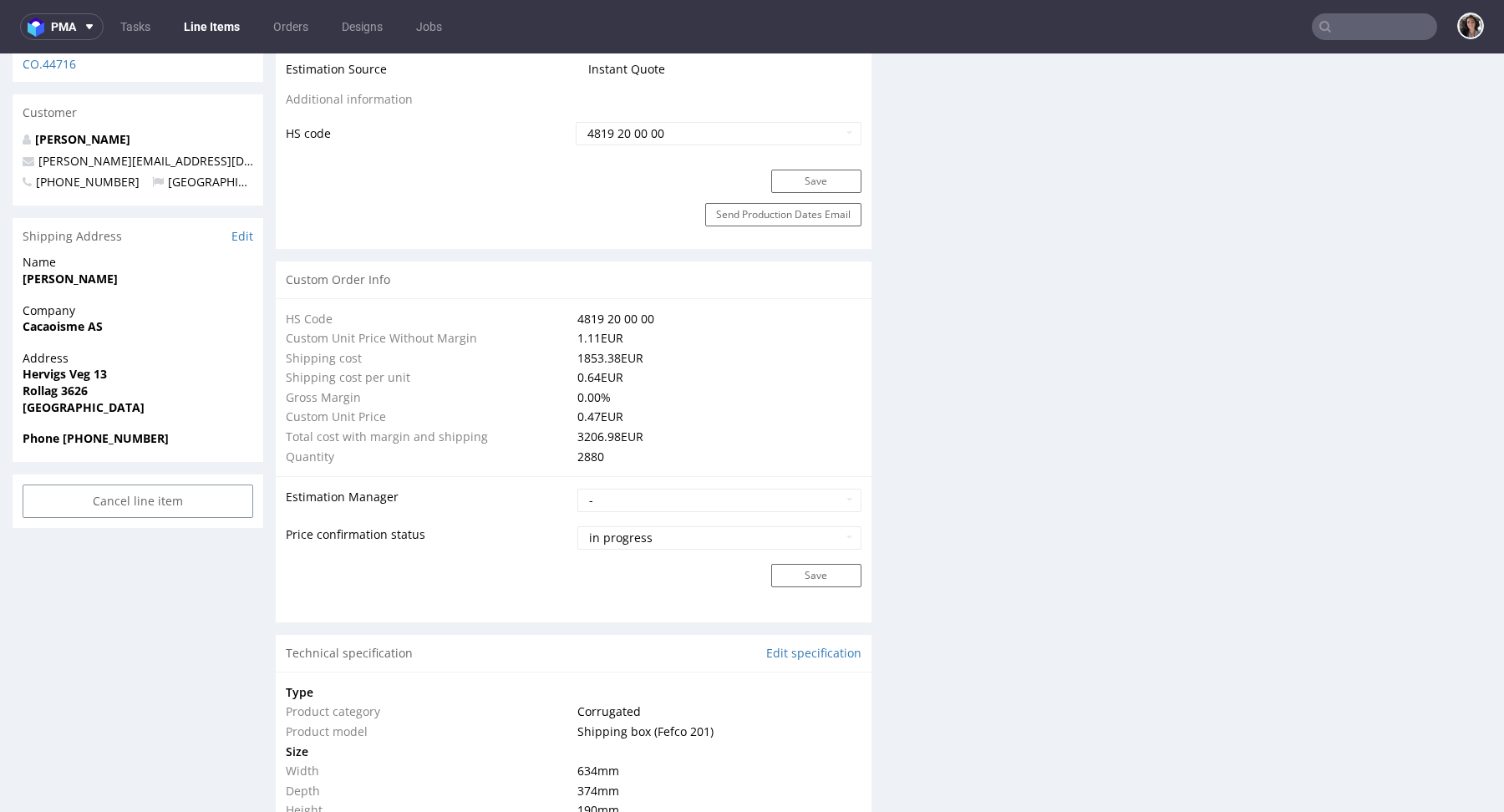
scroll to position [0, 0]
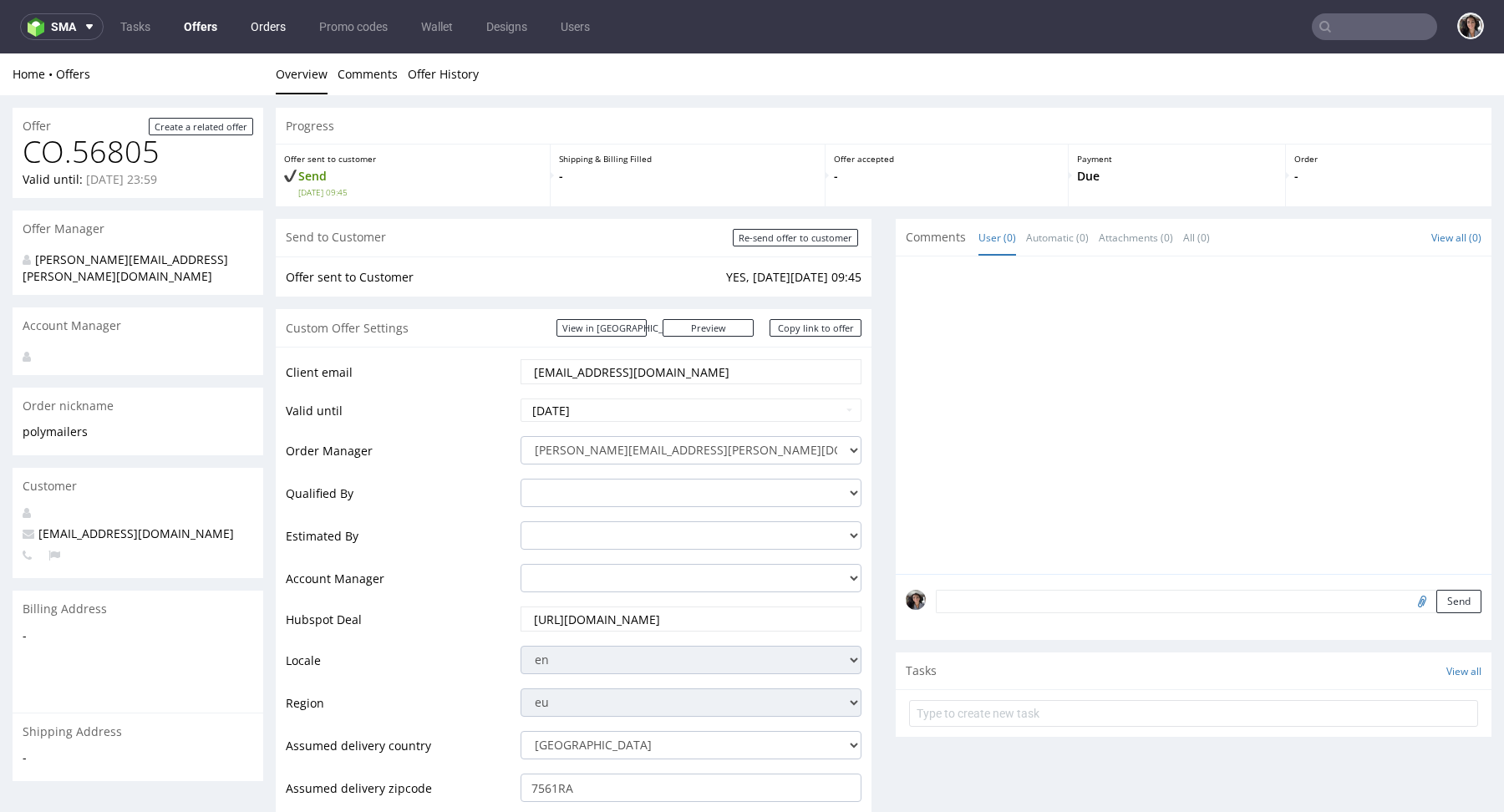
click at [260, 19] on link "Orders" at bounding box center [268, 27] width 55 height 27
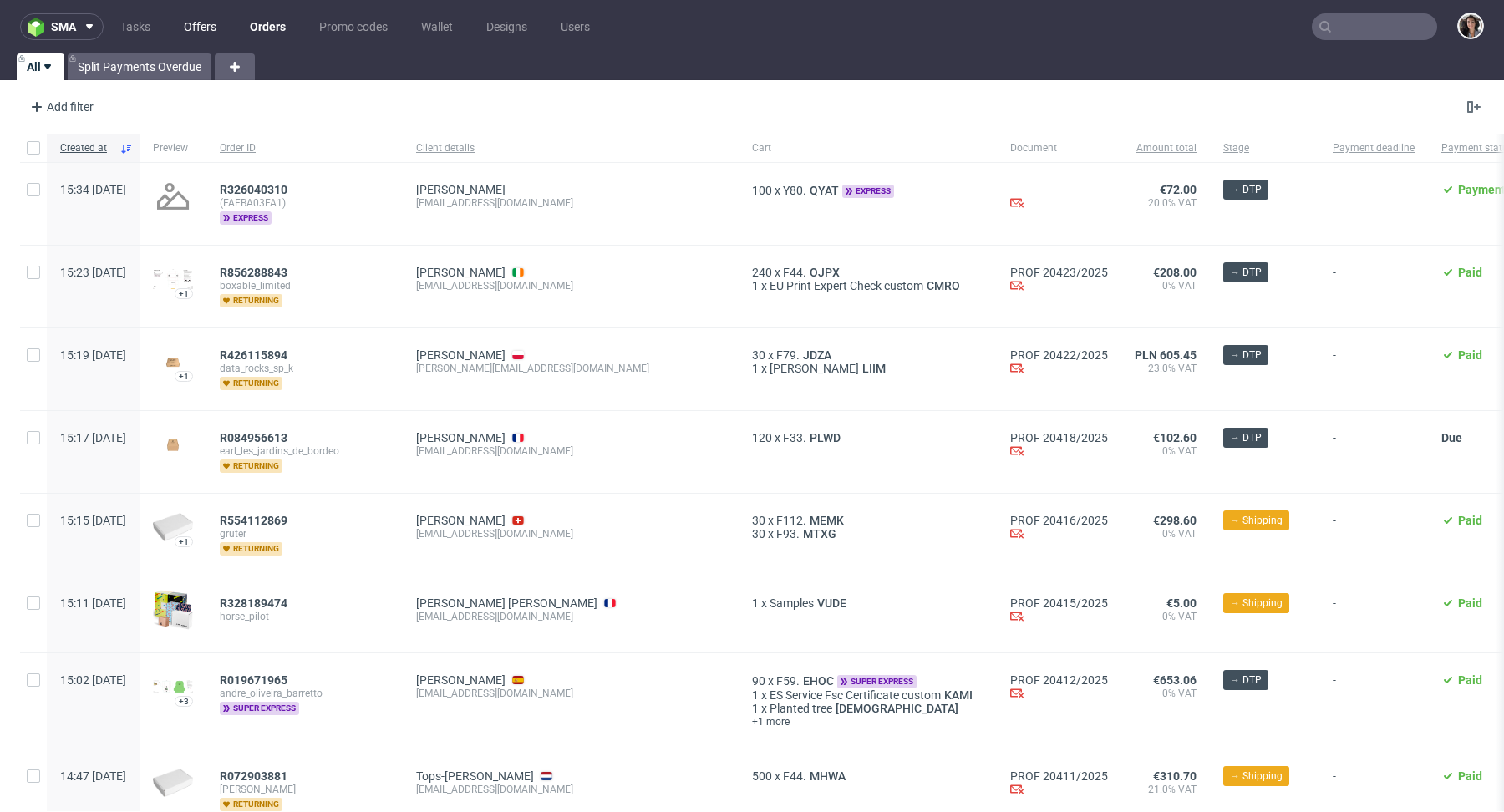
click at [201, 21] on link "Offers" at bounding box center [200, 27] width 53 height 27
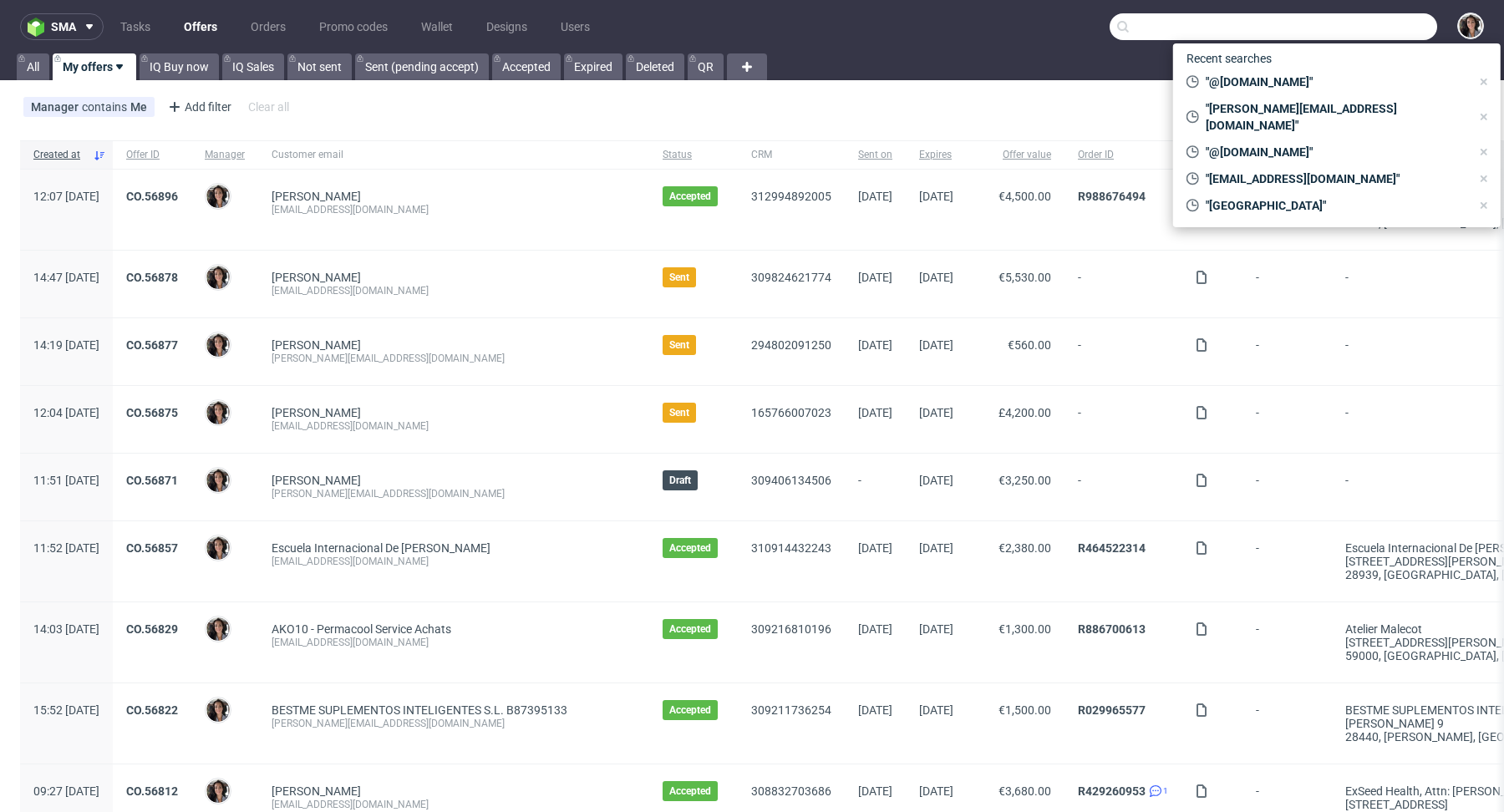
click at [1362, 21] on input "text" at bounding box center [1272, 27] width 327 height 27
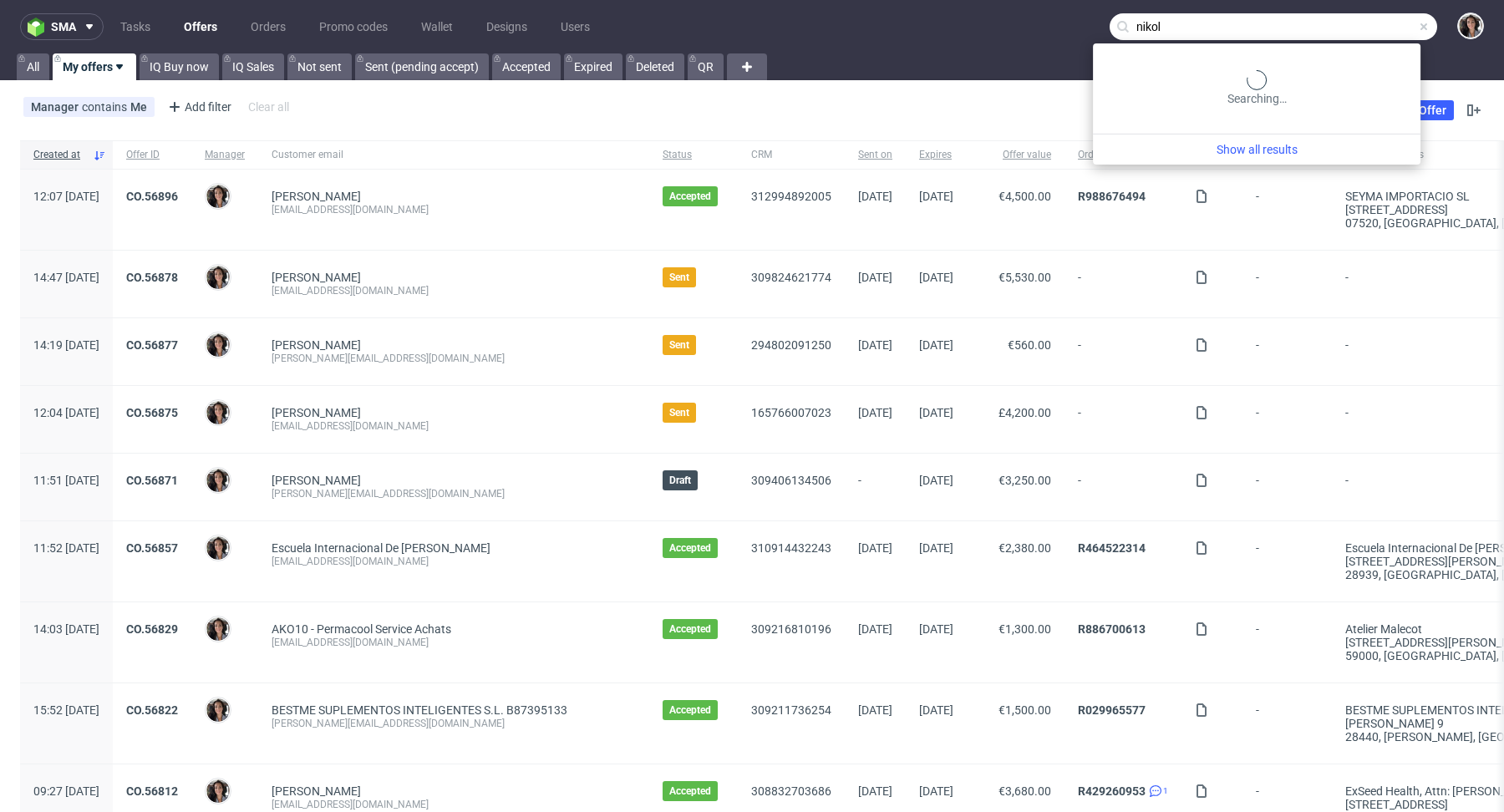
type input "nikol"
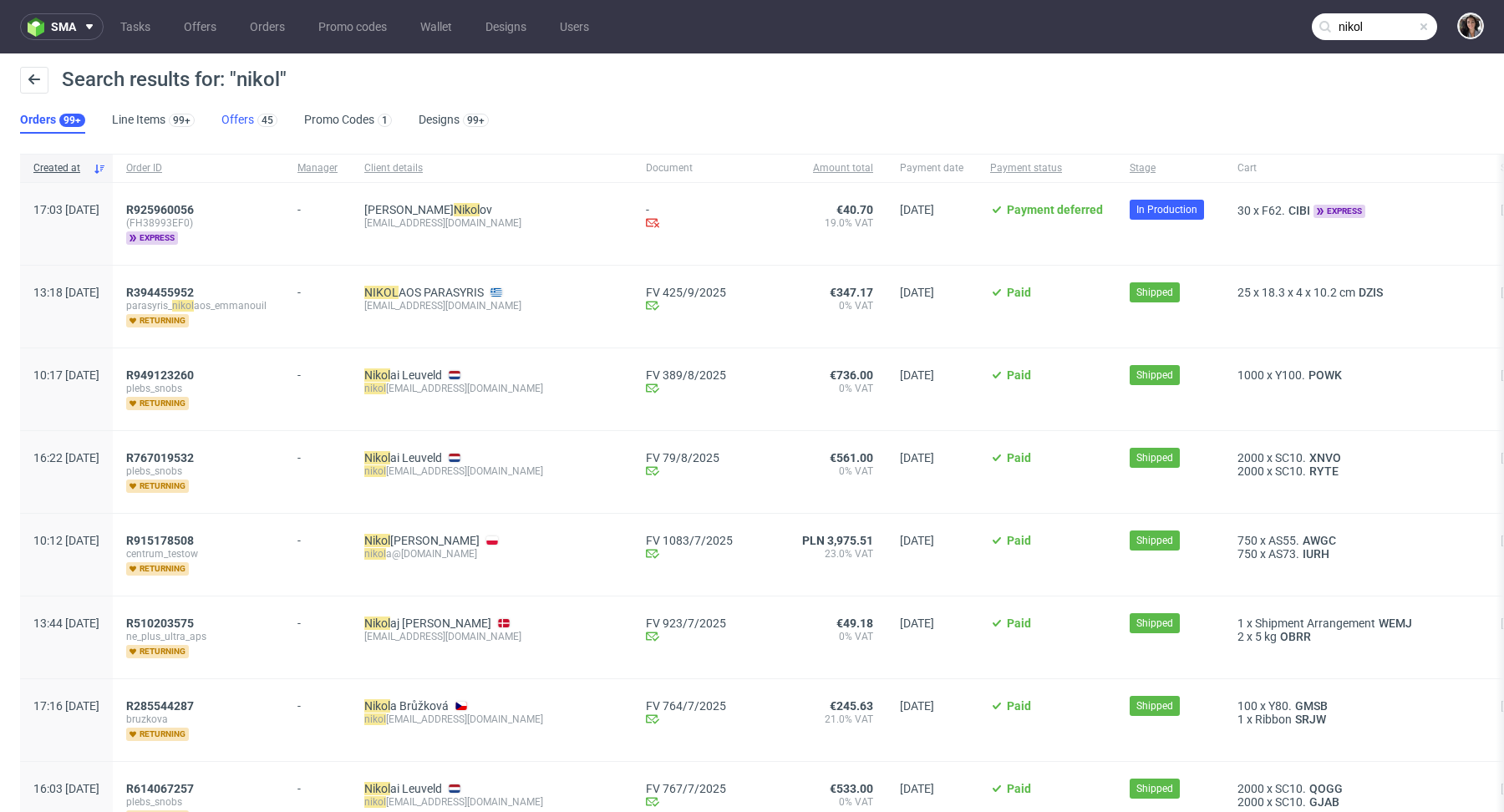
click at [240, 126] on link "Offers 45" at bounding box center [249, 120] width 56 height 27
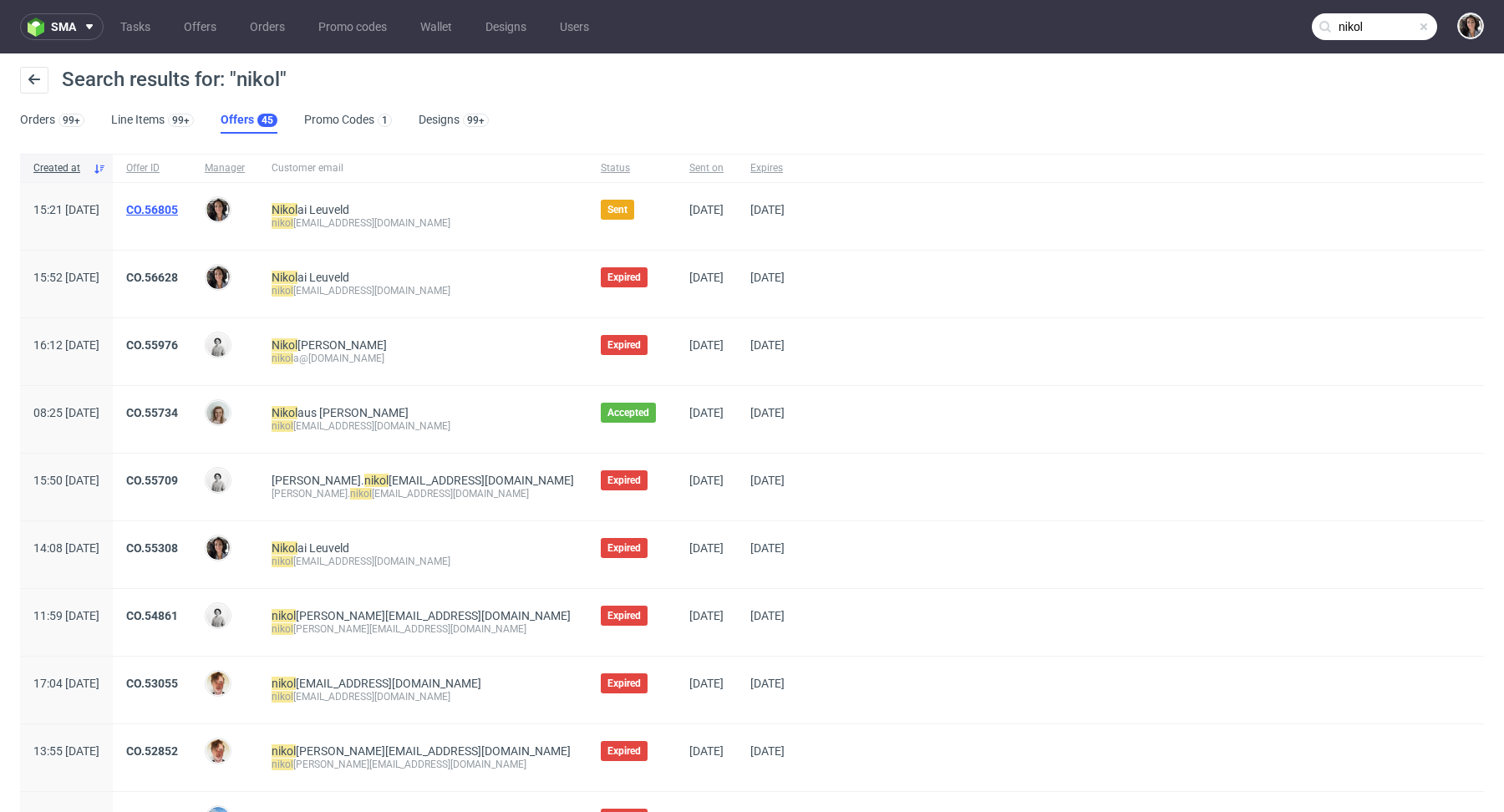
click at [178, 206] on link "CO.56805" at bounding box center [152, 209] width 52 height 13
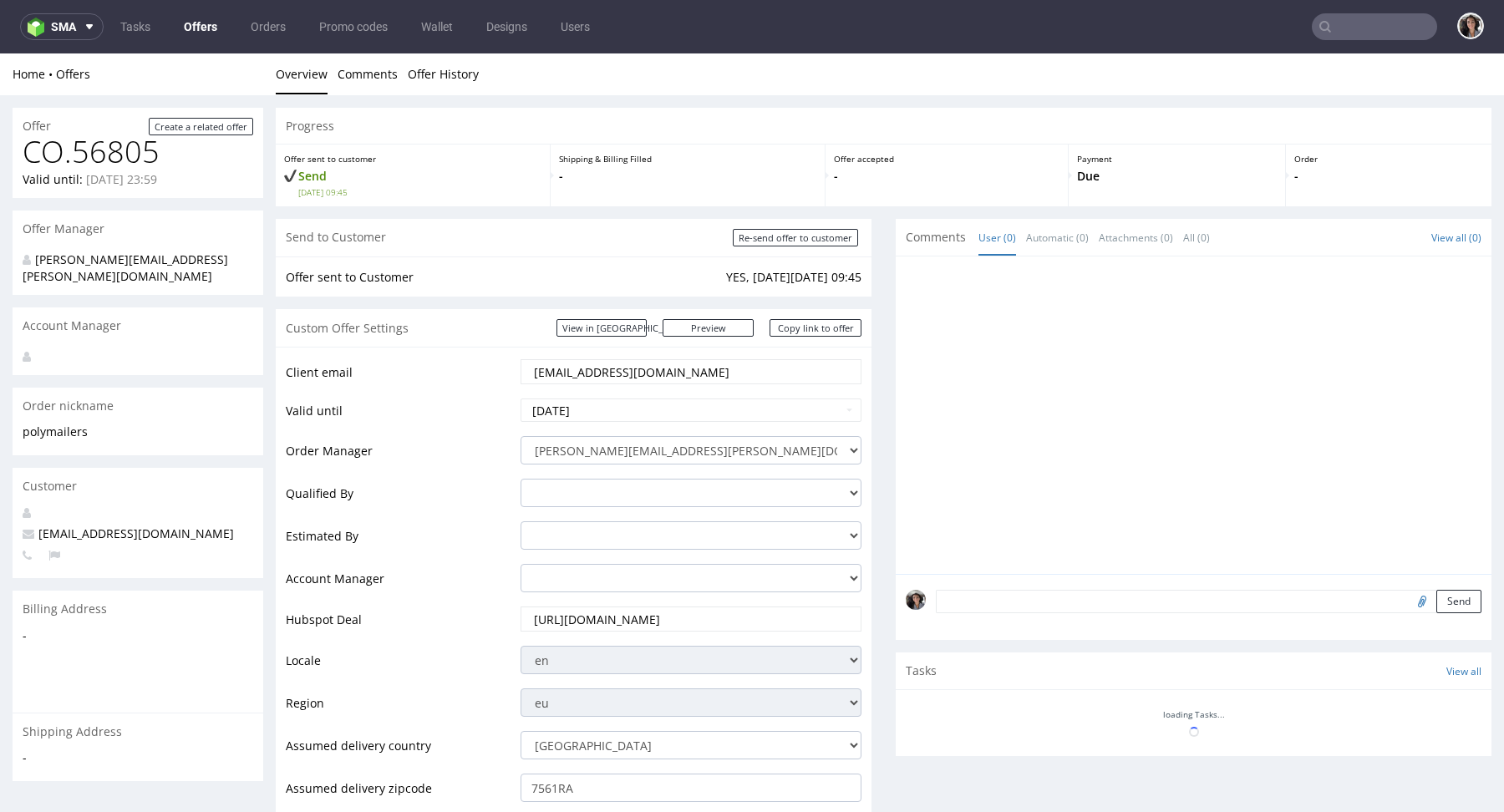
scroll to position [571, 0]
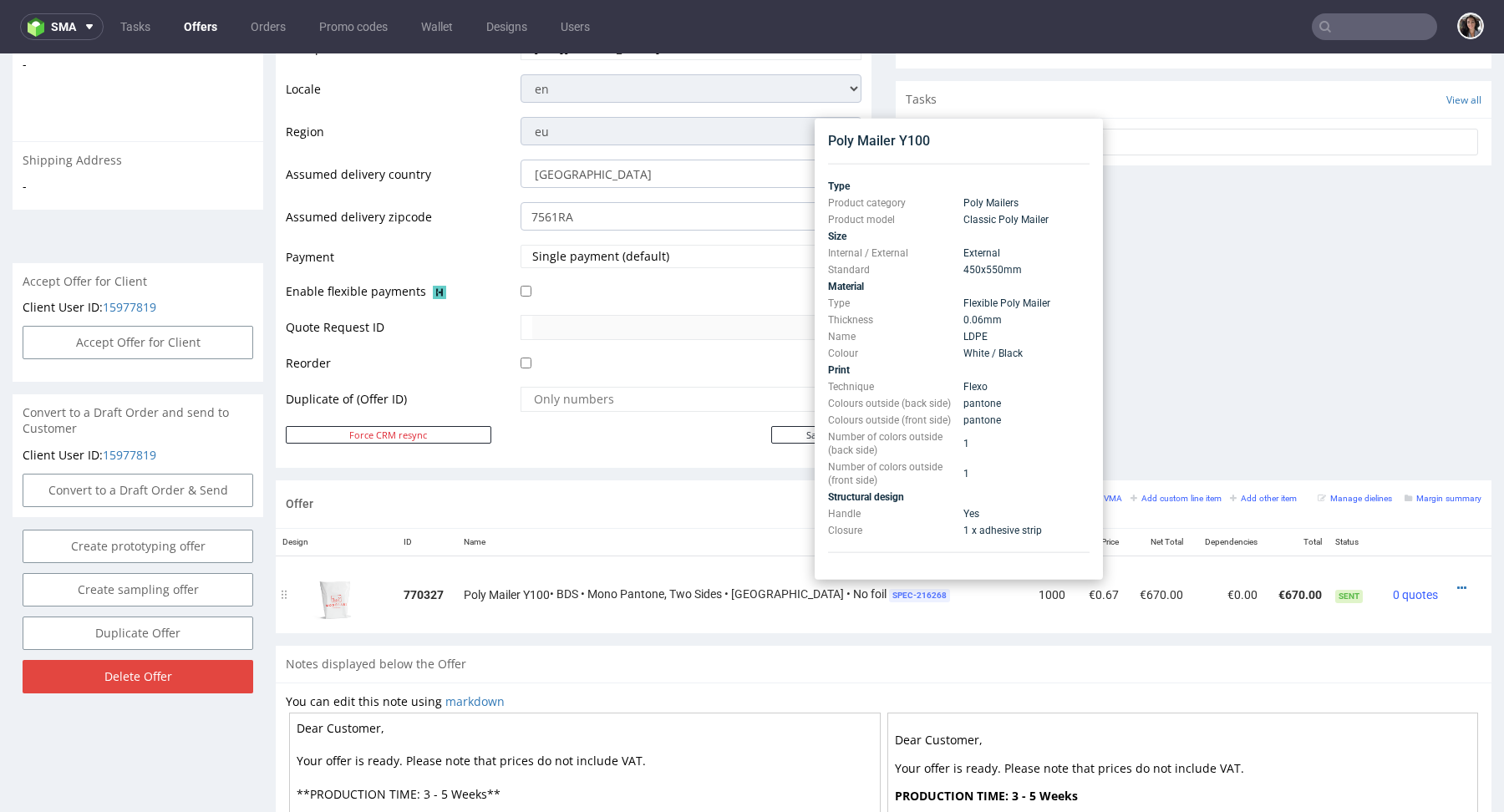
click at [889, 590] on span "SPEC- 216268" at bounding box center [919, 595] width 61 height 13
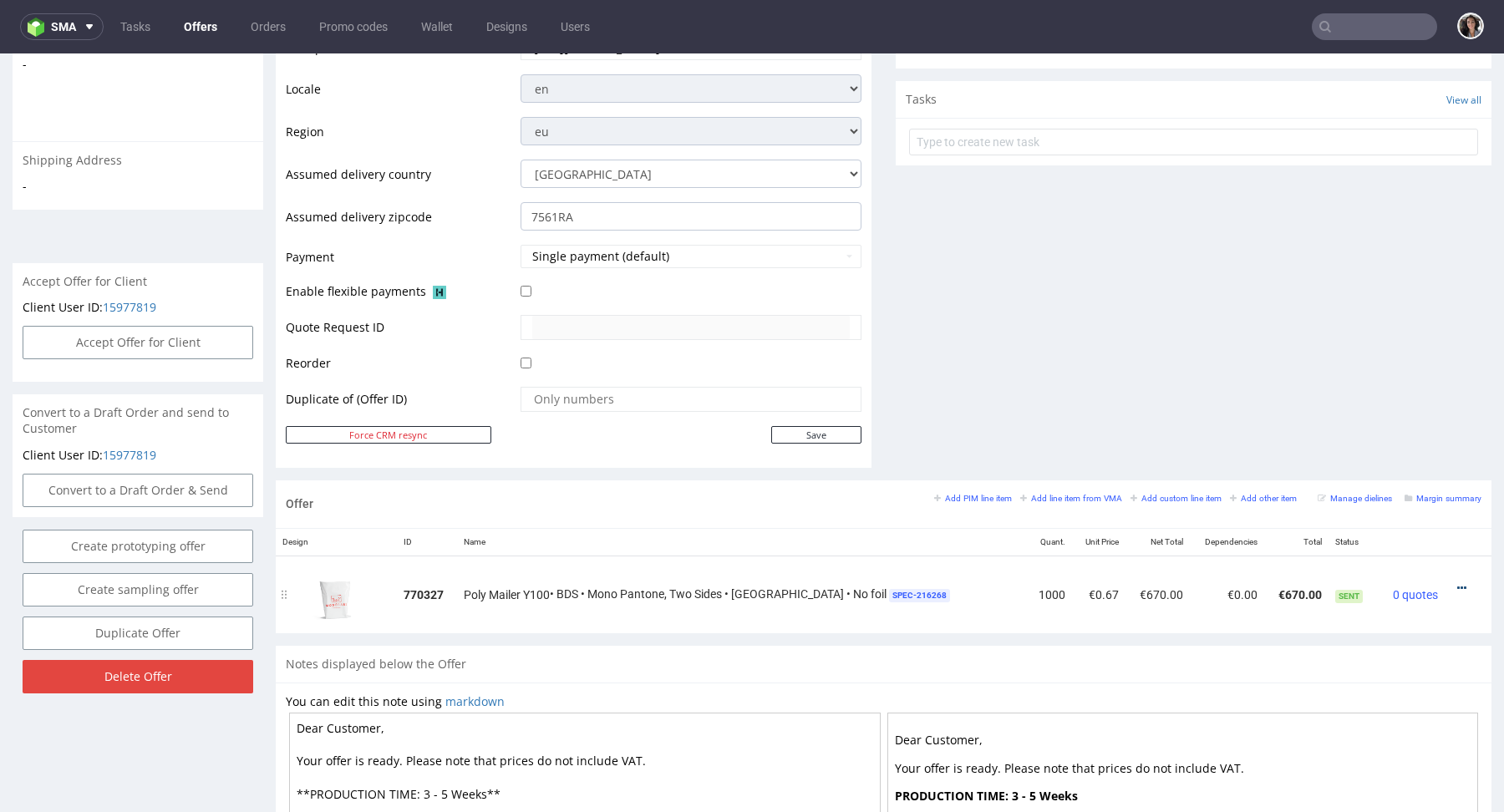
click at [1457, 582] on icon at bounding box center [1461, 587] width 9 height 12
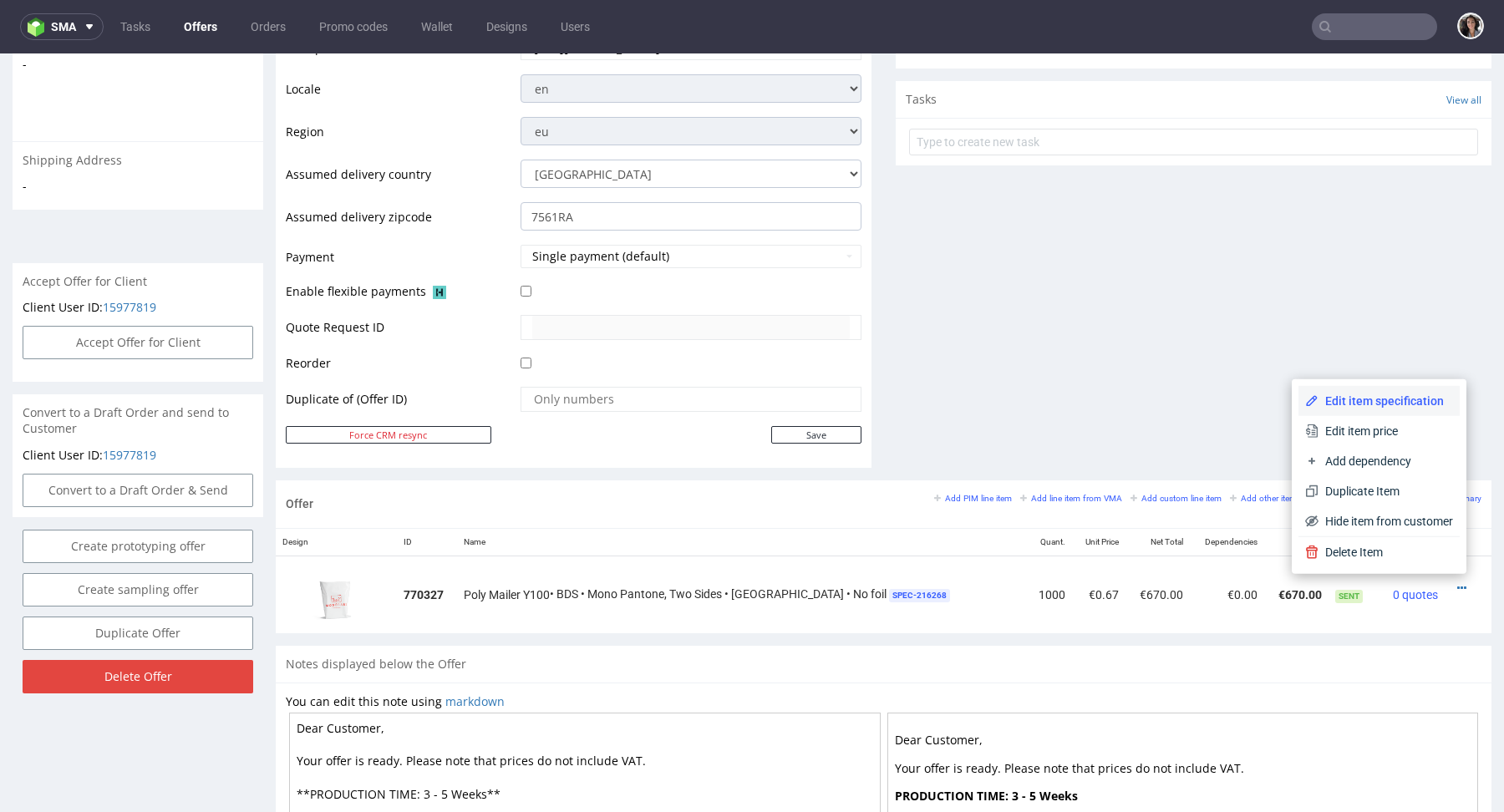
click at [1368, 394] on span "Edit item specification" at bounding box center [1385, 400] width 135 height 17
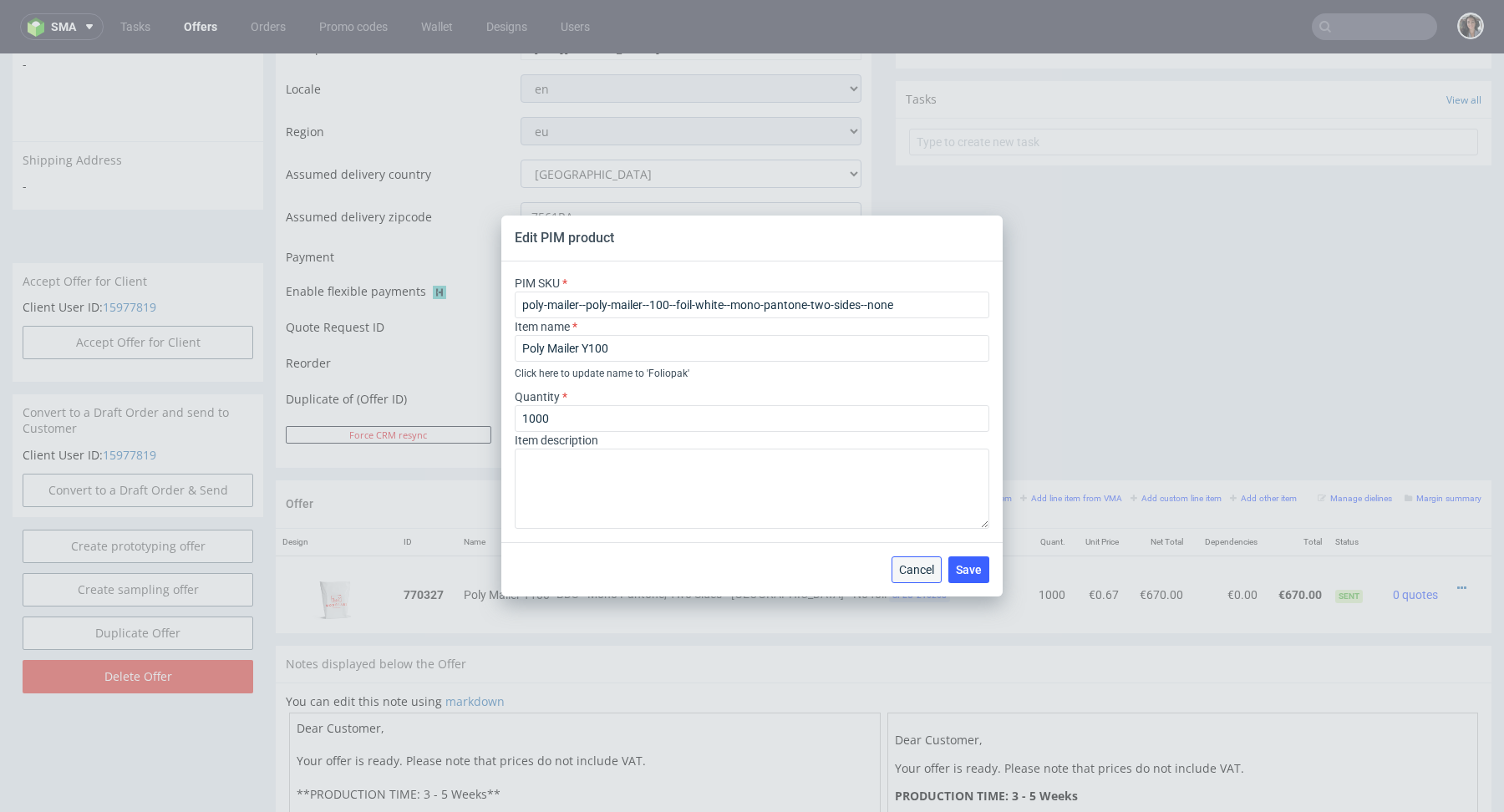
click at [920, 574] on span "Cancel" at bounding box center [916, 570] width 35 height 12
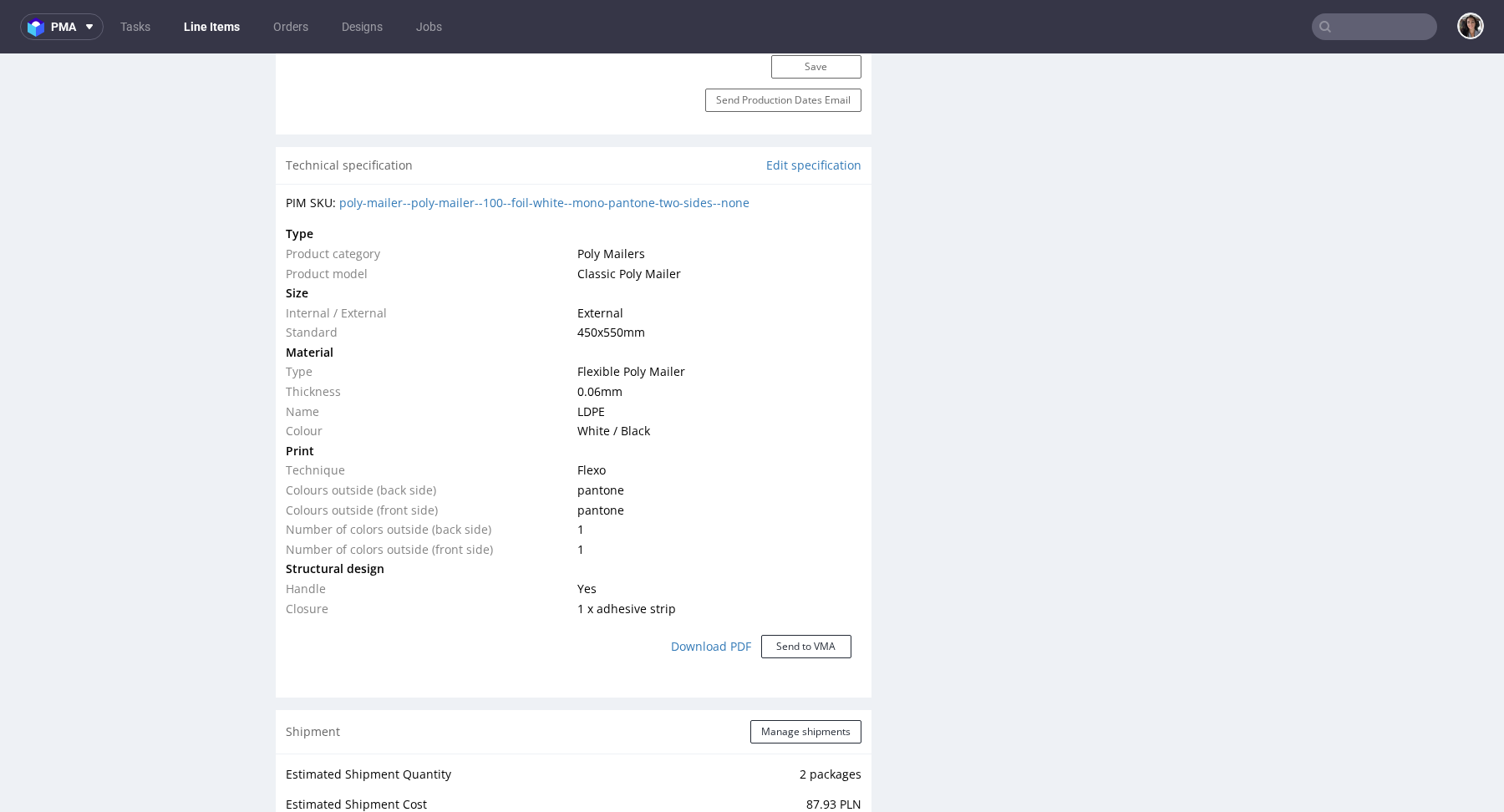
scroll to position [974, 0]
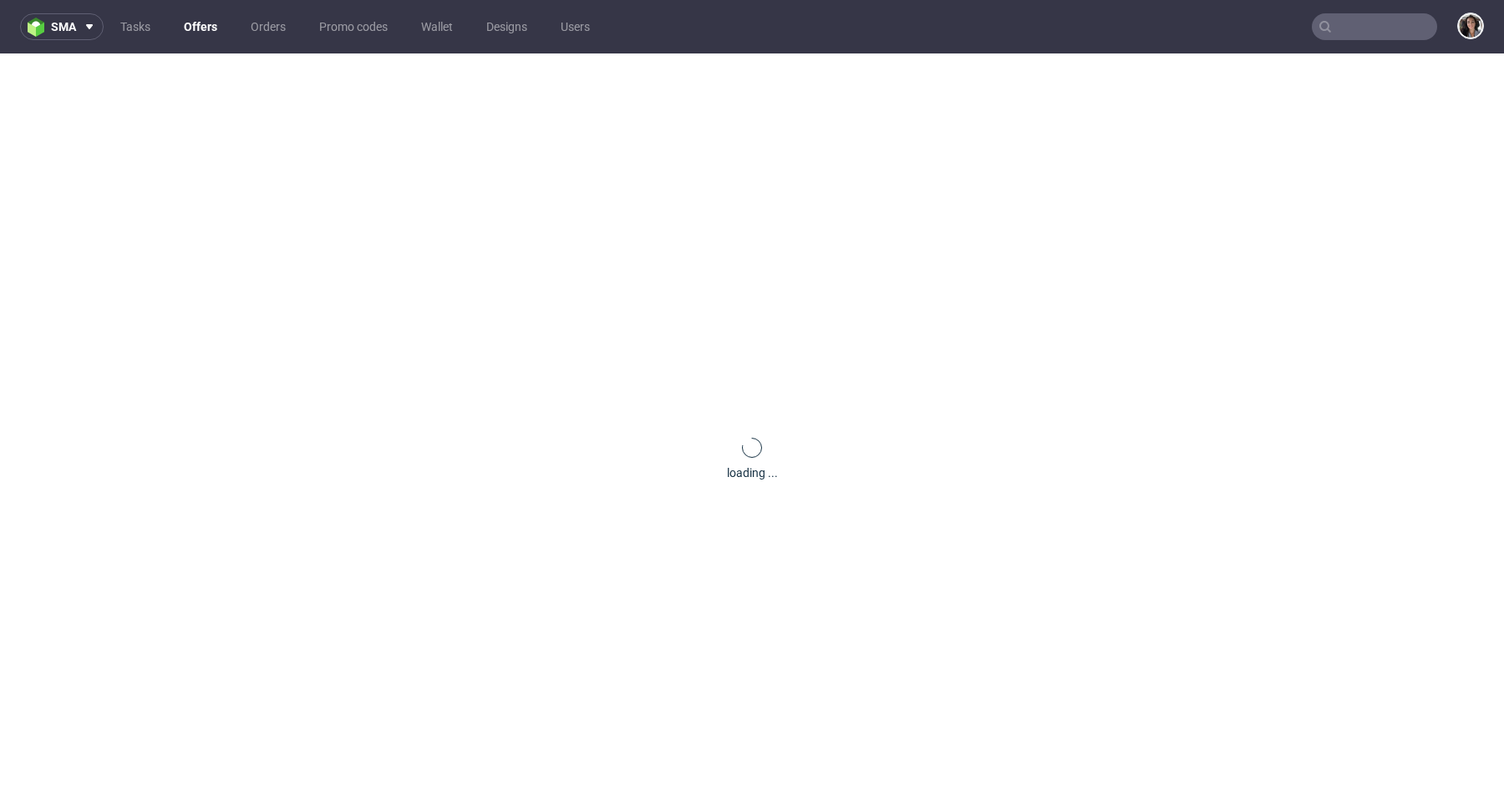
click at [1391, 30] on input "text" at bounding box center [1374, 27] width 126 height 27
paste input "@[DOMAIN_NAME]"
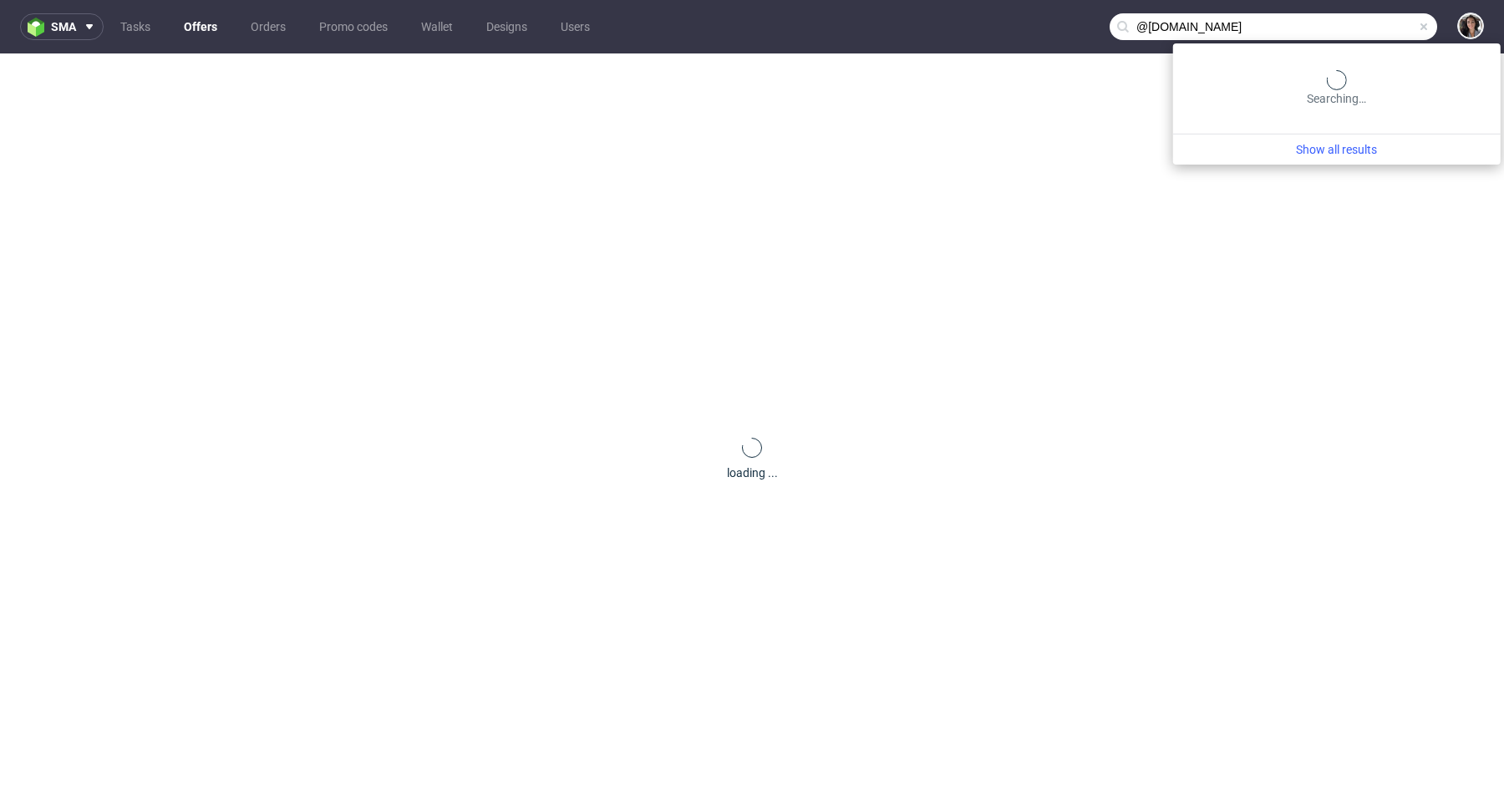
type input "@[DOMAIN_NAME]"
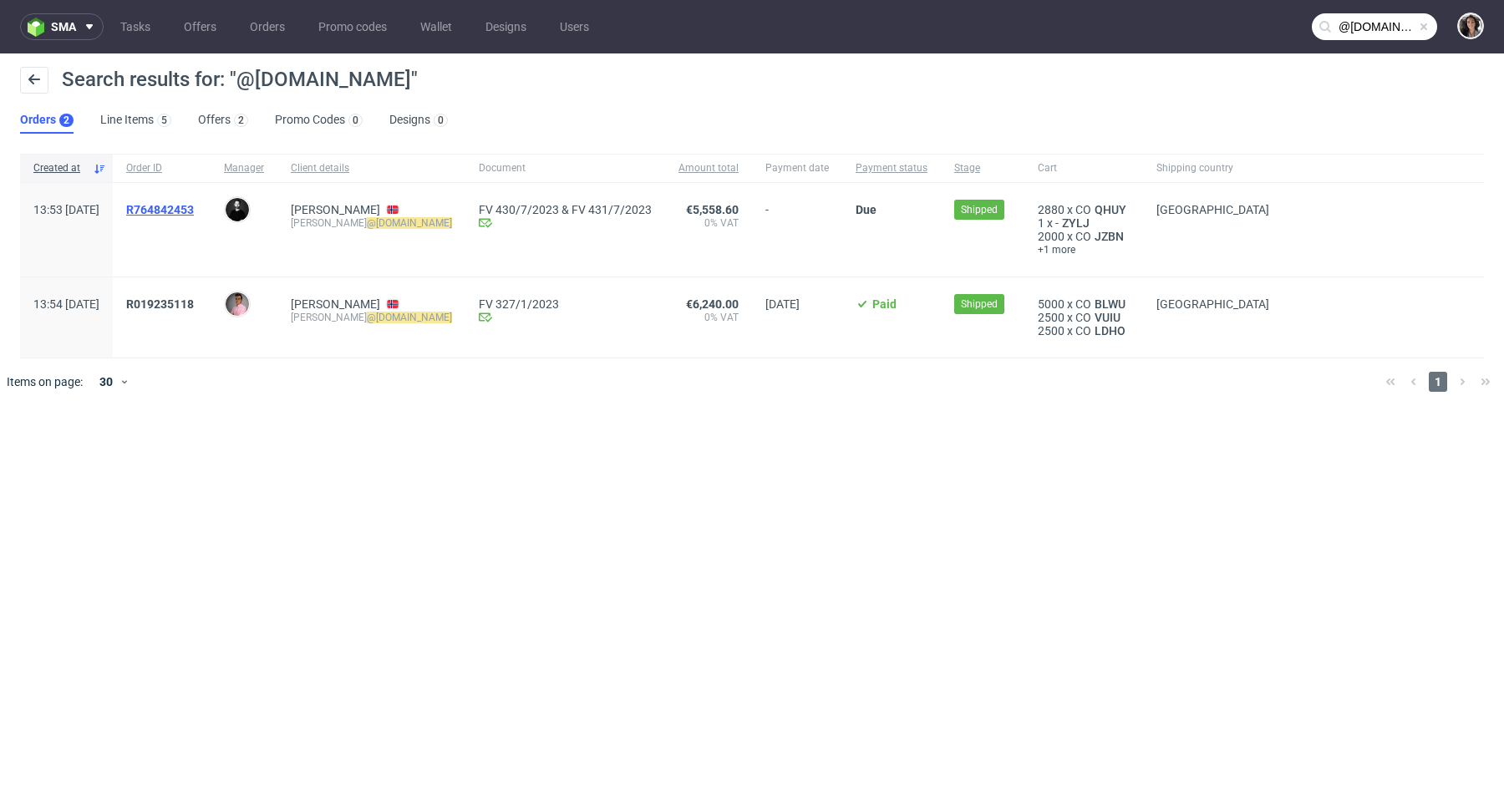
click at [193, 209] on span "R764842453" at bounding box center [160, 209] width 68 height 13
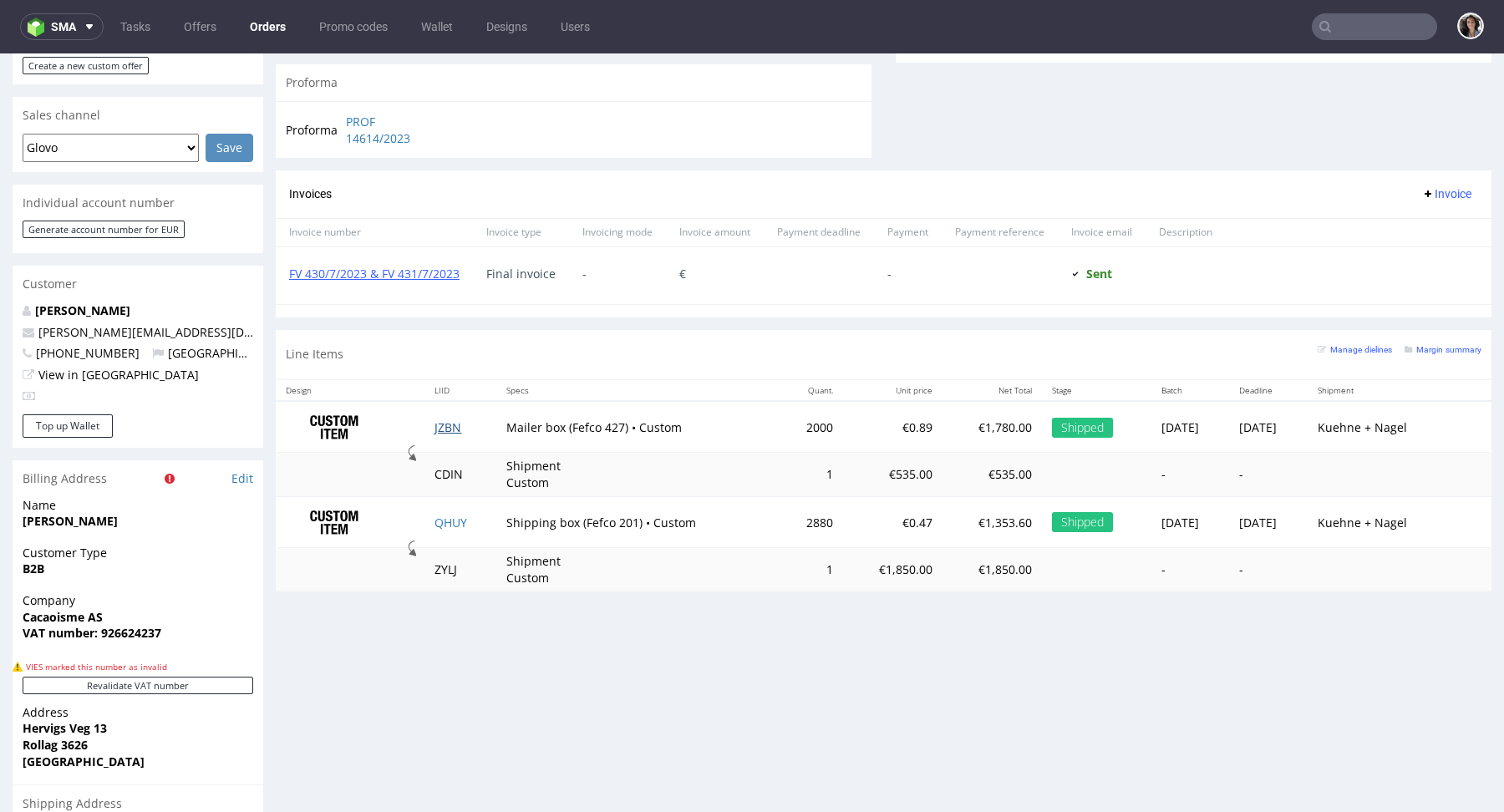
scroll to position [667, 0]
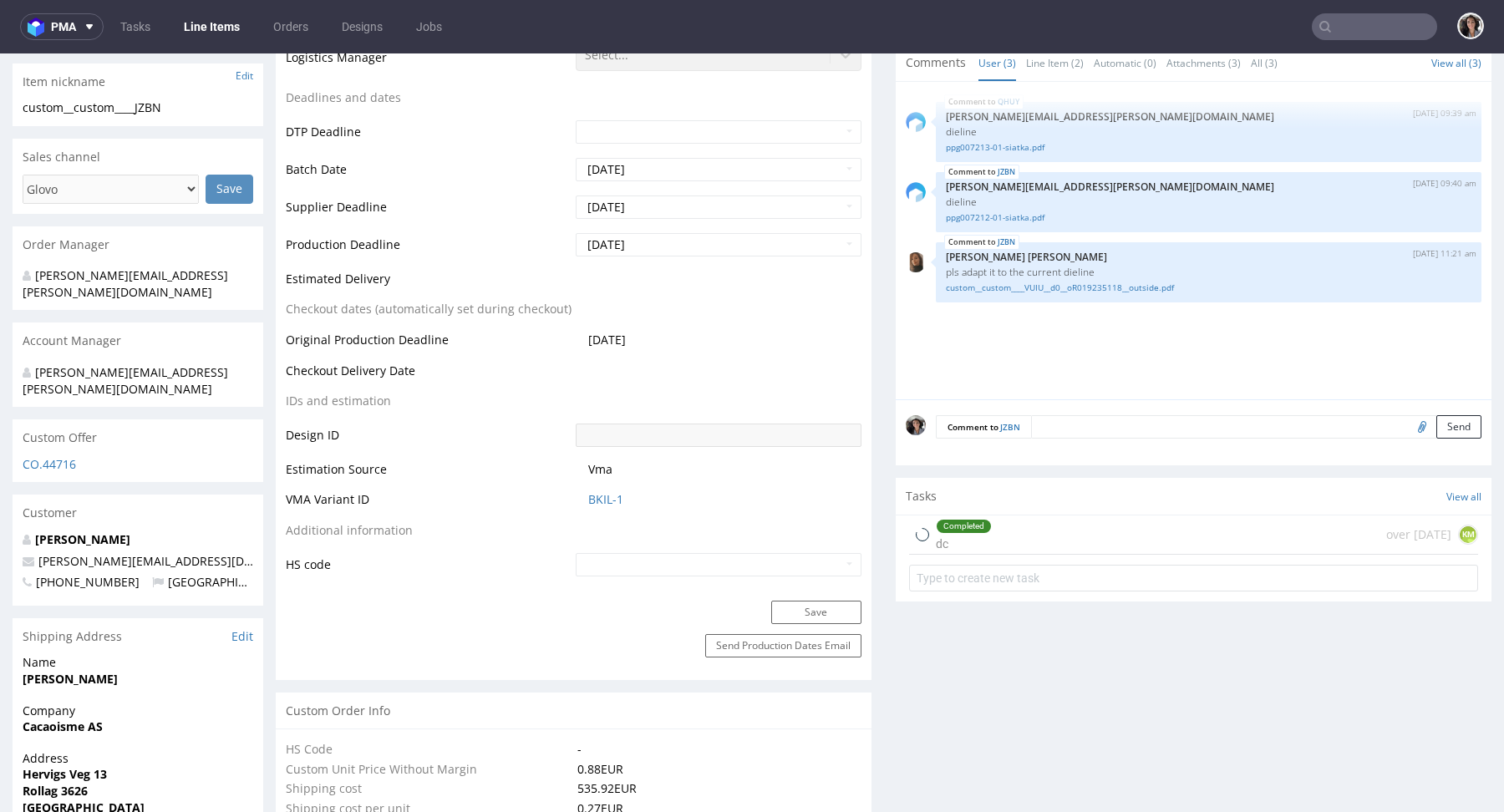
scroll to position [1120, 0]
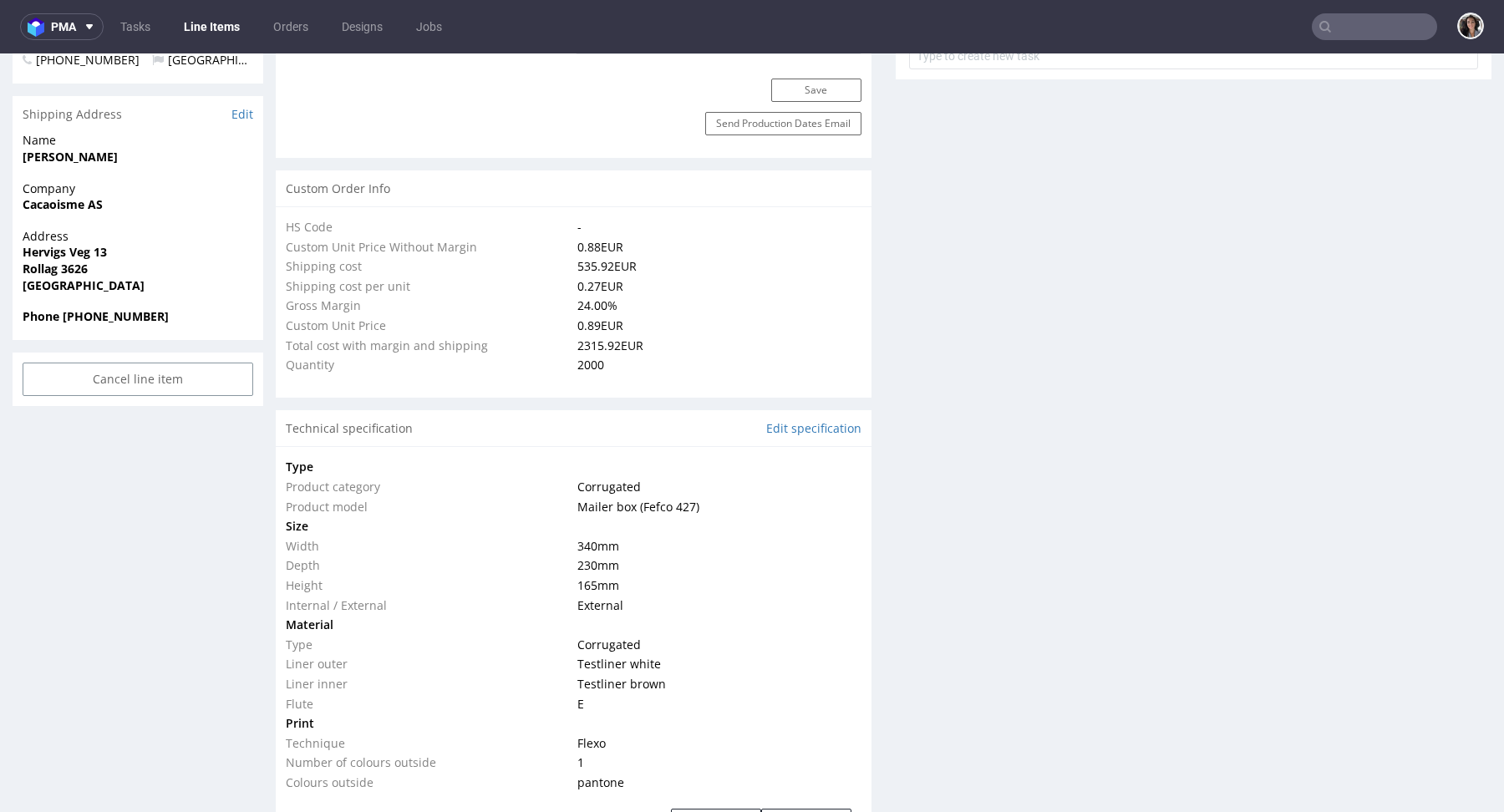
select select "in_progress"
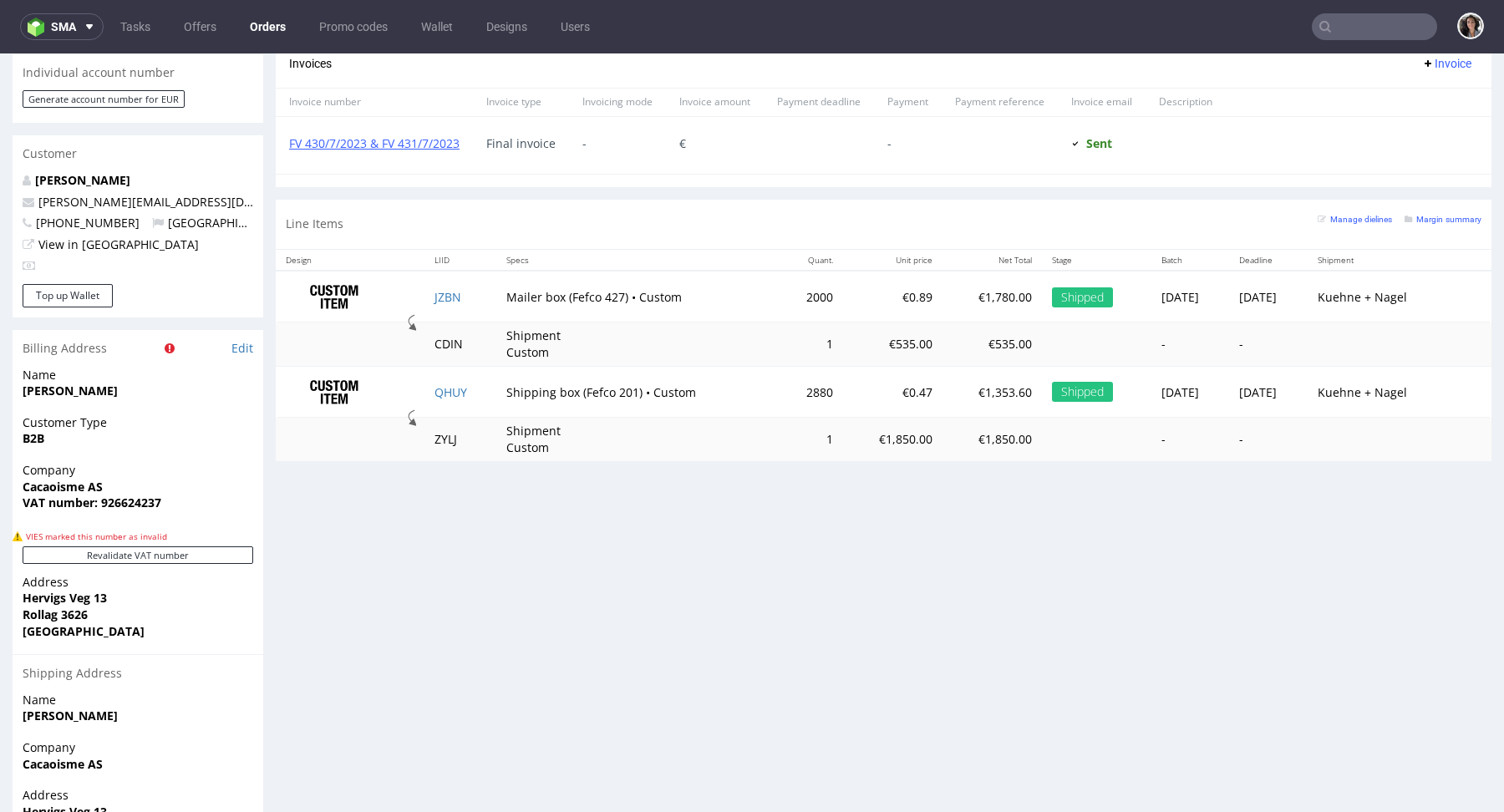
scroll to position [879, 0]
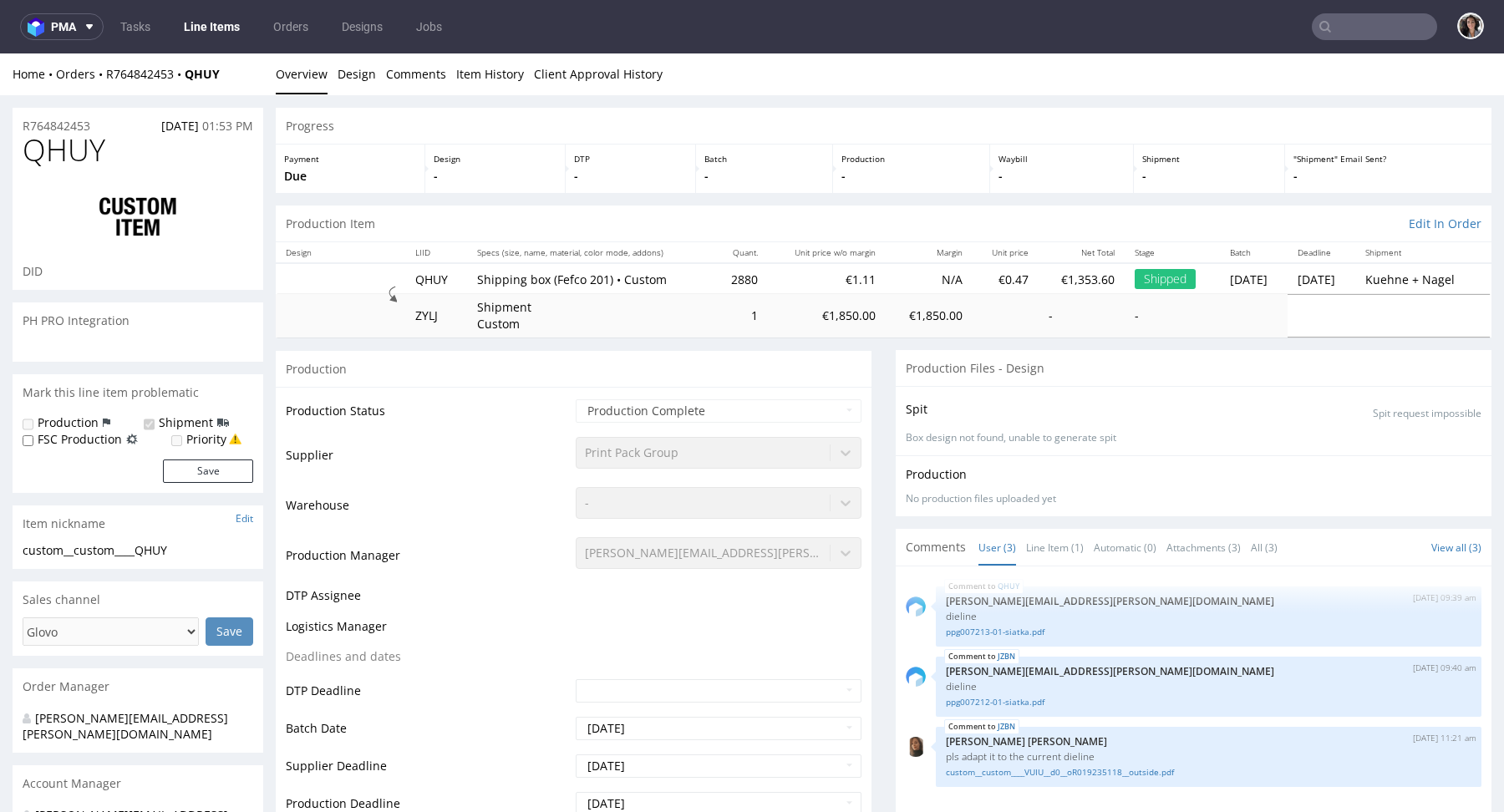
select select "in_progress"
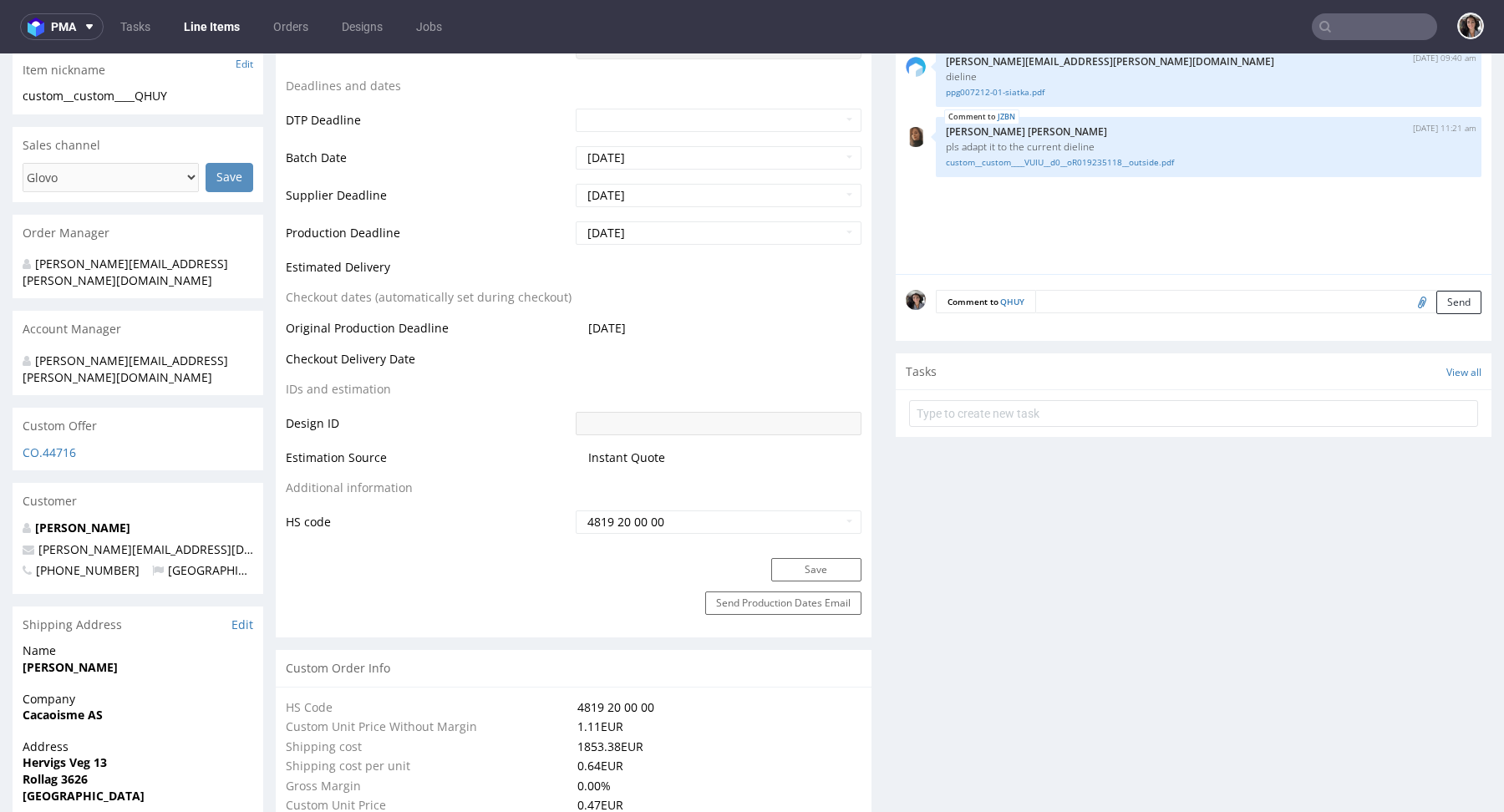
scroll to position [468, 0]
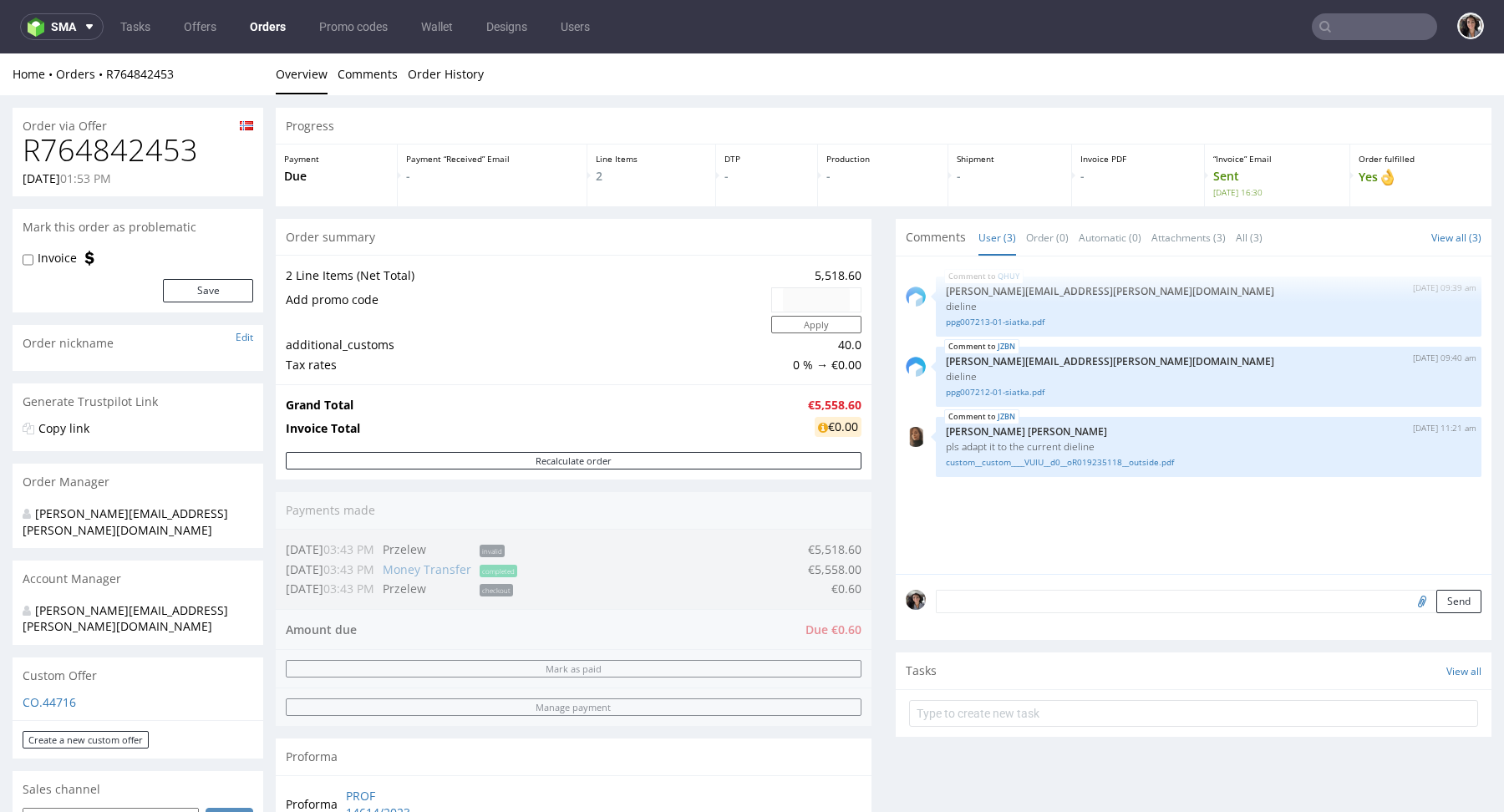
scroll to position [551, 0]
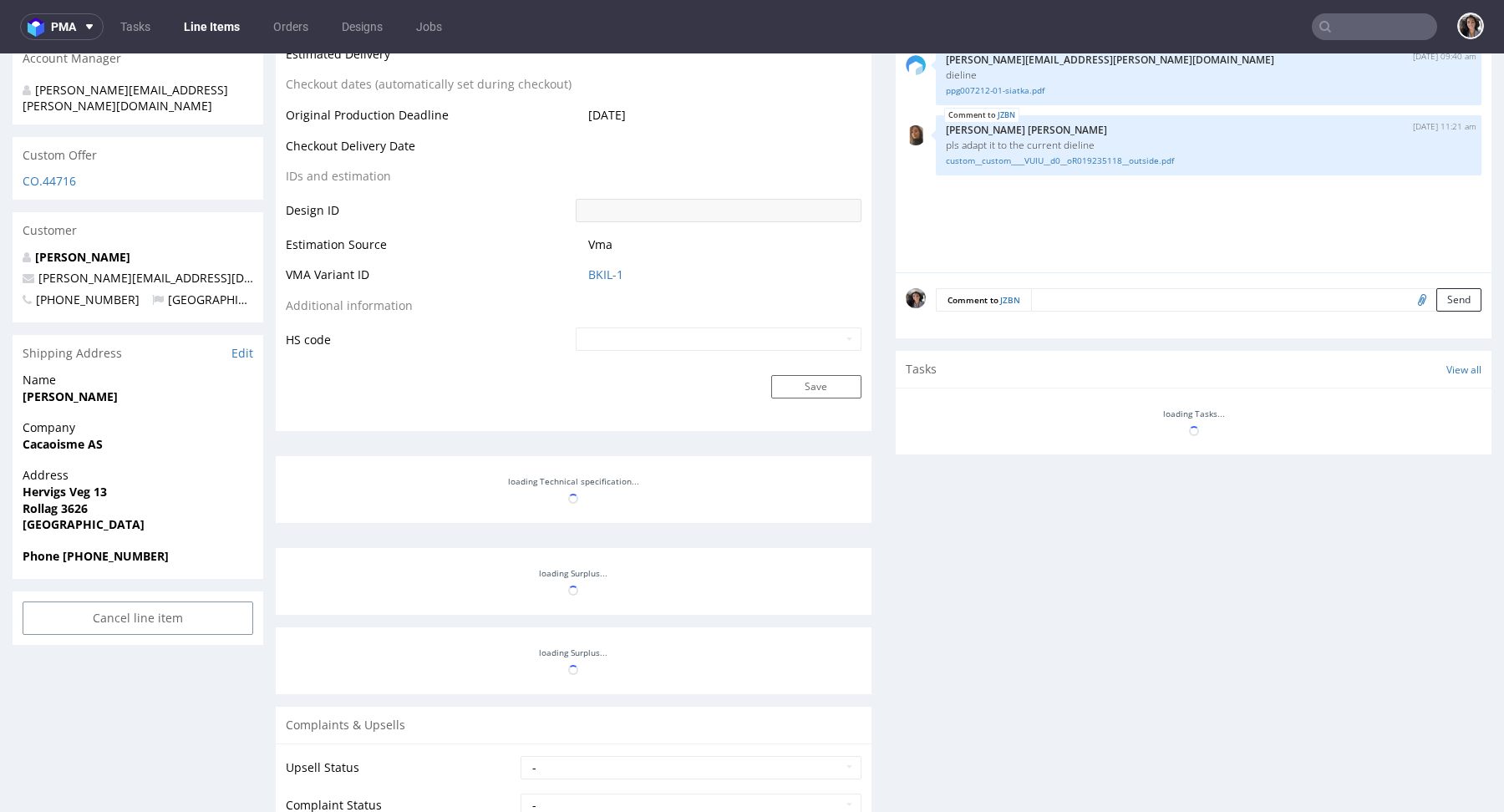
select select "in_progress"
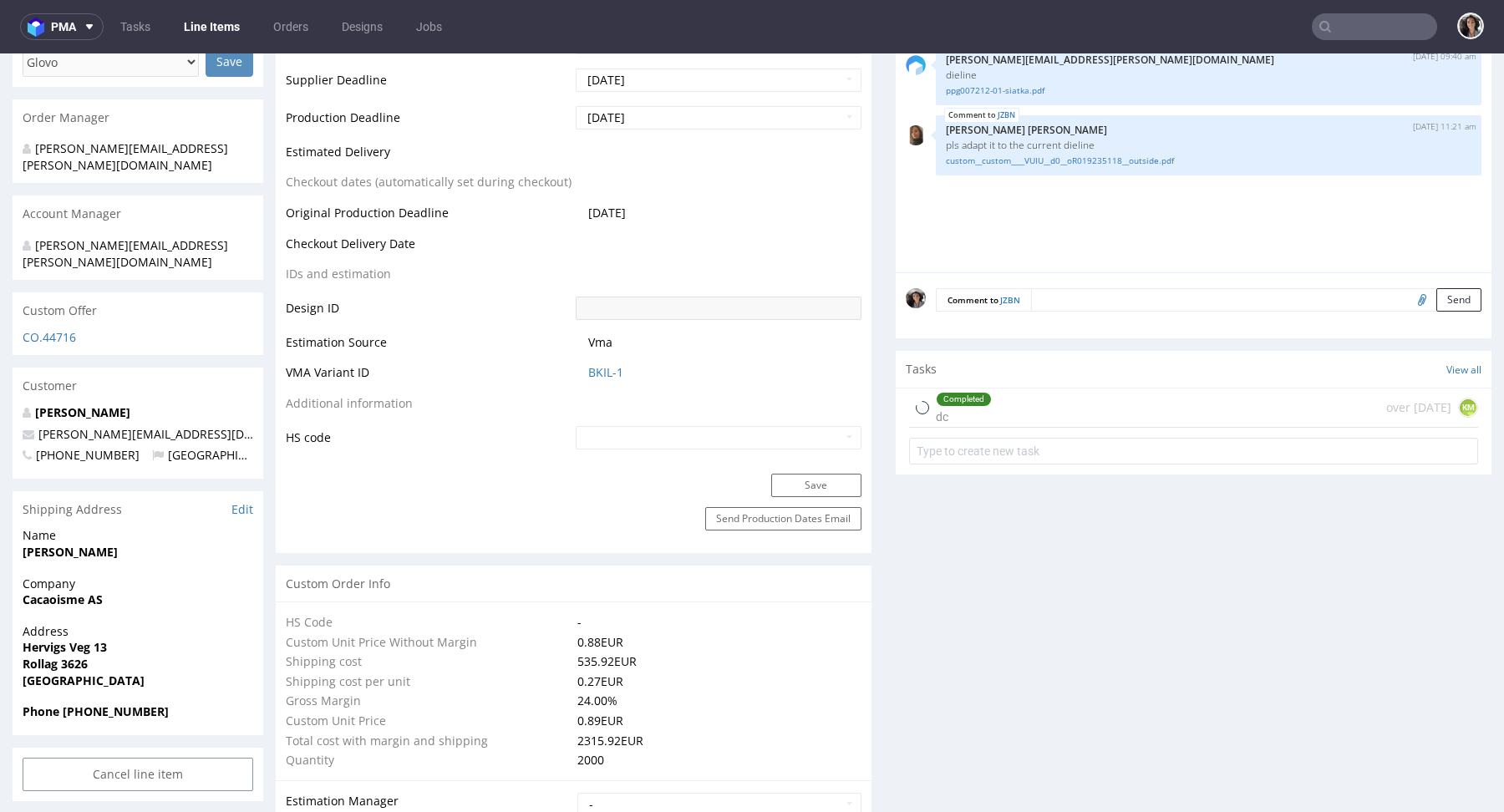
type input "2000"
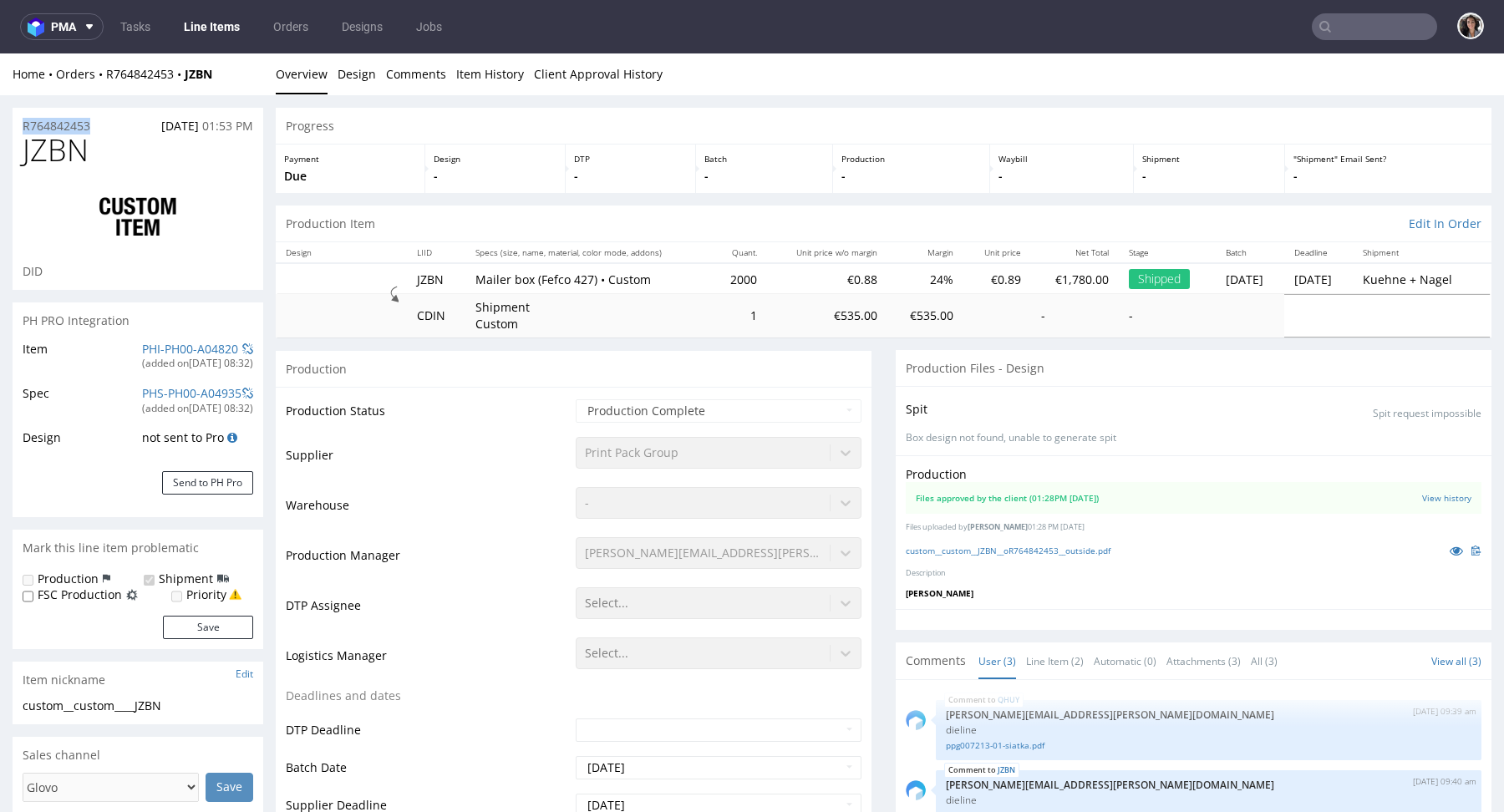
drag, startPoint x: 111, startPoint y: 122, endPoint x: 0, endPoint y: 122, distance: 111.0
copy p "R764842453"
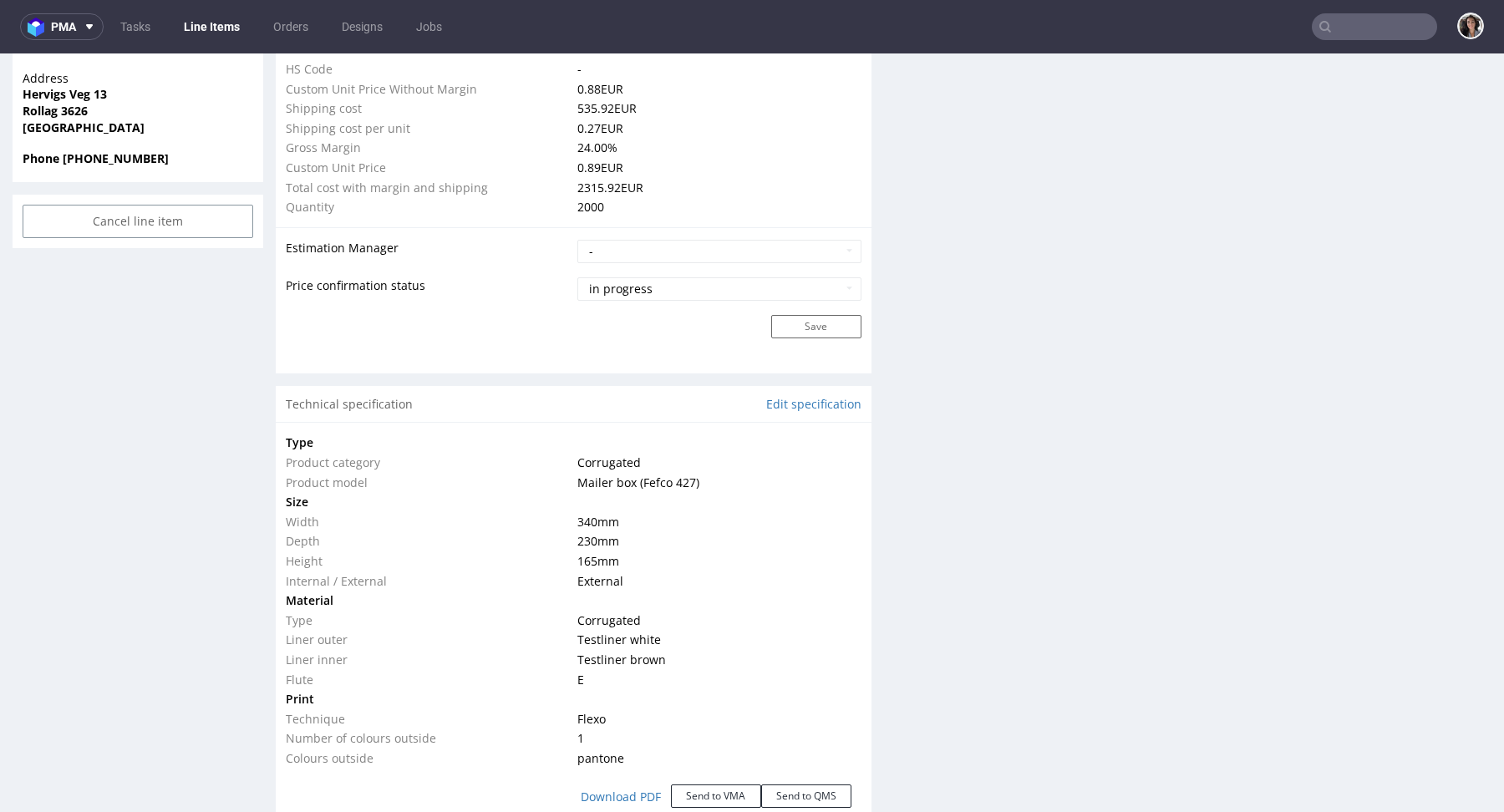
scroll to position [1355, 0]
